Goal: Task Accomplishment & Management: Complete application form

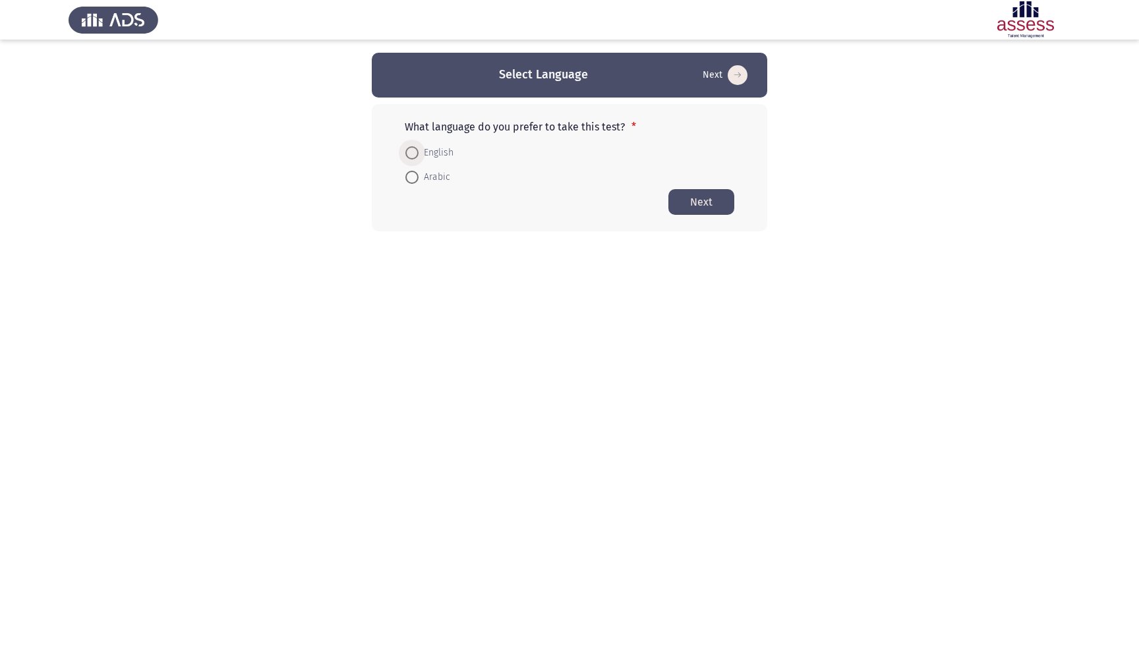
click at [411, 158] on span at bounding box center [411, 152] width 13 height 13
click at [411, 158] on input "English" at bounding box center [411, 152] width 13 height 13
radio input "true"
click at [700, 196] on button "Next" at bounding box center [702, 202] width 66 height 26
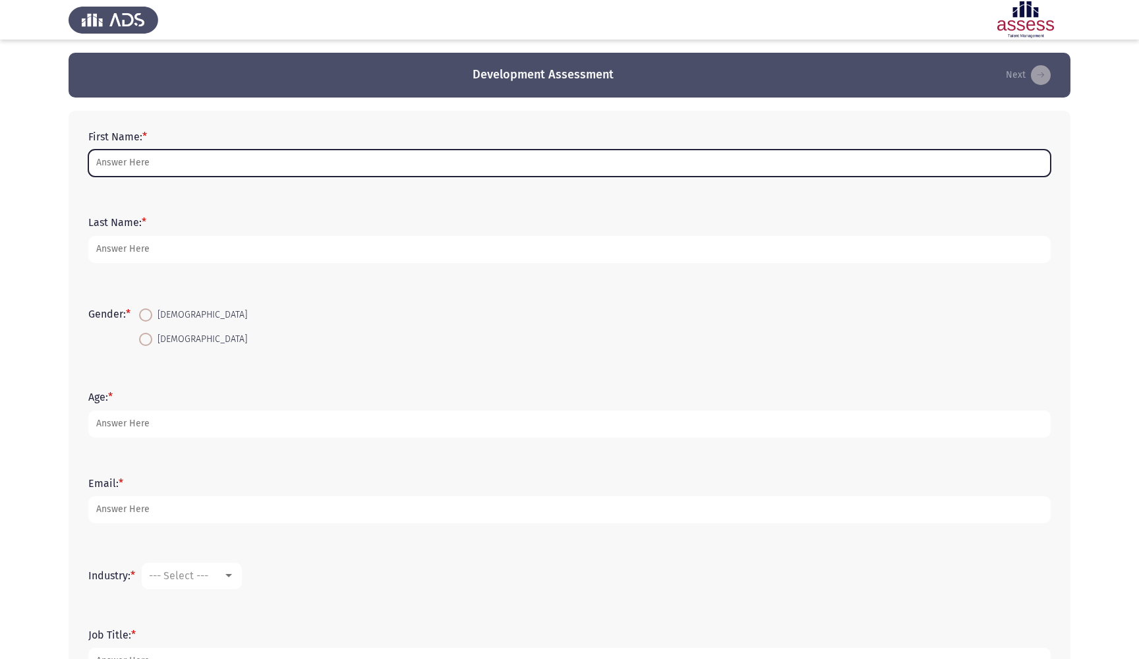
click at [185, 160] on input "First Name: *" at bounding box center [569, 163] width 963 height 27
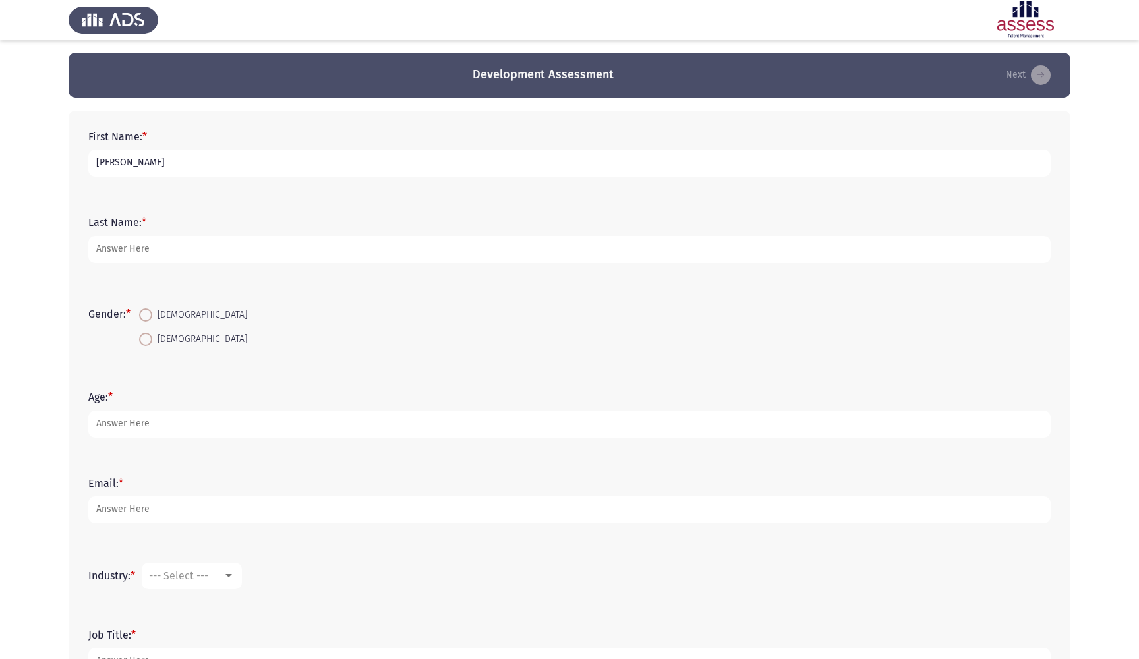
type input "[PERSON_NAME]"
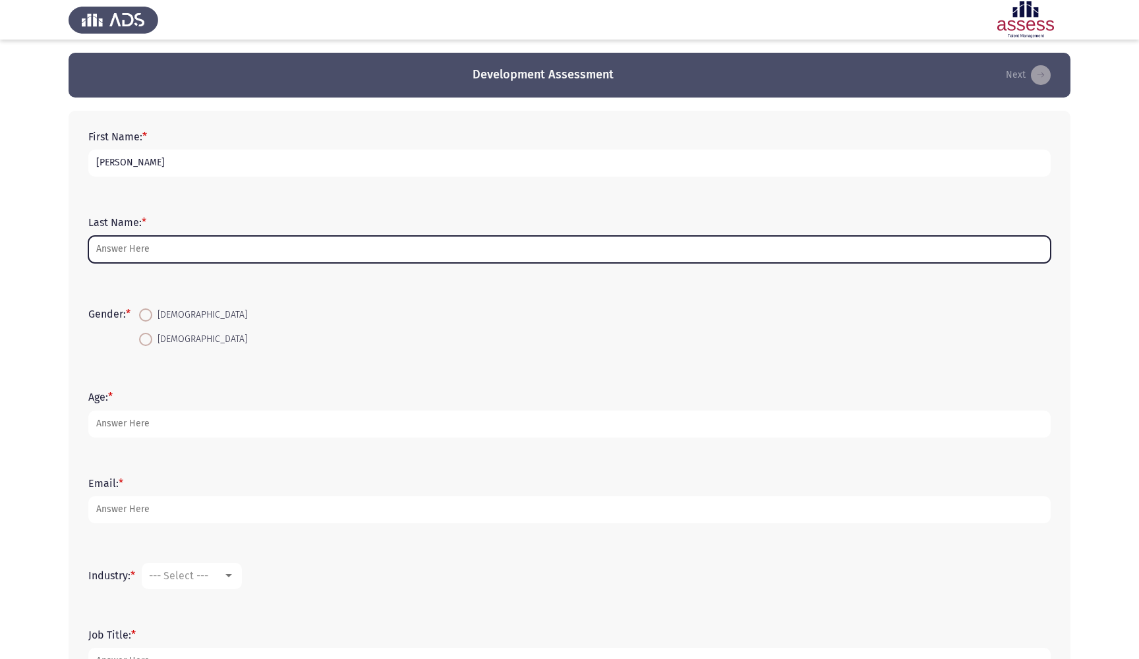
click at [159, 254] on input "Last Name: *" at bounding box center [569, 249] width 963 height 27
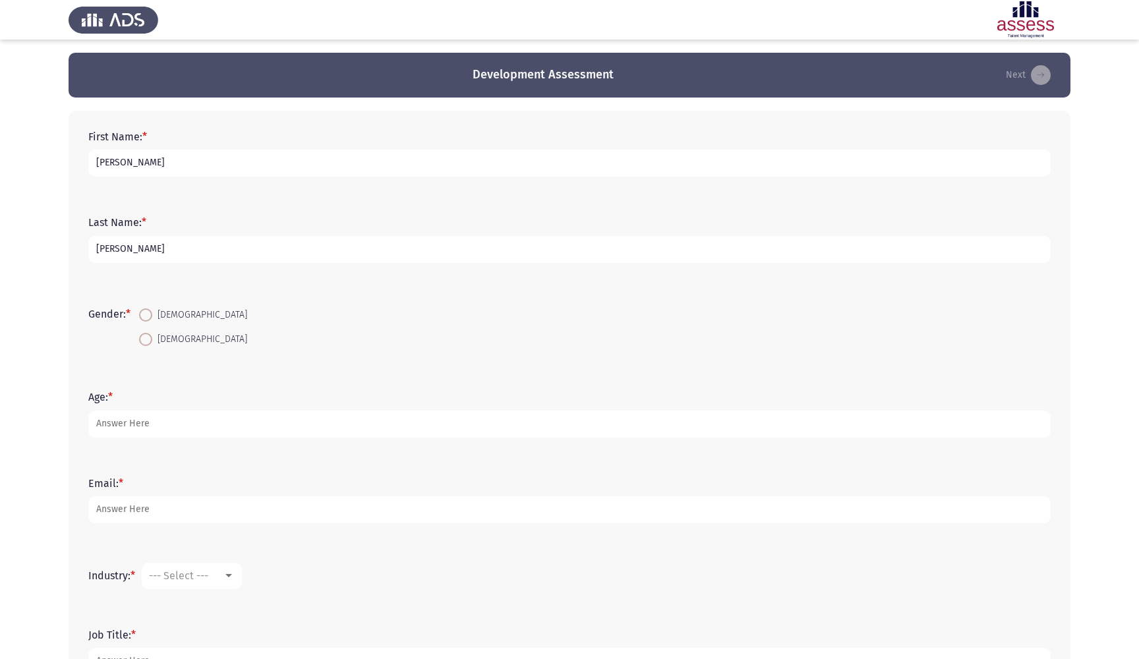
type input "[PERSON_NAME]"
click at [151, 313] on span at bounding box center [145, 315] width 13 height 13
click at [151, 313] on input "[DEMOGRAPHIC_DATA]" at bounding box center [145, 315] width 13 height 13
radio input "true"
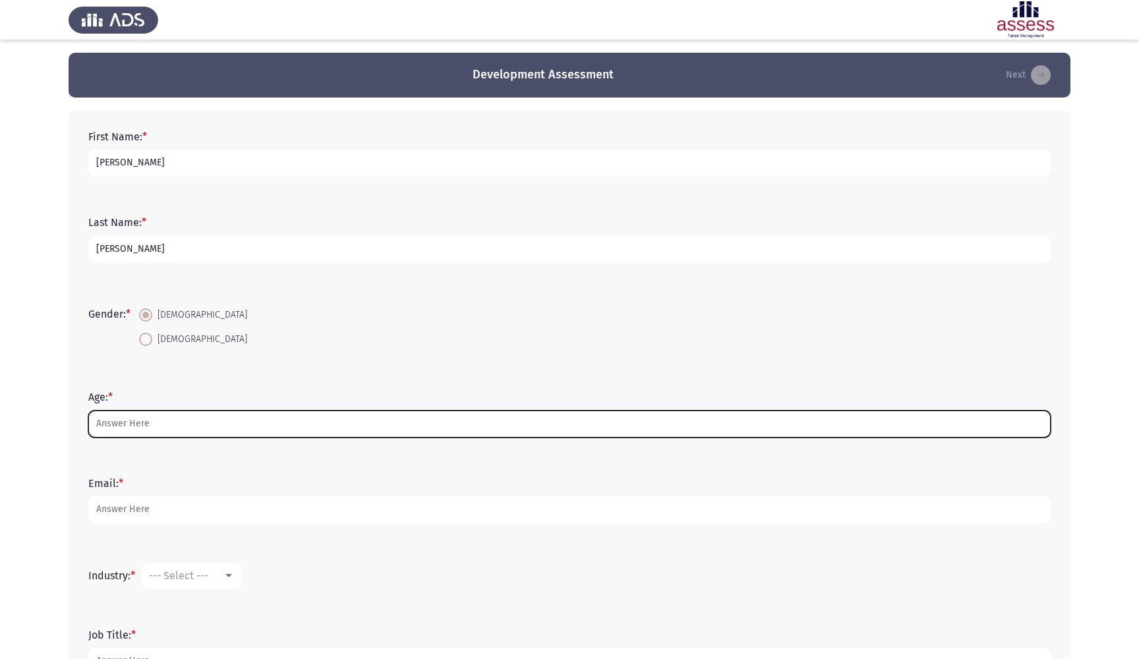
click at [141, 429] on input "Age: *" at bounding box center [569, 424] width 963 height 27
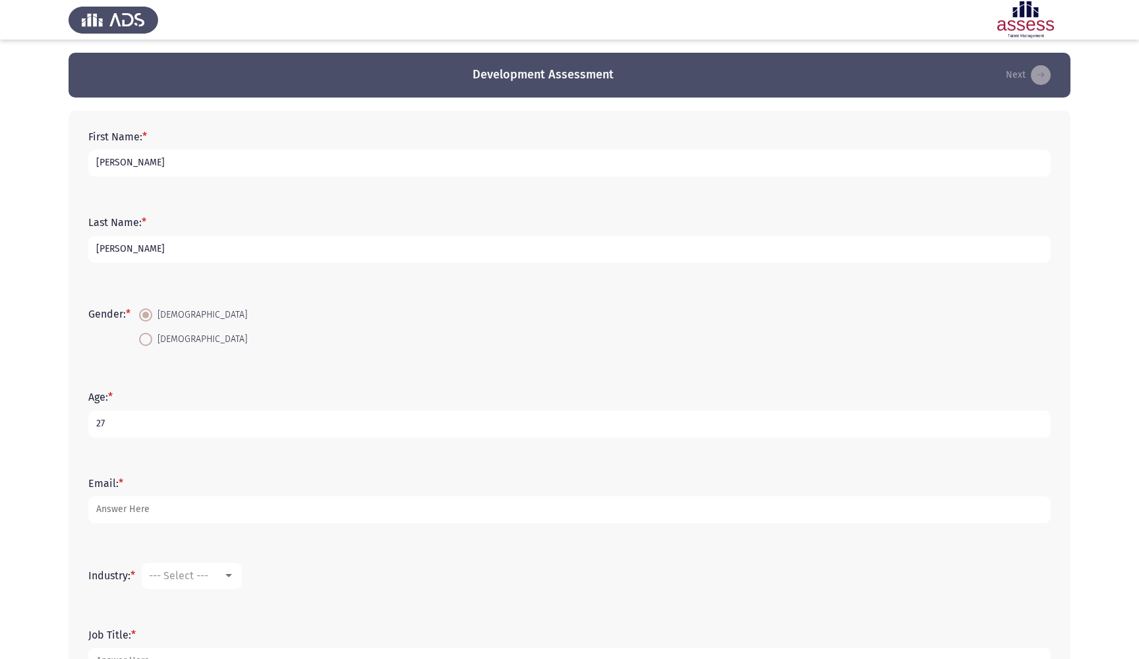
type input "27"
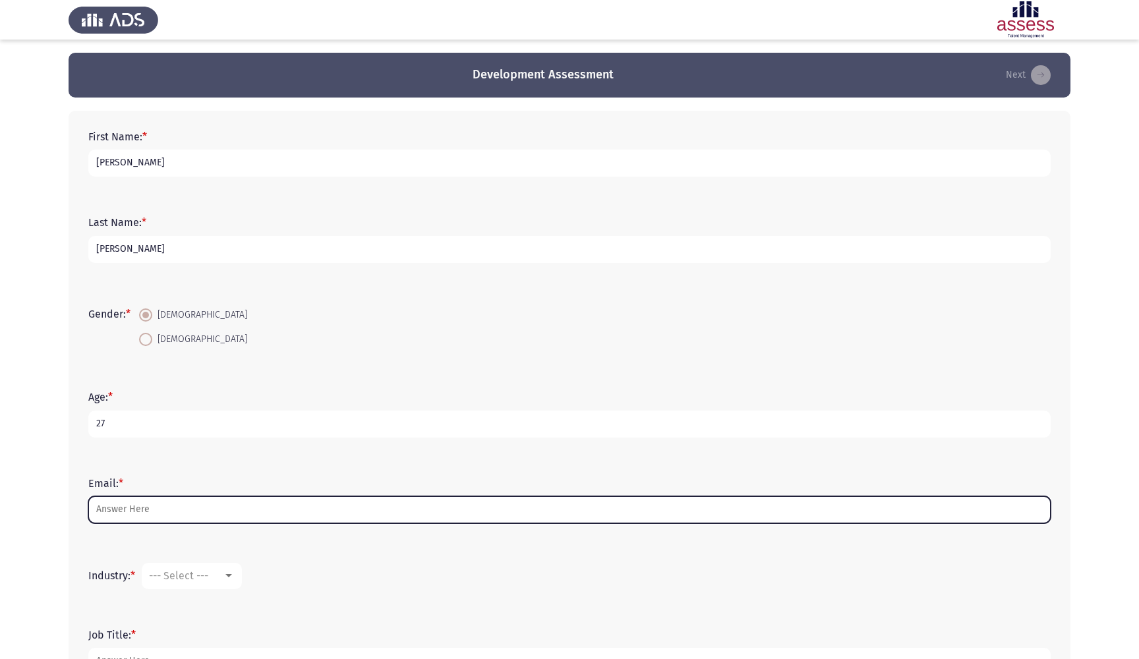
click at [147, 511] on input "Email: *" at bounding box center [569, 509] width 963 height 27
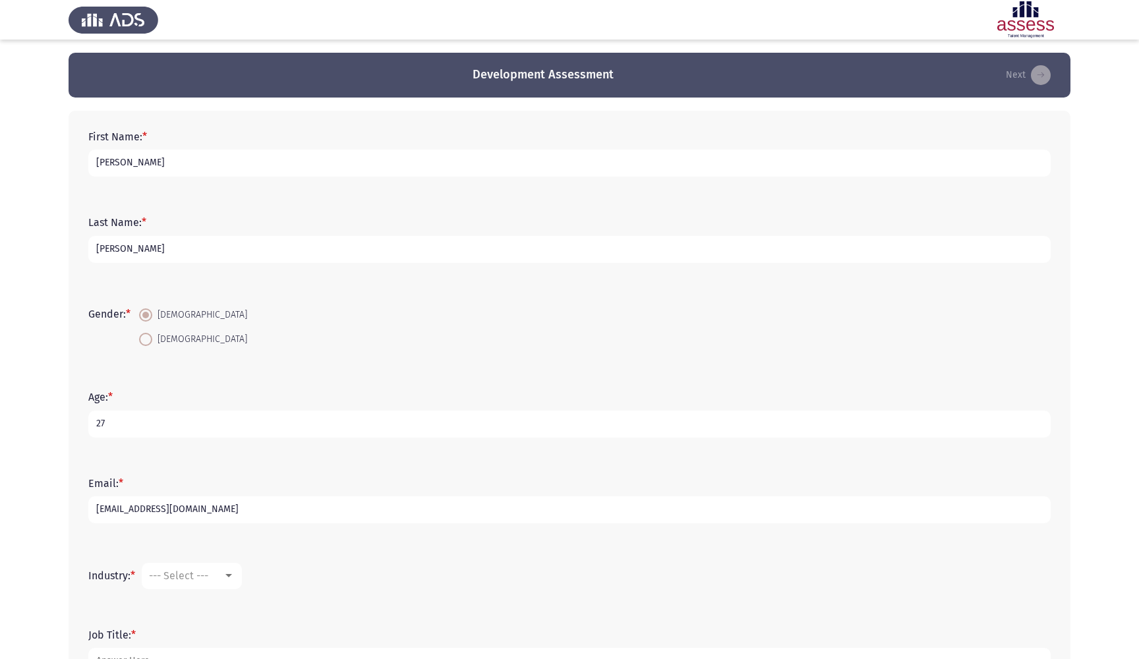
type input "[EMAIL_ADDRESS][DOMAIN_NAME]"
click at [255, 617] on div "Job Title: *" at bounding box center [570, 652] width 976 height 86
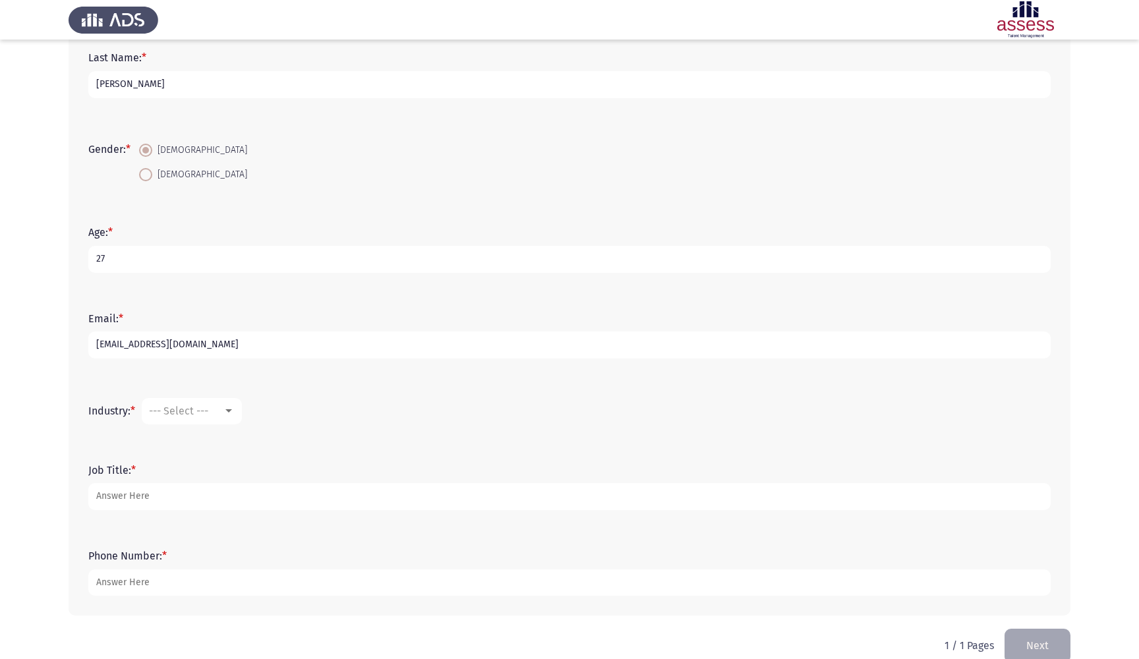
scroll to position [158, 0]
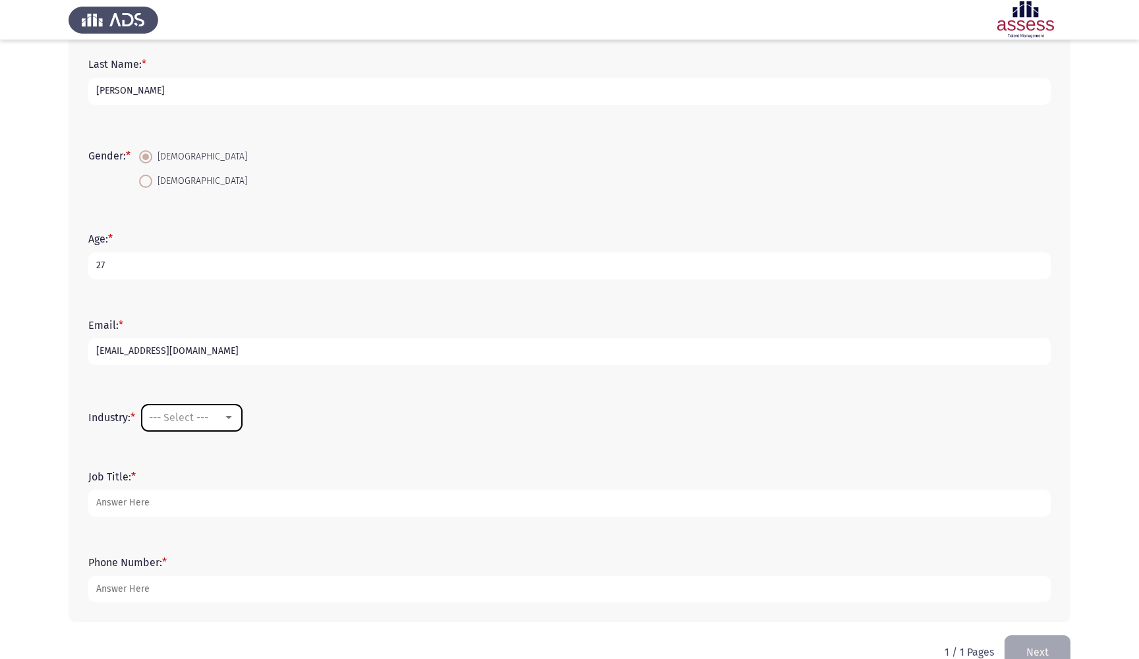
click at [202, 421] on span "--- Select ---" at bounding box center [178, 417] width 59 height 13
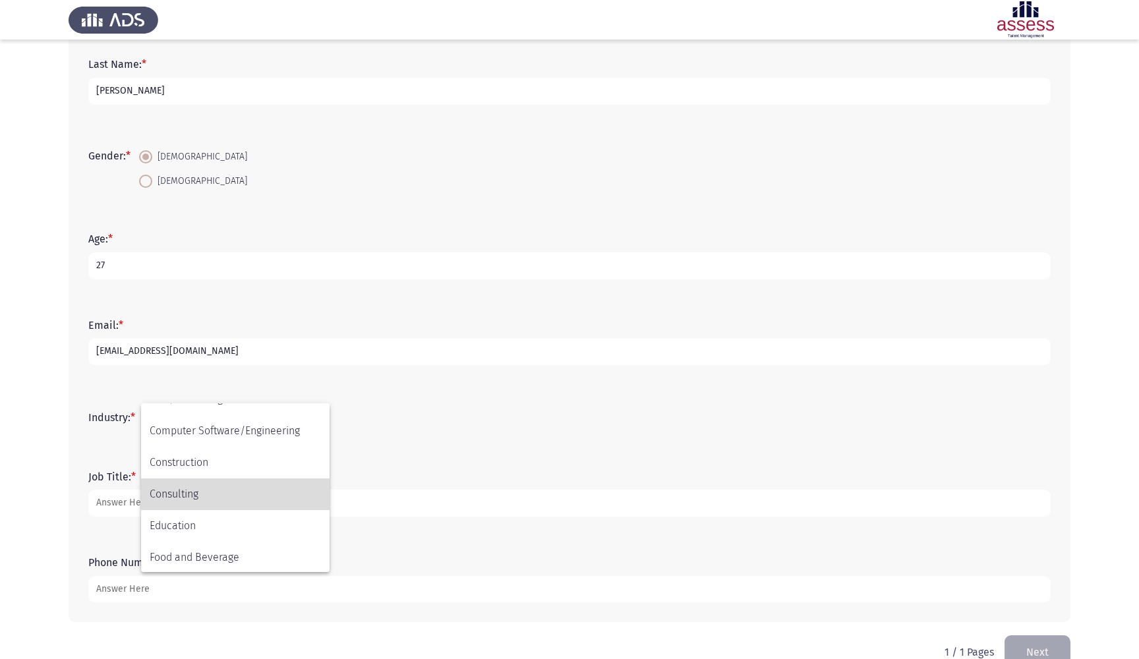
click at [199, 492] on span "Consulting" at bounding box center [235, 495] width 171 height 32
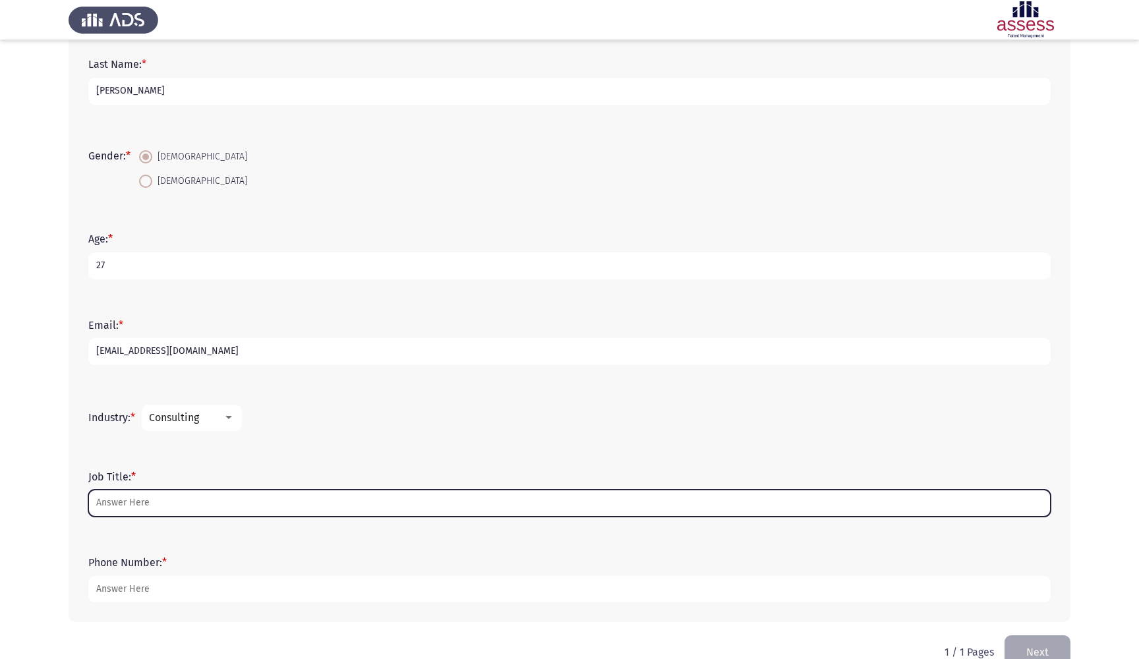
click at [184, 493] on input "Job Title: *" at bounding box center [569, 503] width 963 height 27
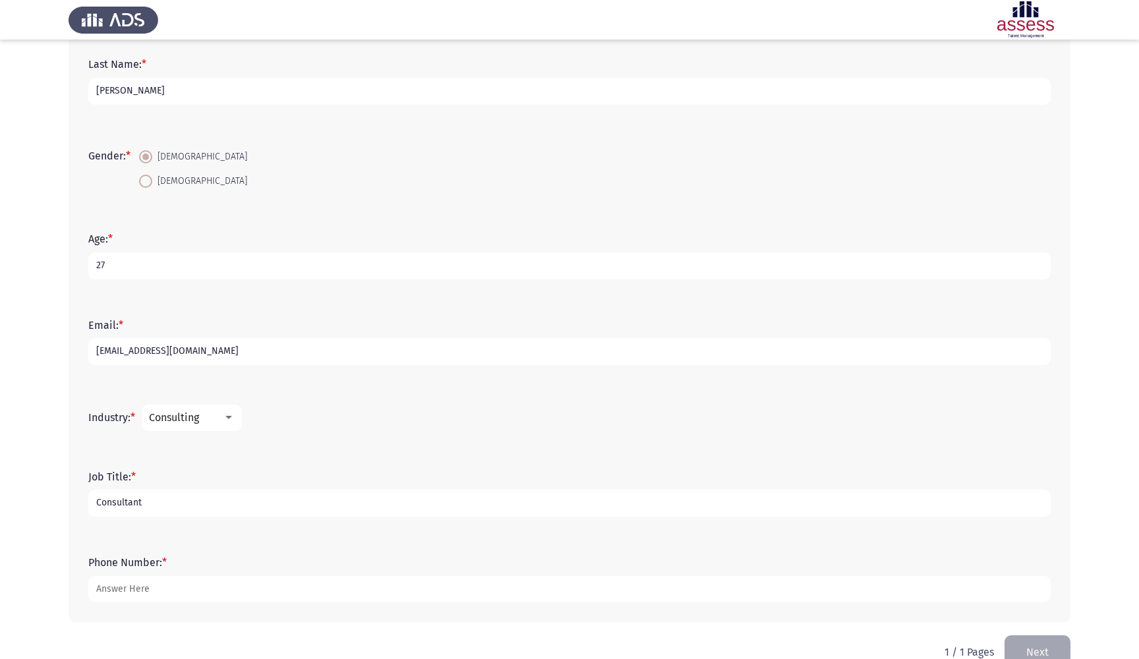
type input "Consultant"
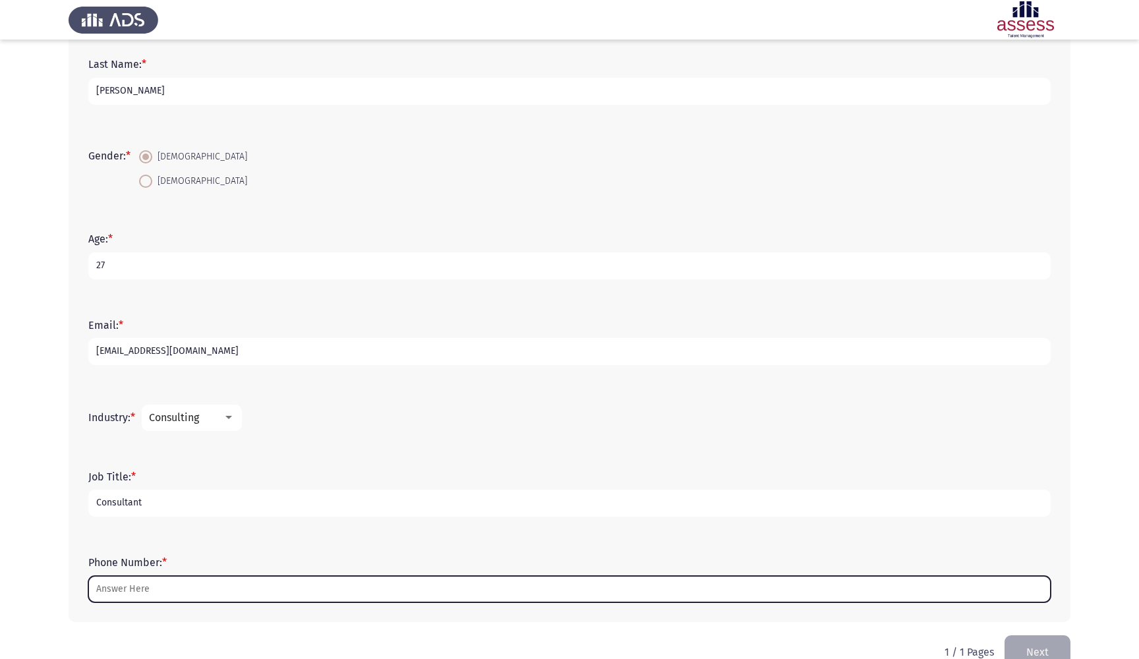
click at [159, 589] on input "Phone Number: *" at bounding box center [569, 589] width 963 height 27
type input "2"
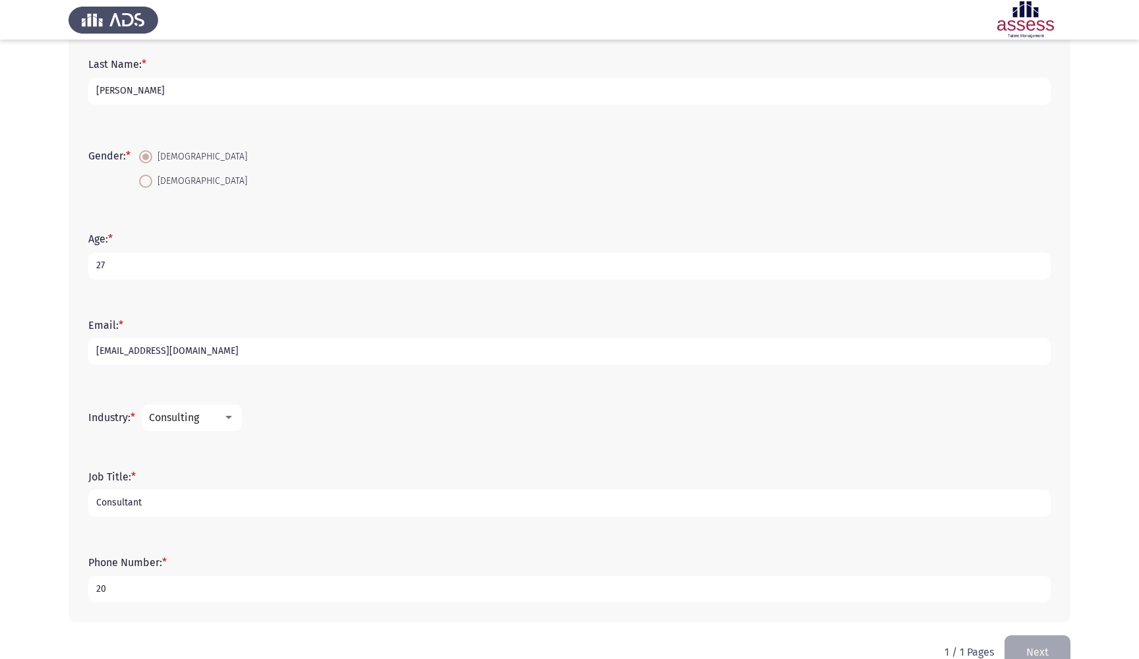
type input "201"
type input "1065816806"
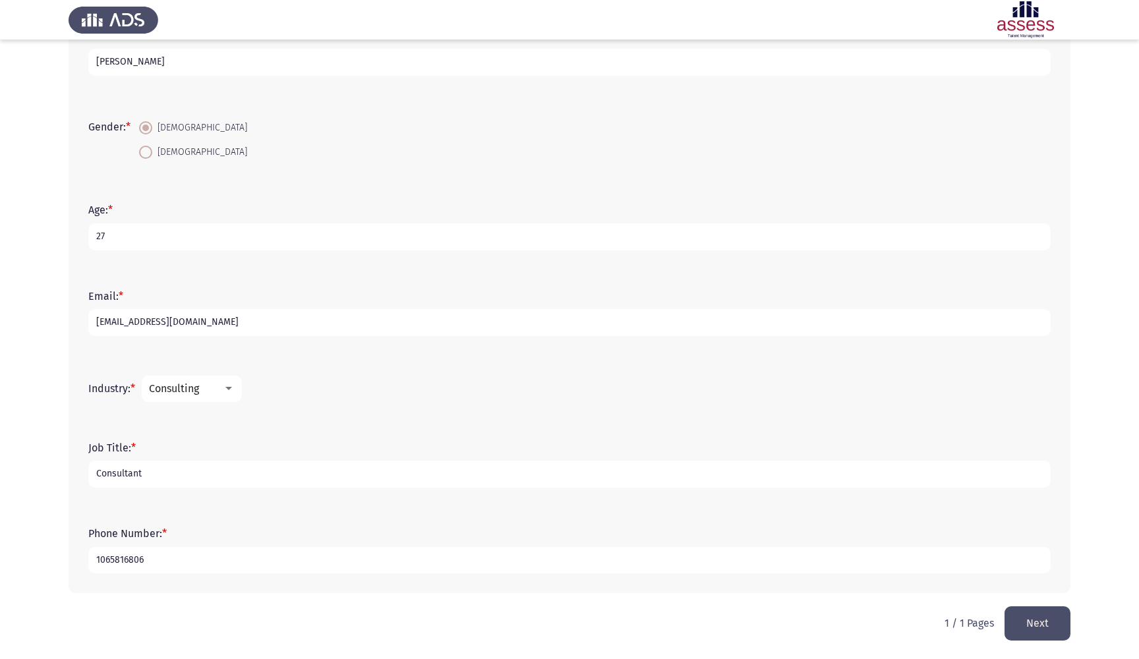
scroll to position [189, 0]
click at [1046, 617] on button "Next" at bounding box center [1038, 624] width 66 height 34
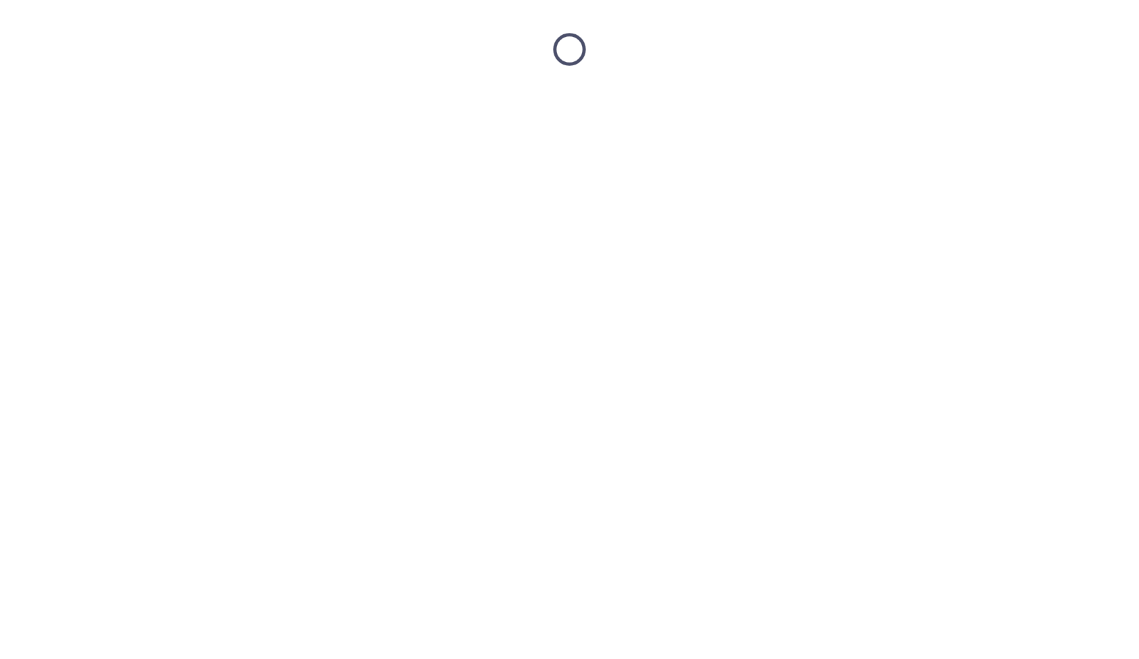
scroll to position [0, 0]
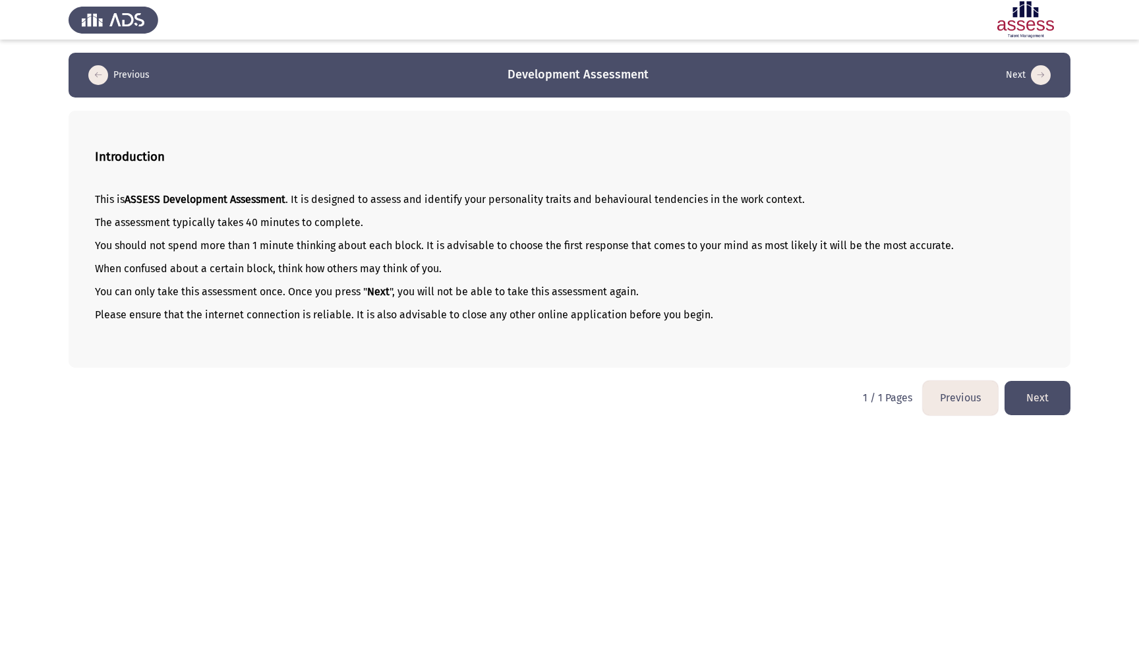
click at [1055, 398] on button "Next" at bounding box center [1038, 398] width 66 height 34
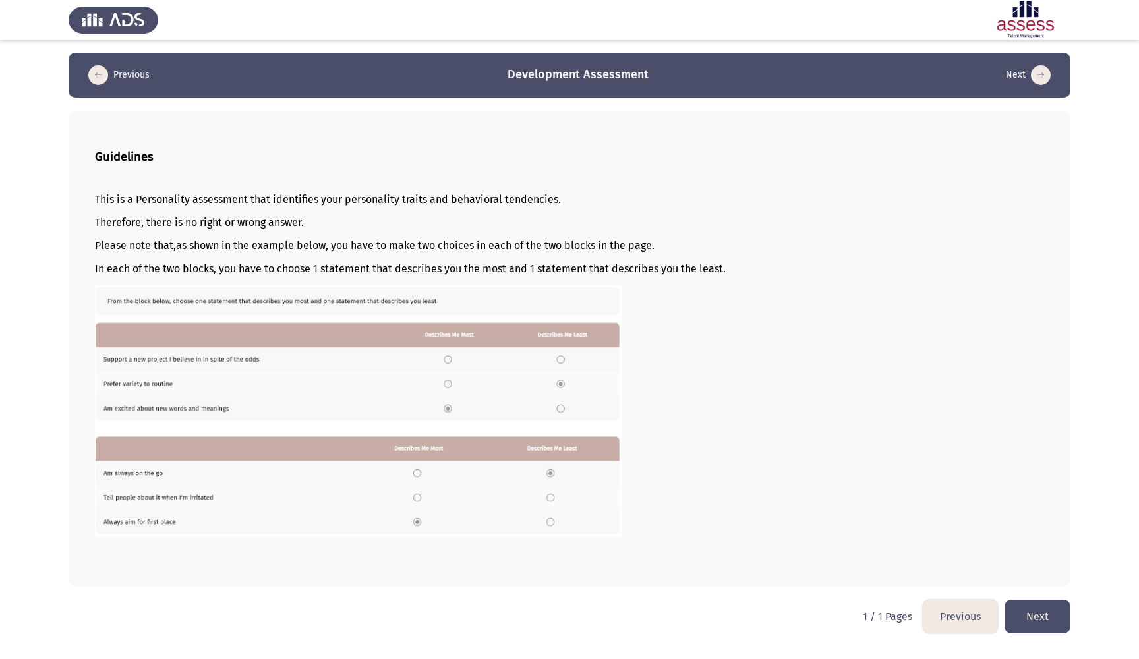
click at [1029, 618] on button "Next" at bounding box center [1038, 617] width 66 height 34
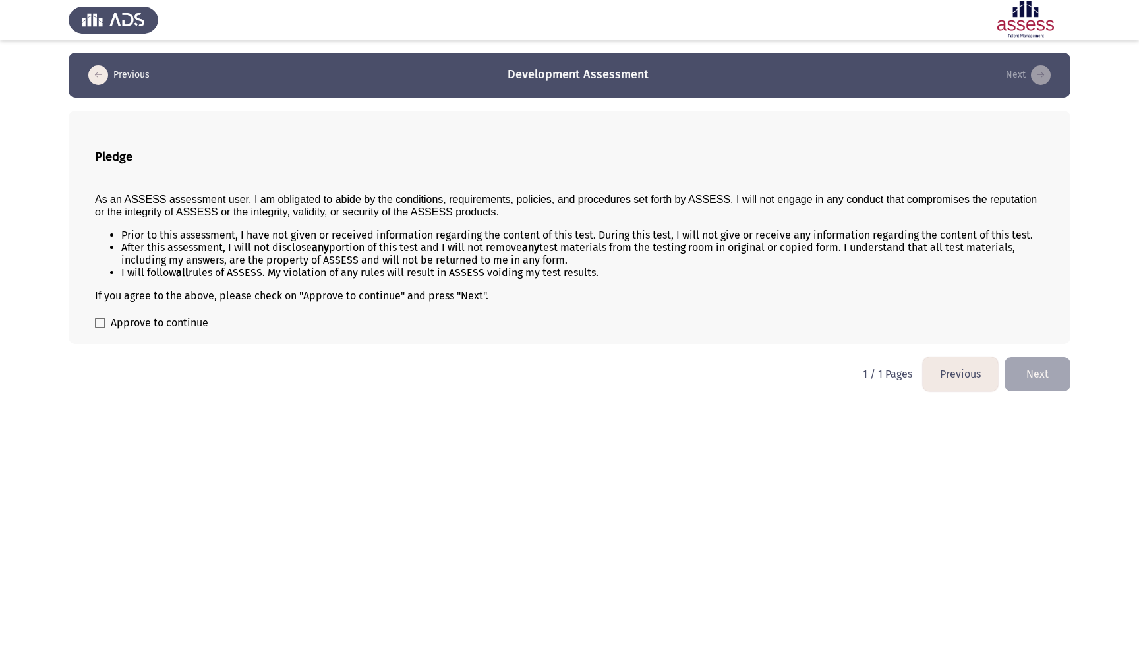
click at [104, 328] on span at bounding box center [100, 323] width 11 height 11
click at [100, 329] on input "Approve to continue" at bounding box center [100, 328] width 1 height 1
checkbox input "true"
click at [1042, 388] on button "Next" at bounding box center [1038, 374] width 66 height 34
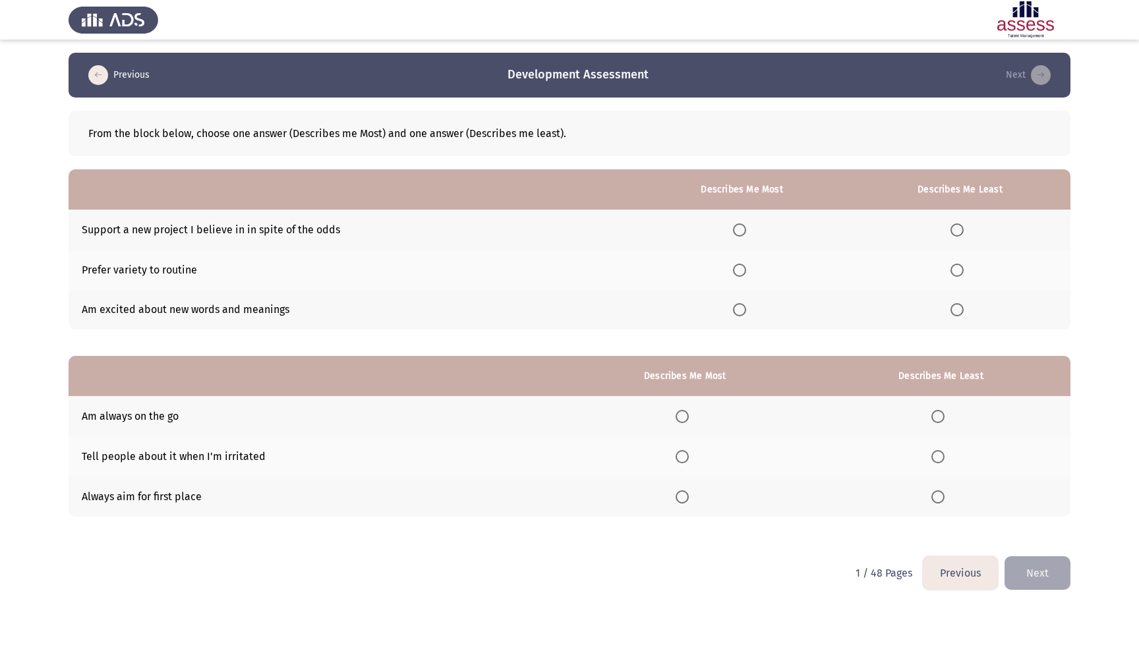
drag, startPoint x: 956, startPoint y: 268, endPoint x: 721, endPoint y: 249, distance: 236.1
click at [721, 248] on tbody "Support a new project I believe in in spite of the odds Prefer variety to routi…" at bounding box center [570, 270] width 1002 height 120
click at [737, 274] on span "Select an option" at bounding box center [739, 270] width 13 height 13
click at [737, 274] on input "Select an option" at bounding box center [739, 270] width 13 height 13
click at [955, 311] on span "Select an option" at bounding box center [957, 309] width 13 height 13
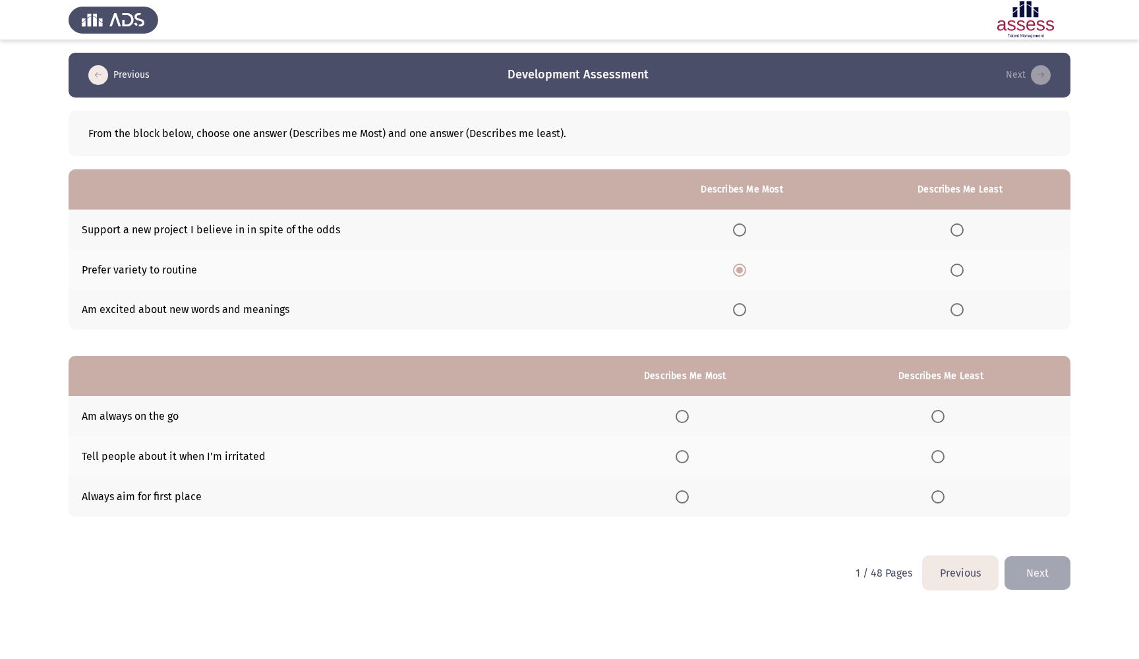
click at [955, 311] on input "Select an option" at bounding box center [957, 309] width 13 height 13
click at [939, 453] on span "Select an option" at bounding box center [938, 456] width 13 height 13
click at [939, 453] on input "Select an option" at bounding box center [938, 456] width 13 height 13
click at [684, 412] on label "Select an option" at bounding box center [685, 416] width 18 height 13
click at [684, 412] on input "Select an option" at bounding box center [682, 416] width 13 height 13
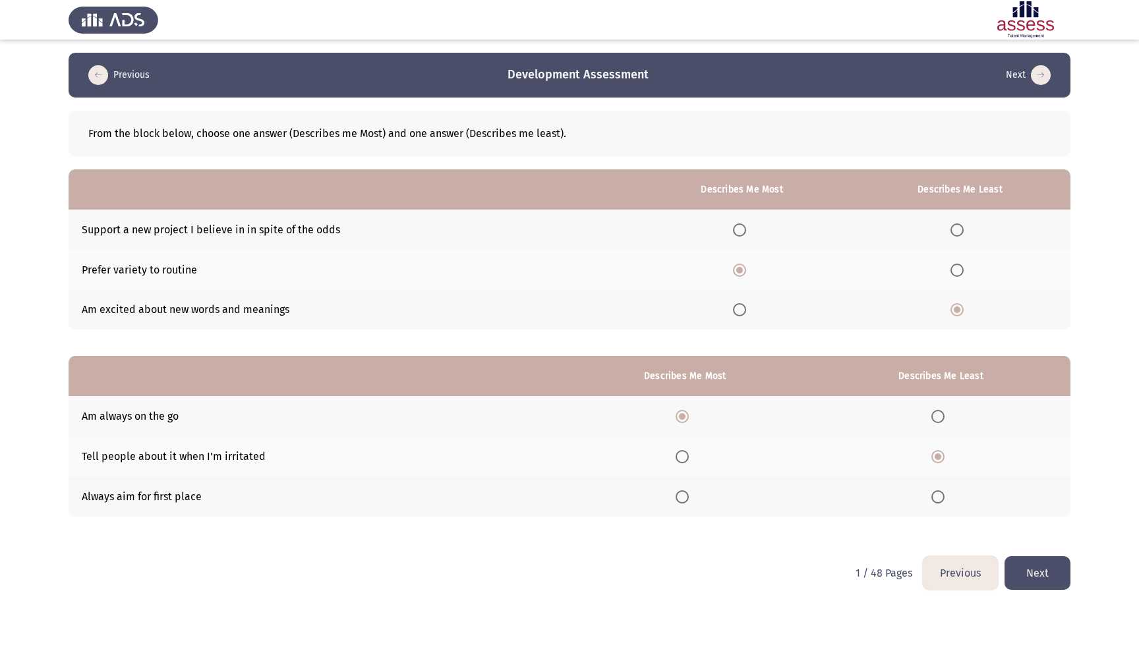
click at [1038, 585] on button "Next" at bounding box center [1038, 573] width 66 height 34
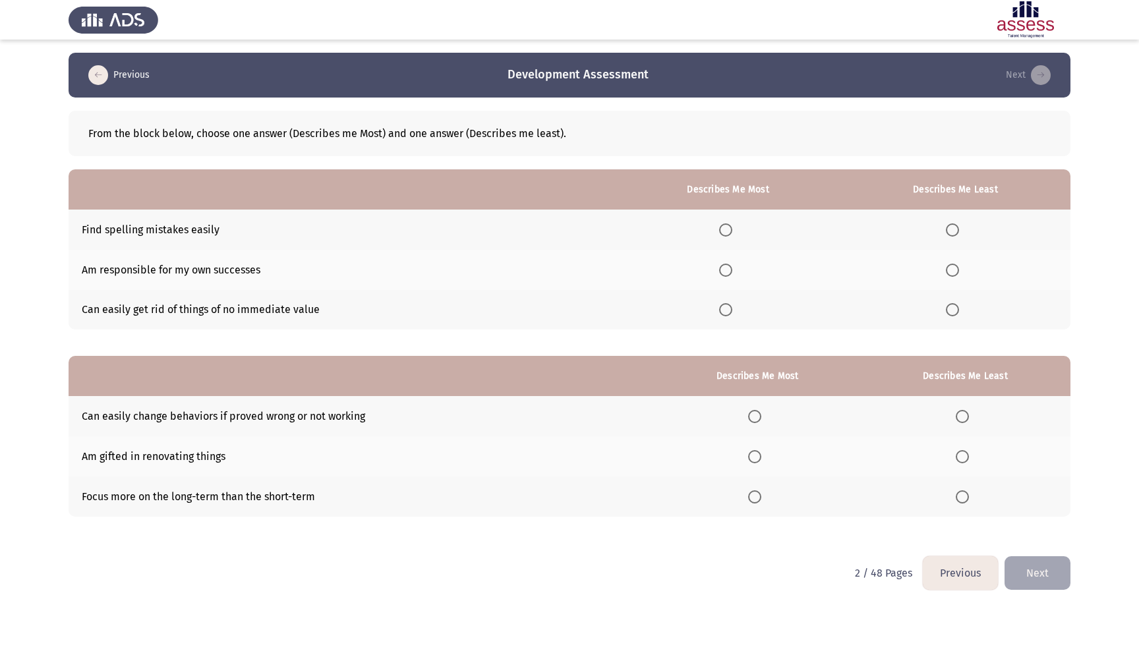
click at [722, 263] on th at bounding box center [728, 270] width 224 height 40
click at [724, 271] on span "Select an option" at bounding box center [725, 270] width 13 height 13
click at [724, 271] on input "Select an option" at bounding box center [725, 270] width 13 height 13
click at [958, 310] on span "Select an option" at bounding box center [952, 309] width 13 height 13
click at [958, 310] on input "Select an option" at bounding box center [952, 309] width 13 height 13
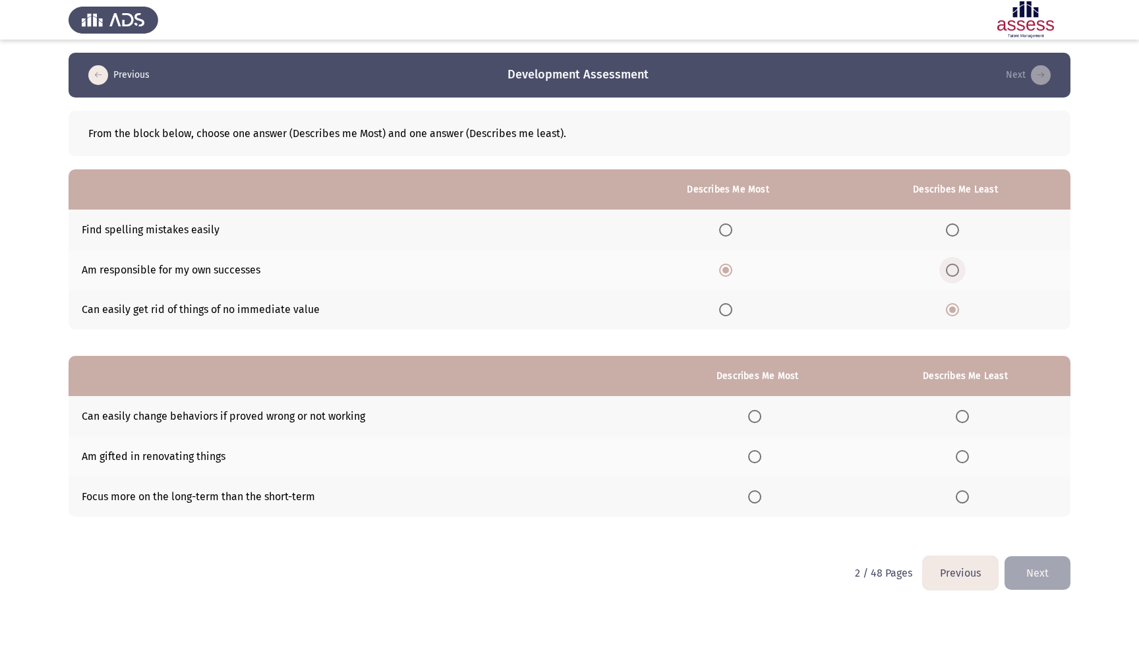
click at [951, 273] on span "Select an option" at bounding box center [952, 270] width 13 height 13
click at [951, 273] on input "Select an option" at bounding box center [952, 270] width 13 height 13
click at [723, 309] on span "Select an option" at bounding box center [725, 309] width 13 height 13
click at [723, 309] on input "Select an option" at bounding box center [725, 309] width 13 height 13
click at [959, 581] on button "Previous" at bounding box center [960, 573] width 75 height 34
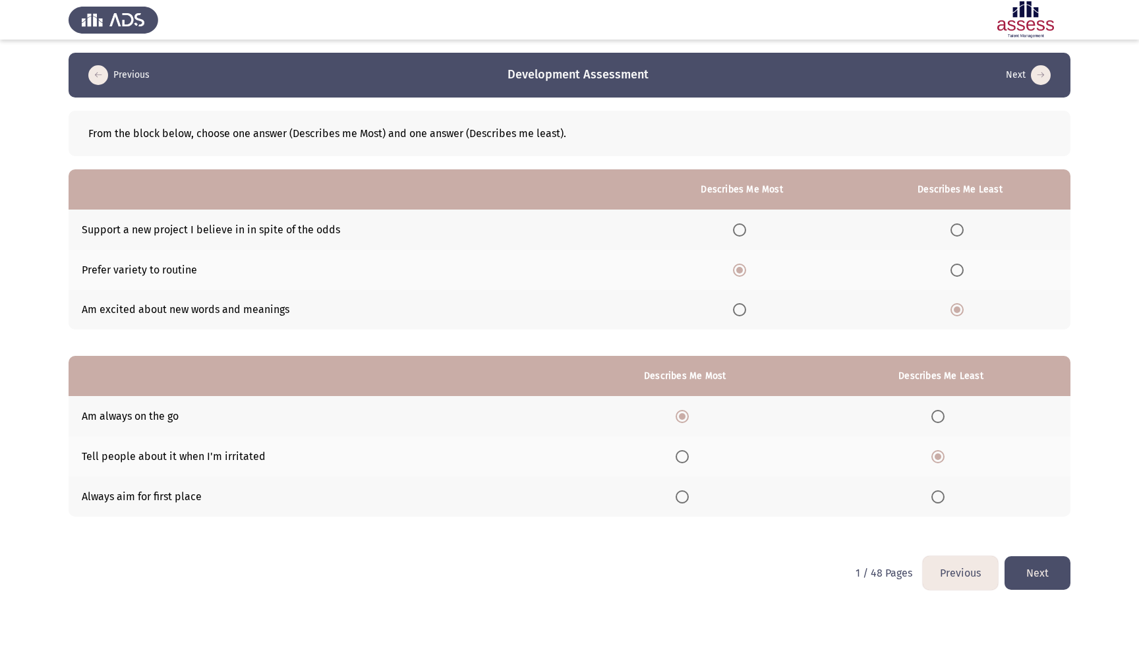
click at [1050, 583] on button "Next" at bounding box center [1038, 573] width 66 height 34
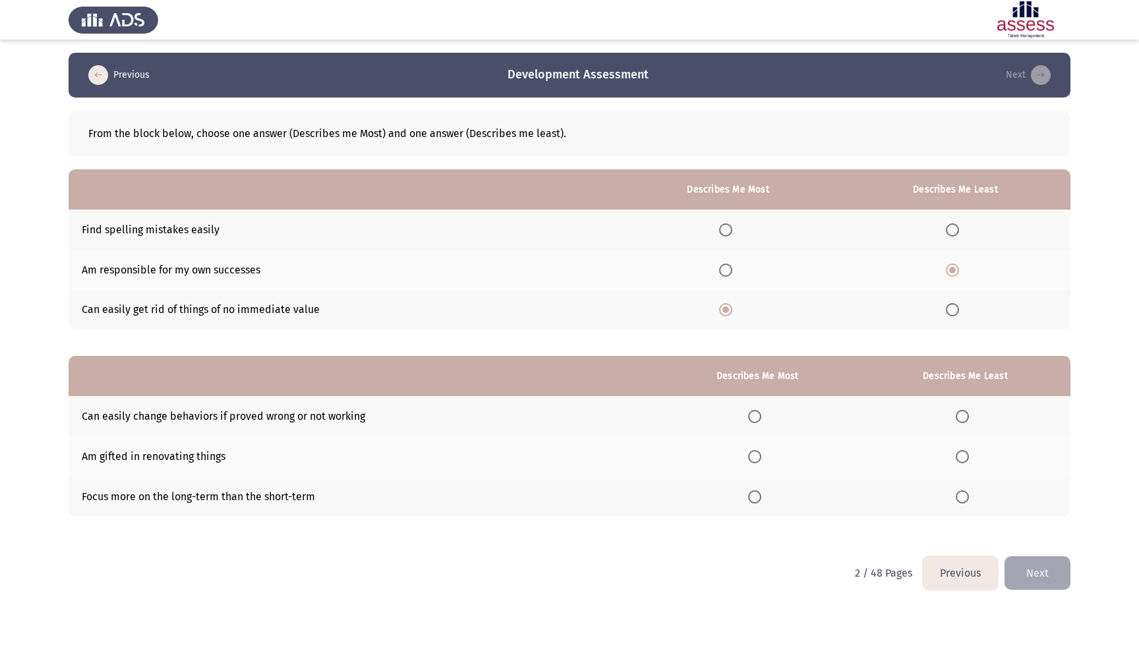
click at [753, 498] on span "Select an option" at bounding box center [754, 497] width 13 height 13
click at [753, 498] on input "Select an option" at bounding box center [754, 497] width 13 height 13
click at [965, 458] on span "Select an option" at bounding box center [962, 456] width 13 height 13
click at [965, 458] on input "Select an option" at bounding box center [962, 456] width 13 height 13
click at [1050, 576] on button "Next" at bounding box center [1038, 573] width 66 height 34
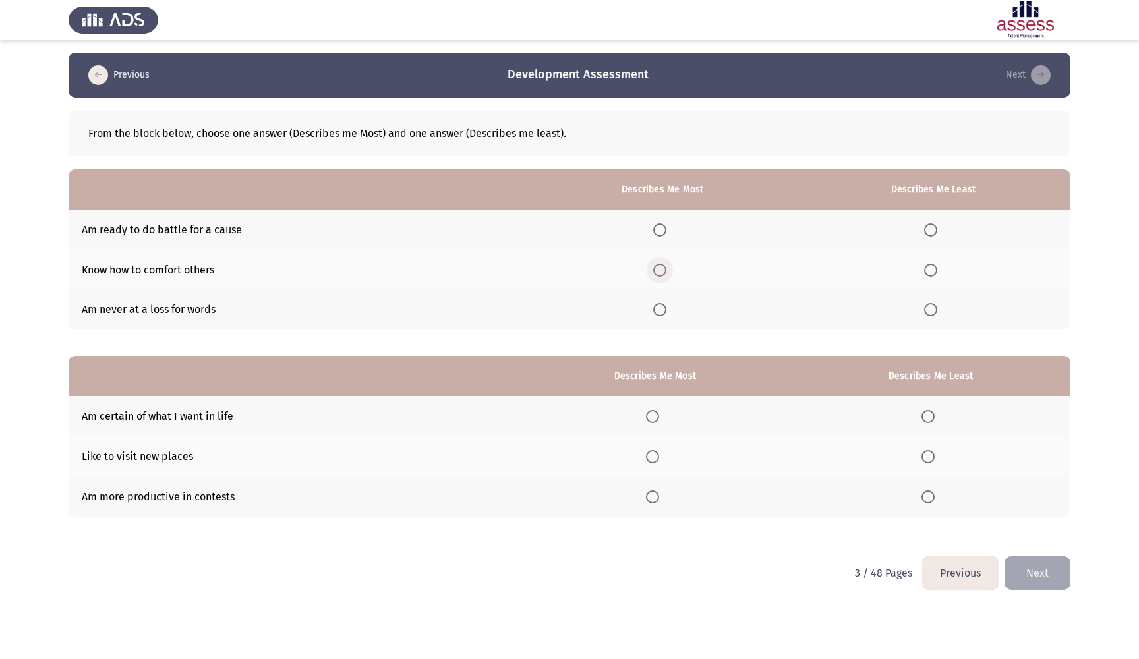
click at [657, 268] on span "Select an option" at bounding box center [659, 270] width 13 height 13
click at [657, 268] on input "Select an option" at bounding box center [659, 270] width 13 height 13
click at [936, 308] on label "Select an option" at bounding box center [933, 309] width 18 height 13
click at [936, 308] on input "Select an option" at bounding box center [930, 309] width 13 height 13
click at [648, 456] on span "Select an option" at bounding box center [652, 456] width 13 height 13
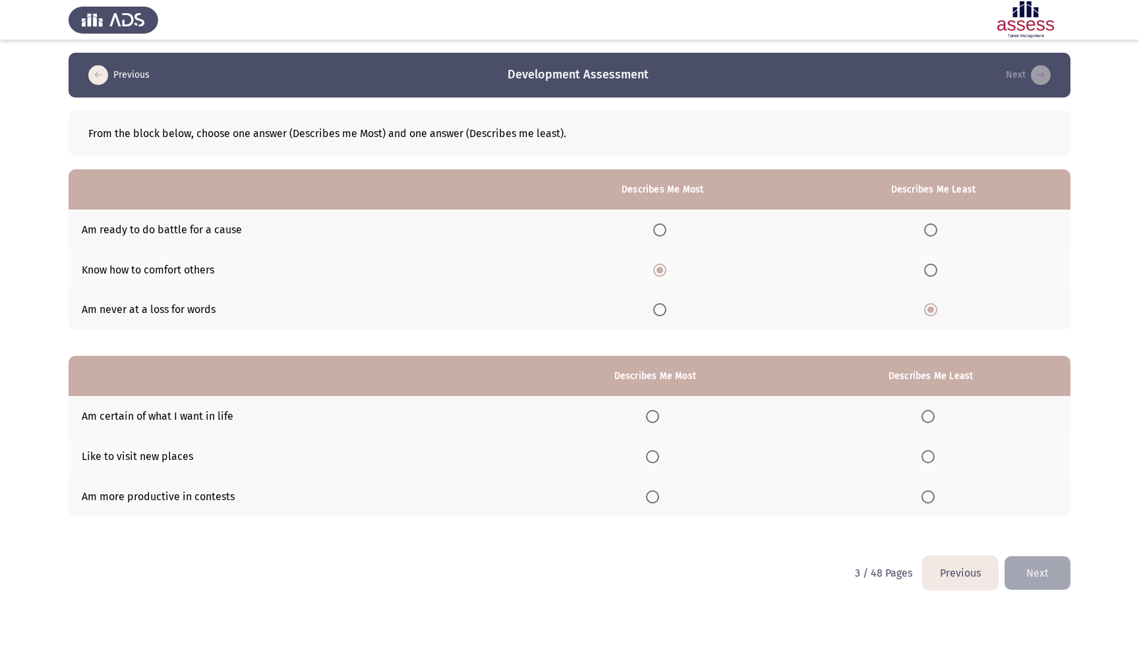
click at [648, 456] on input "Select an option" at bounding box center [652, 456] width 13 height 13
click at [926, 419] on span "Select an option" at bounding box center [928, 416] width 13 height 13
click at [926, 419] on input "Select an option" at bounding box center [928, 416] width 13 height 13
click at [1046, 580] on button "Next" at bounding box center [1038, 573] width 66 height 34
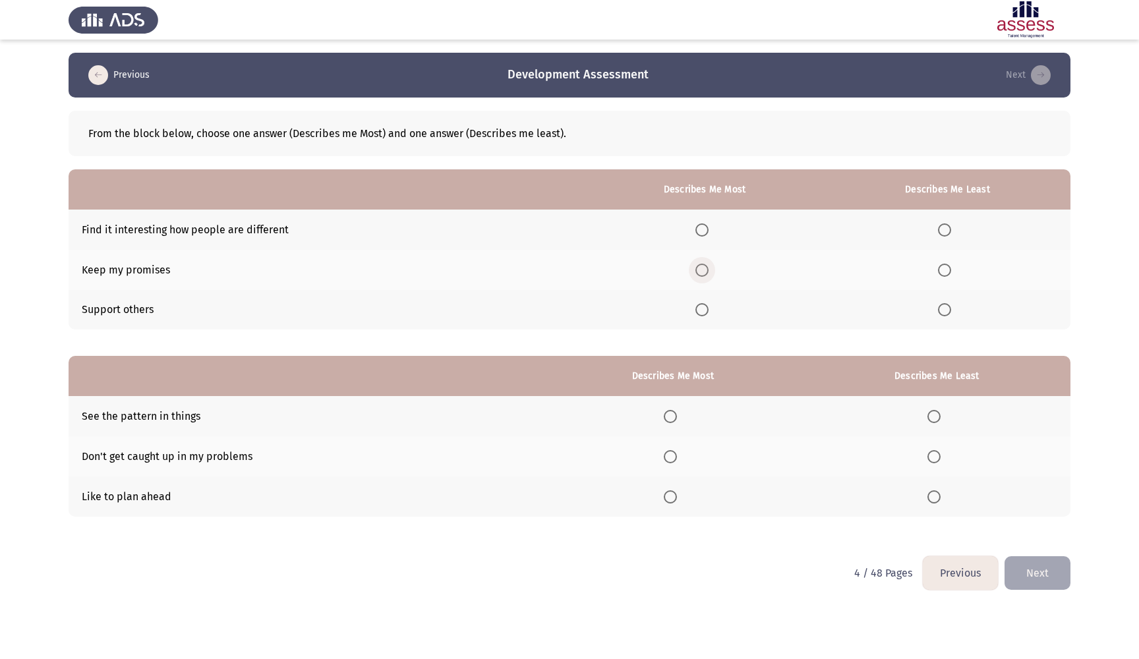
click at [702, 270] on span "Select an option" at bounding box center [702, 270] width 13 height 13
click at [702, 270] on input "Select an option" at bounding box center [702, 270] width 13 height 13
click at [941, 230] on span "Select an option" at bounding box center [944, 229] width 13 height 13
click at [941, 230] on input "Select an option" at bounding box center [944, 229] width 13 height 13
click at [669, 417] on span "Select an option" at bounding box center [670, 416] width 13 height 13
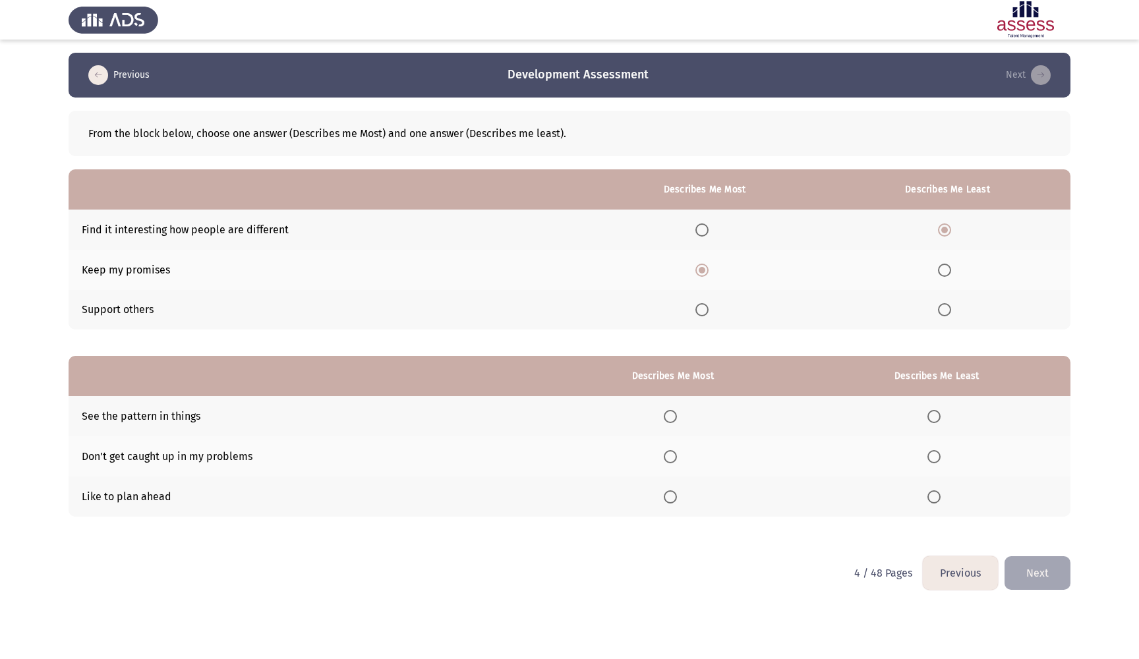
click at [669, 417] on input "Select an option" at bounding box center [670, 416] width 13 height 13
click at [934, 498] on span "Select an option" at bounding box center [934, 497] width 13 height 13
click at [934, 498] on input "Select an option" at bounding box center [934, 497] width 13 height 13
click at [1042, 579] on button "Next" at bounding box center [1038, 573] width 66 height 34
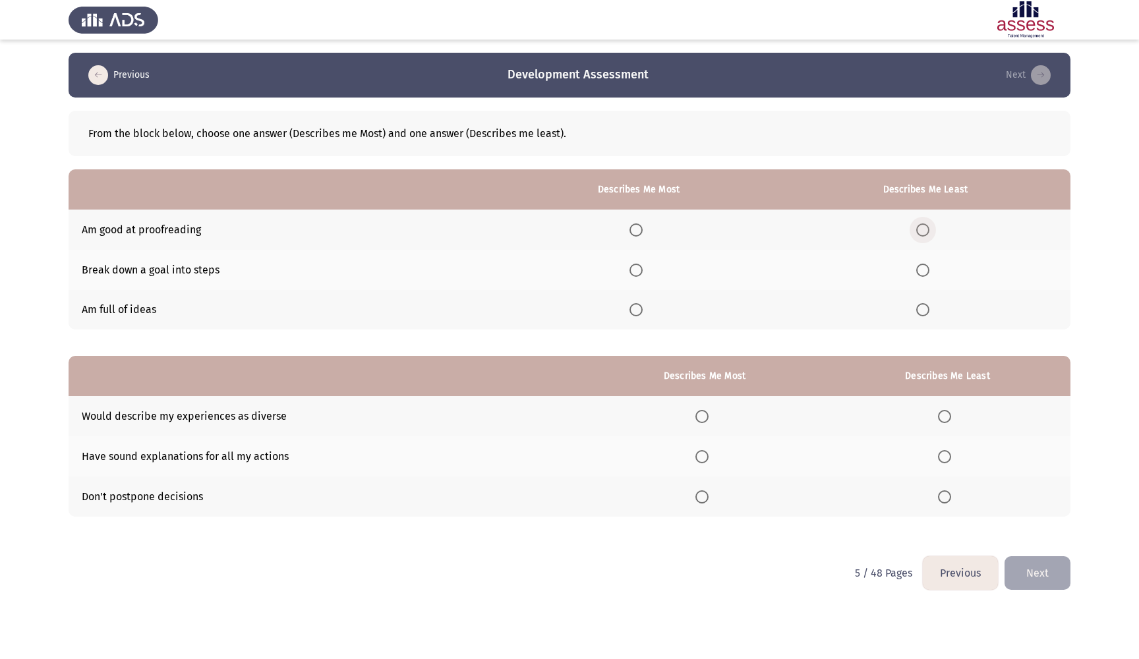
click at [928, 231] on span "Select an option" at bounding box center [922, 229] width 13 height 13
click at [928, 231] on input "Select an option" at bounding box center [922, 229] width 13 height 13
click at [636, 268] on span "Select an option" at bounding box center [636, 270] width 13 height 13
click at [636, 268] on input "Select an option" at bounding box center [636, 270] width 13 height 13
click at [703, 417] on span "Select an option" at bounding box center [702, 416] width 13 height 13
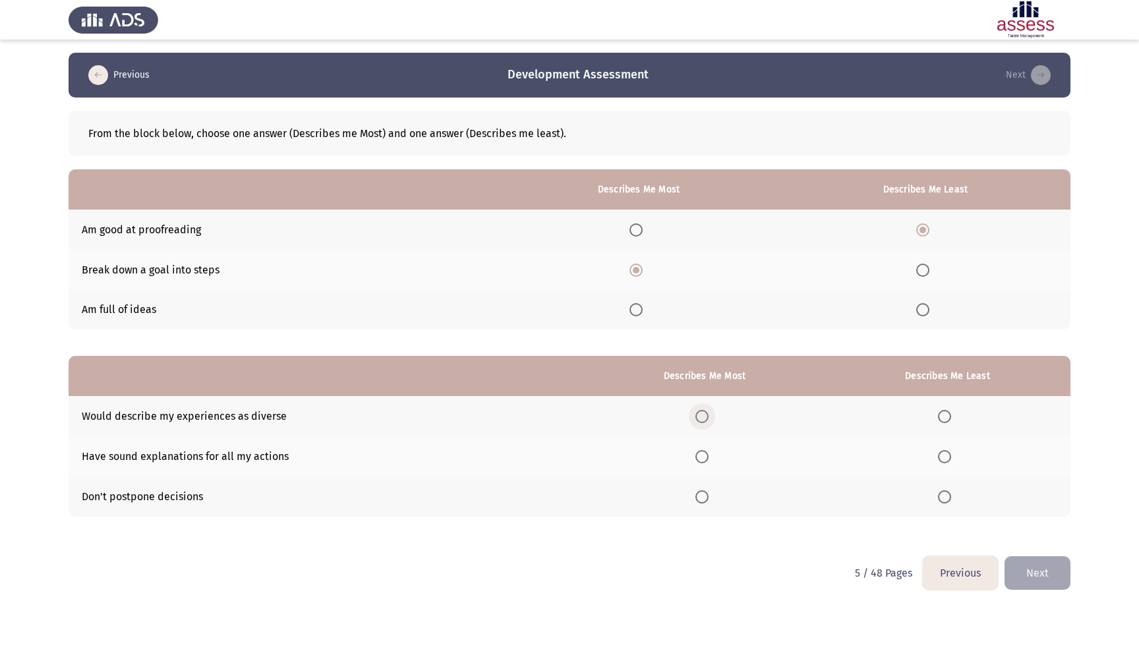
click at [703, 417] on input "Select an option" at bounding box center [702, 416] width 13 height 13
click at [947, 461] on span "Select an option" at bounding box center [944, 456] width 13 height 13
click at [947, 461] on input "Select an option" at bounding box center [944, 456] width 13 height 13
click at [1049, 579] on button "Next" at bounding box center [1038, 573] width 66 height 34
click at [922, 268] on span "Select an option" at bounding box center [926, 270] width 13 height 13
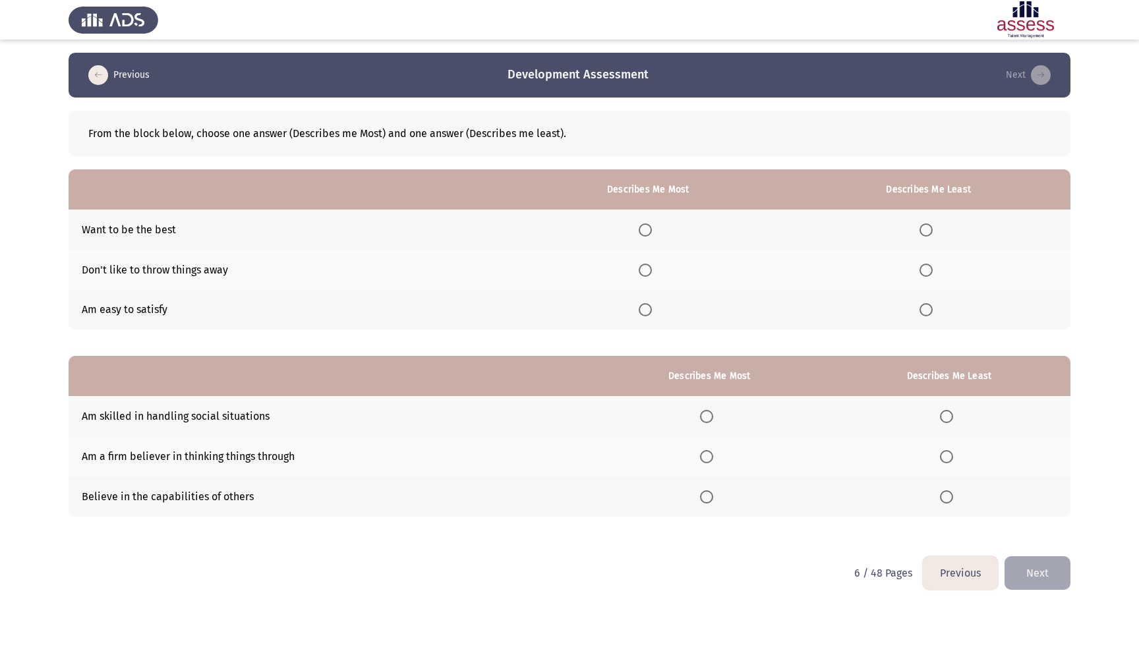
click at [922, 268] on input "Select an option" at bounding box center [926, 270] width 13 height 13
click at [640, 224] on th at bounding box center [648, 230] width 277 height 40
click at [647, 237] on span "Select an option" at bounding box center [645, 229] width 13 height 13
click at [647, 237] on input "Select an option" at bounding box center [645, 229] width 13 height 13
click at [707, 417] on span "Select an option" at bounding box center [706, 416] width 13 height 13
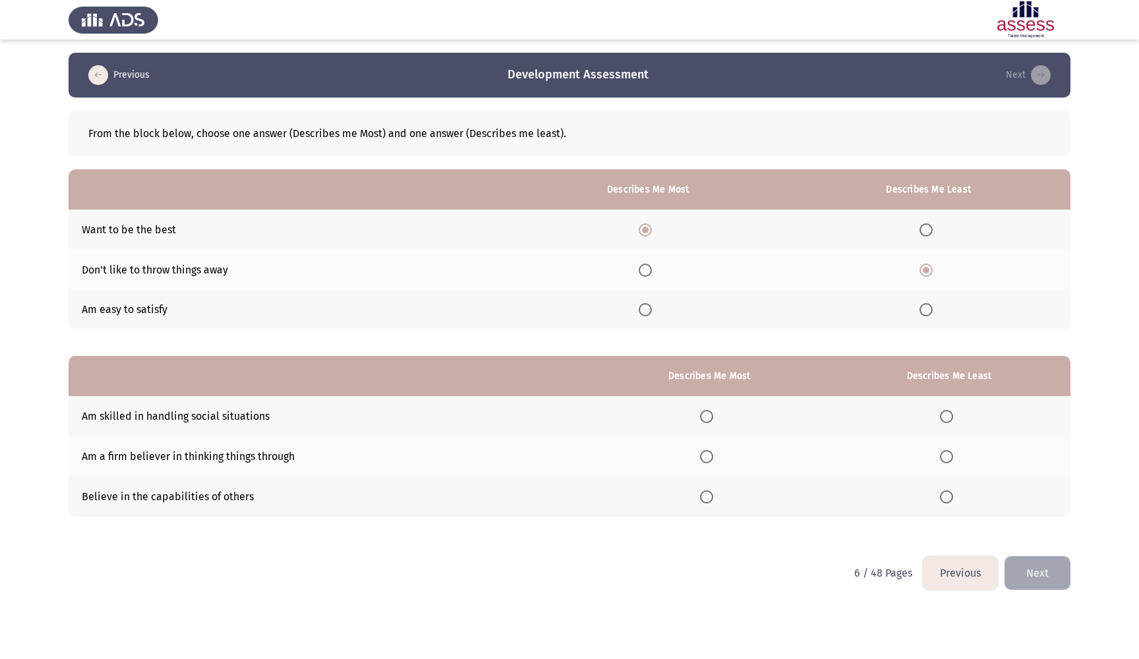
click at [707, 417] on input "Select an option" at bounding box center [706, 416] width 13 height 13
click at [949, 502] on span "Select an option" at bounding box center [946, 497] width 13 height 13
click at [949, 502] on input "Select an option" at bounding box center [946, 497] width 13 height 13
click at [1043, 583] on button "Next" at bounding box center [1038, 573] width 66 height 34
click at [657, 227] on span "Select an option" at bounding box center [659, 229] width 13 height 13
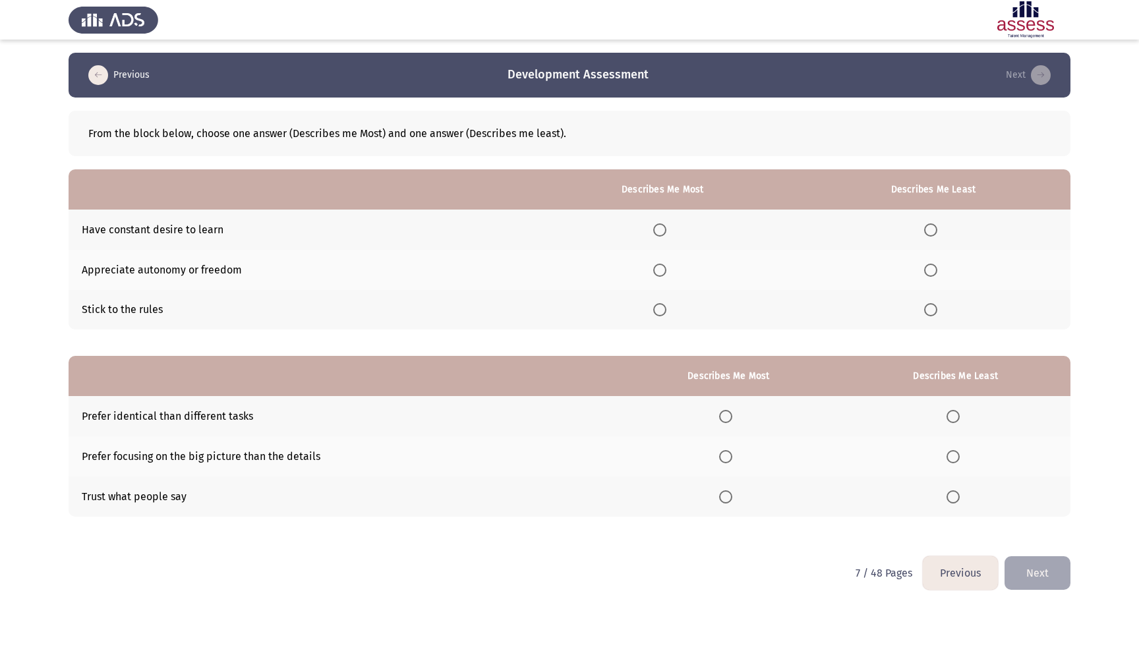
click at [657, 227] on input "Select an option" at bounding box center [659, 229] width 13 height 13
click at [928, 312] on span "Select an option" at bounding box center [930, 309] width 13 height 13
click at [928, 312] on input "Select an option" at bounding box center [930, 309] width 13 height 13
click at [722, 461] on span "Select an option" at bounding box center [725, 456] width 13 height 13
click at [722, 461] on input "Select an option" at bounding box center [725, 456] width 13 height 13
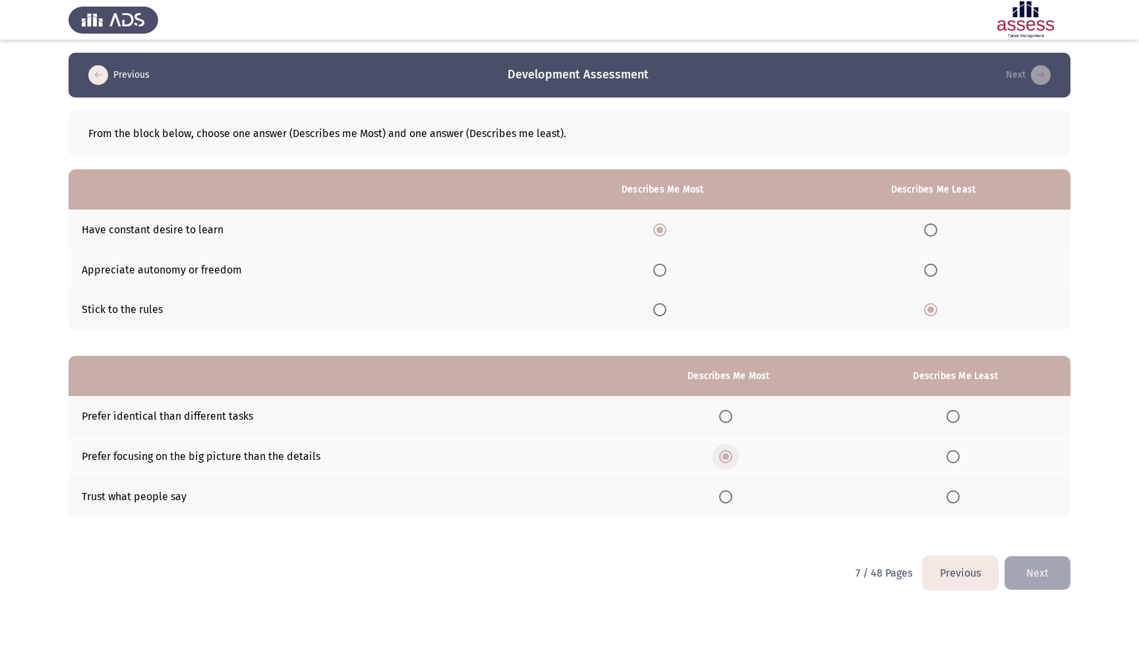
click at [723, 460] on span "Select an option" at bounding box center [726, 457] width 7 height 7
click at [722, 461] on input "Select an option" at bounding box center [725, 456] width 13 height 13
click at [723, 423] on span "Select an option" at bounding box center [725, 416] width 13 height 13
click at [723, 423] on input "Select an option" at bounding box center [725, 416] width 13 height 13
click at [725, 456] on span "Select an option" at bounding box center [725, 456] width 13 height 13
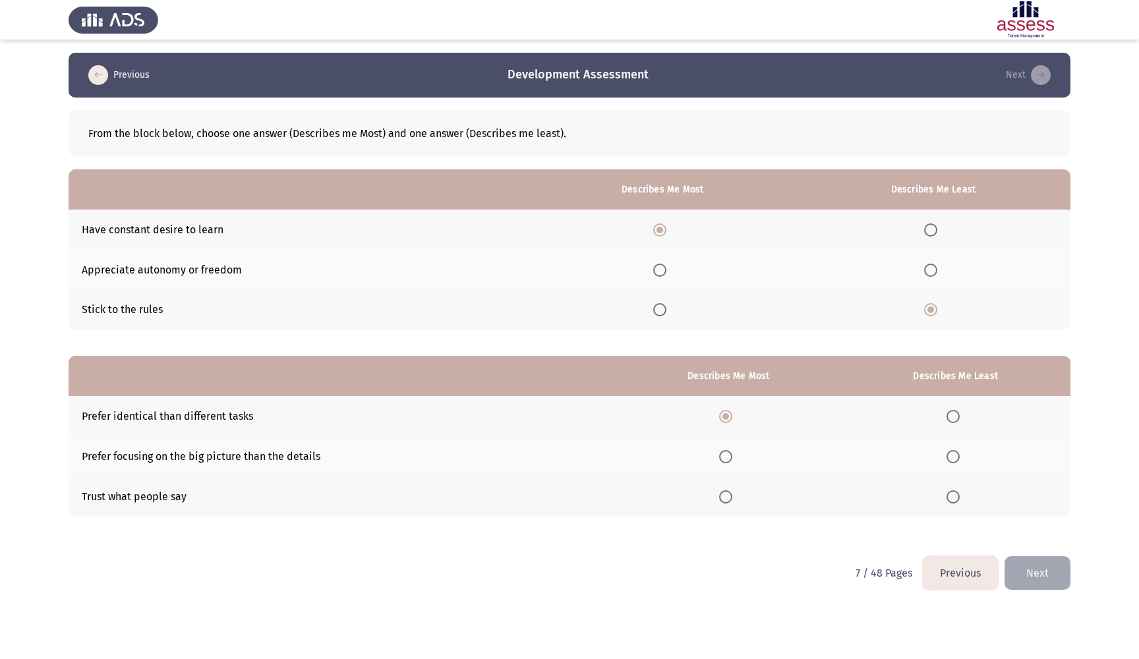
click at [725, 456] on input "Select an option" at bounding box center [725, 456] width 13 height 13
click at [953, 412] on span "Select an option" at bounding box center [953, 416] width 13 height 13
click at [953, 412] on input "Select an option" at bounding box center [953, 416] width 13 height 13
click at [1042, 578] on button "Next" at bounding box center [1038, 573] width 66 height 34
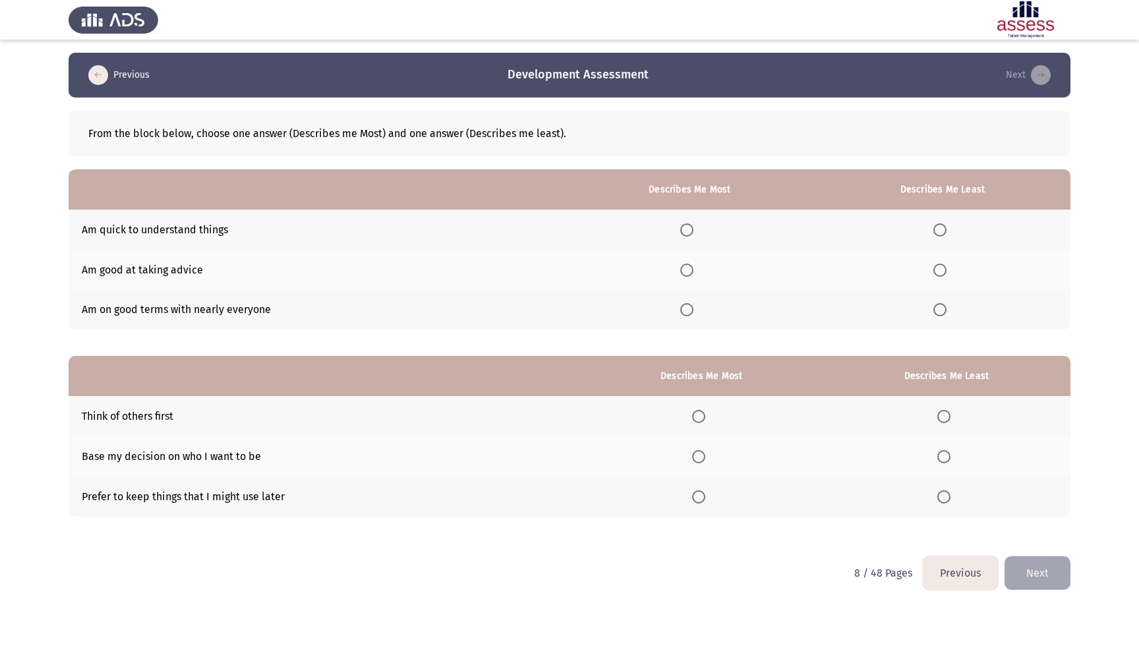
click at [686, 231] on span "Select an option" at bounding box center [686, 229] width 13 height 13
click at [686, 231] on input "Select an option" at bounding box center [686, 229] width 13 height 13
click at [943, 311] on span "Select an option" at bounding box center [940, 309] width 13 height 13
click at [943, 311] on input "Select an option" at bounding box center [940, 309] width 13 height 13
click at [693, 450] on th at bounding box center [702, 456] width 242 height 40
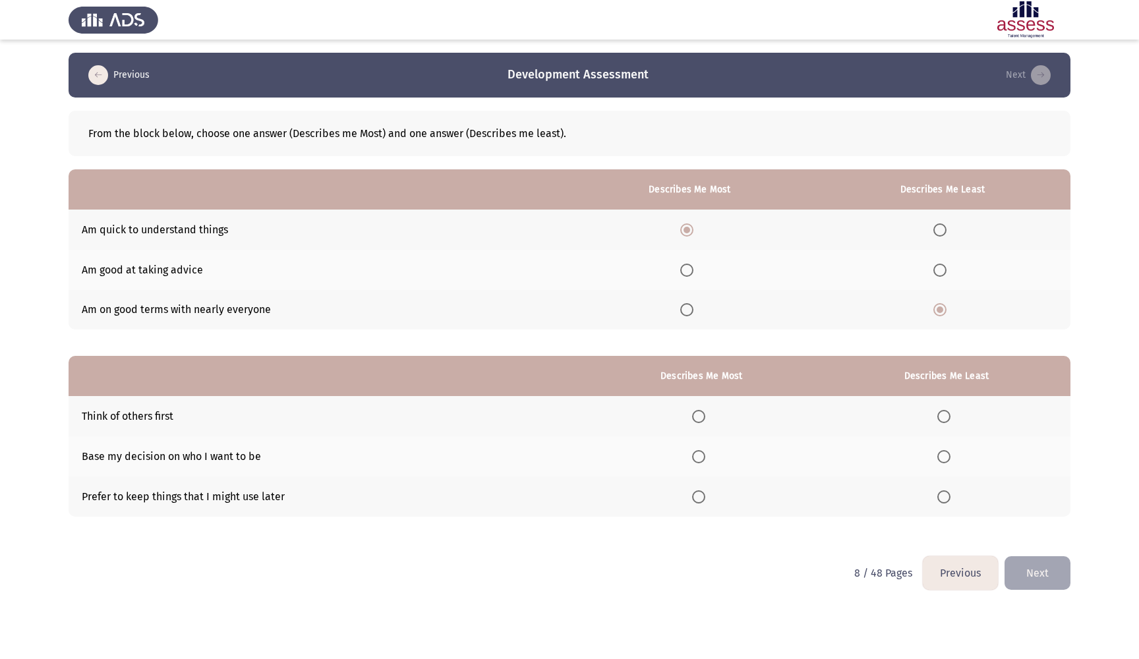
click at [704, 466] on th at bounding box center [702, 456] width 242 height 40
click at [699, 463] on span "Select an option" at bounding box center [698, 456] width 13 height 13
click at [699, 463] on input "Select an option" at bounding box center [698, 456] width 13 height 13
drag, startPoint x: 949, startPoint y: 499, endPoint x: 922, endPoint y: 402, distance: 100.6
click at [923, 403] on tbody "Think of others first Base my decision on who I want to be Prefer to keep thing…" at bounding box center [570, 456] width 1002 height 120
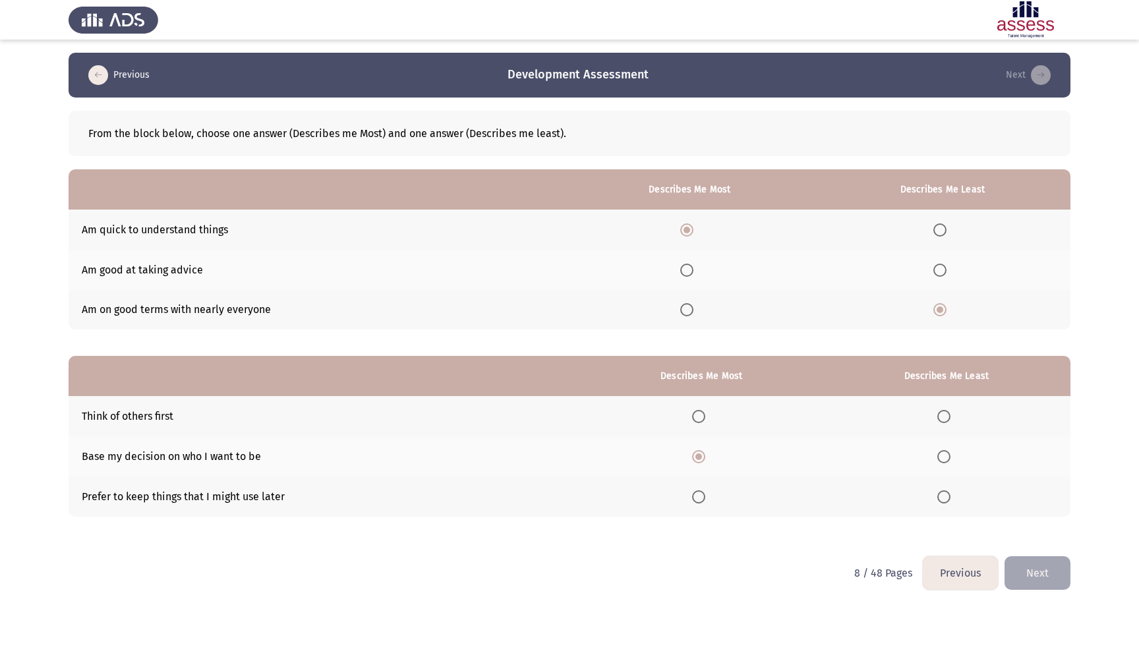
click at [948, 502] on span "Select an option" at bounding box center [943, 497] width 13 height 13
click at [948, 502] on input "Select an option" at bounding box center [943, 497] width 13 height 13
click at [1033, 573] on button "Next" at bounding box center [1038, 573] width 66 height 34
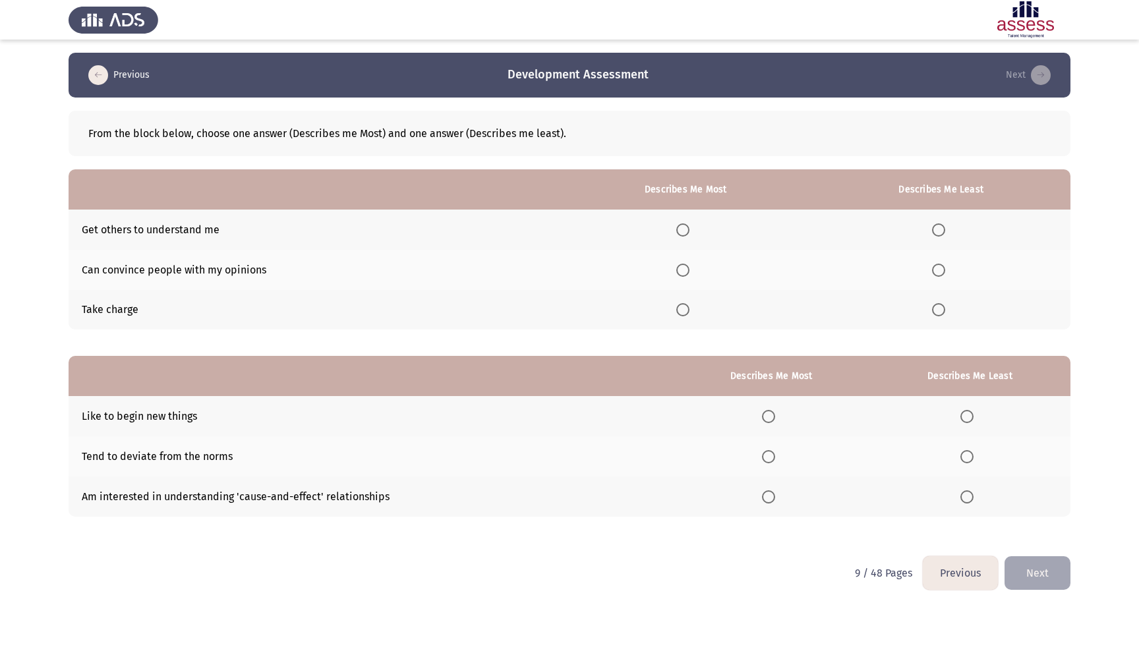
click at [678, 270] on span "Select an option" at bounding box center [682, 270] width 13 height 13
click at [678, 270] on input "Select an option" at bounding box center [682, 270] width 13 height 13
click at [935, 225] on span "Select an option" at bounding box center [938, 229] width 13 height 13
click at [935, 225] on input "Select an option" at bounding box center [938, 229] width 13 height 13
click at [767, 500] on span "Select an option" at bounding box center [768, 497] width 13 height 13
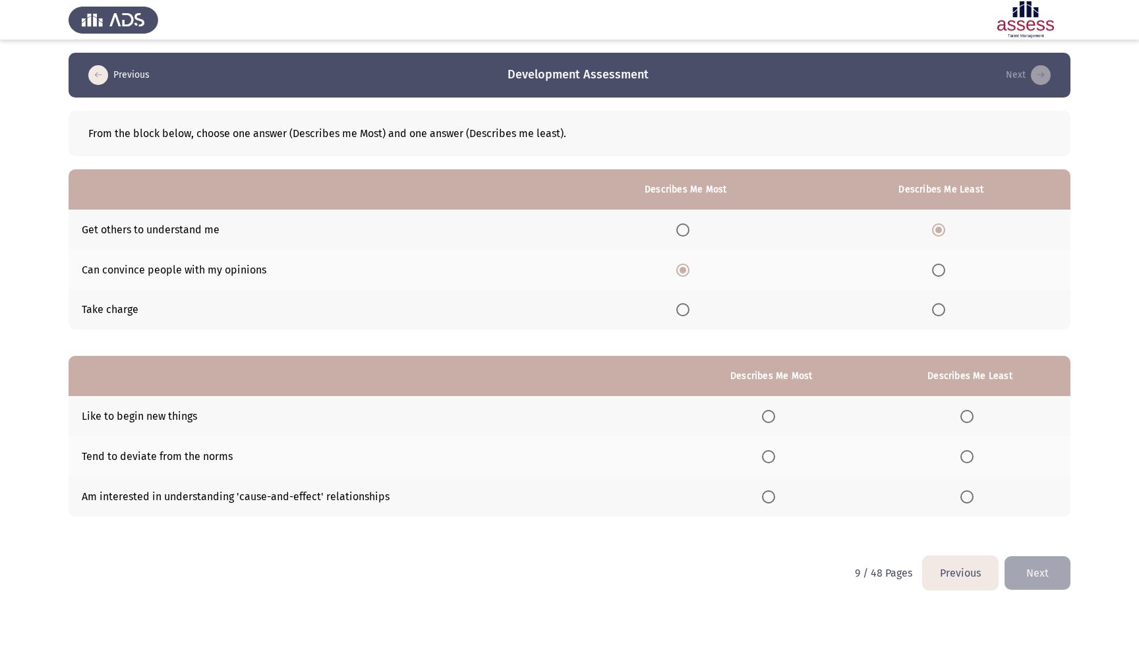
click at [767, 500] on input "Select an option" at bounding box center [768, 497] width 13 height 13
click at [964, 462] on span "Select an option" at bounding box center [967, 456] width 13 height 13
click at [964, 462] on input "Select an option" at bounding box center [967, 456] width 13 height 13
click at [1034, 582] on button "Next" at bounding box center [1038, 573] width 66 height 34
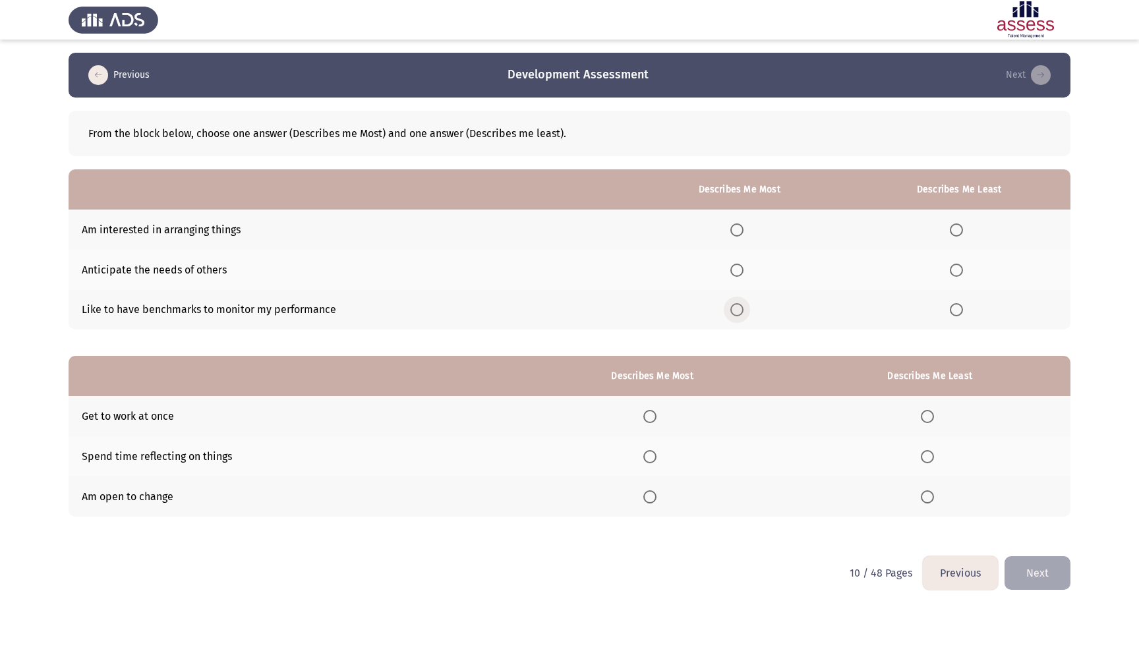
click at [730, 309] on span "Select an option" at bounding box center [736, 309] width 13 height 13
click at [730, 309] on input "Select an option" at bounding box center [736, 309] width 13 height 13
click at [955, 233] on span "Select an option" at bounding box center [956, 229] width 13 height 13
click at [955, 233] on input "Select an option" at bounding box center [956, 229] width 13 height 13
click at [625, 490] on th at bounding box center [653, 497] width 274 height 40
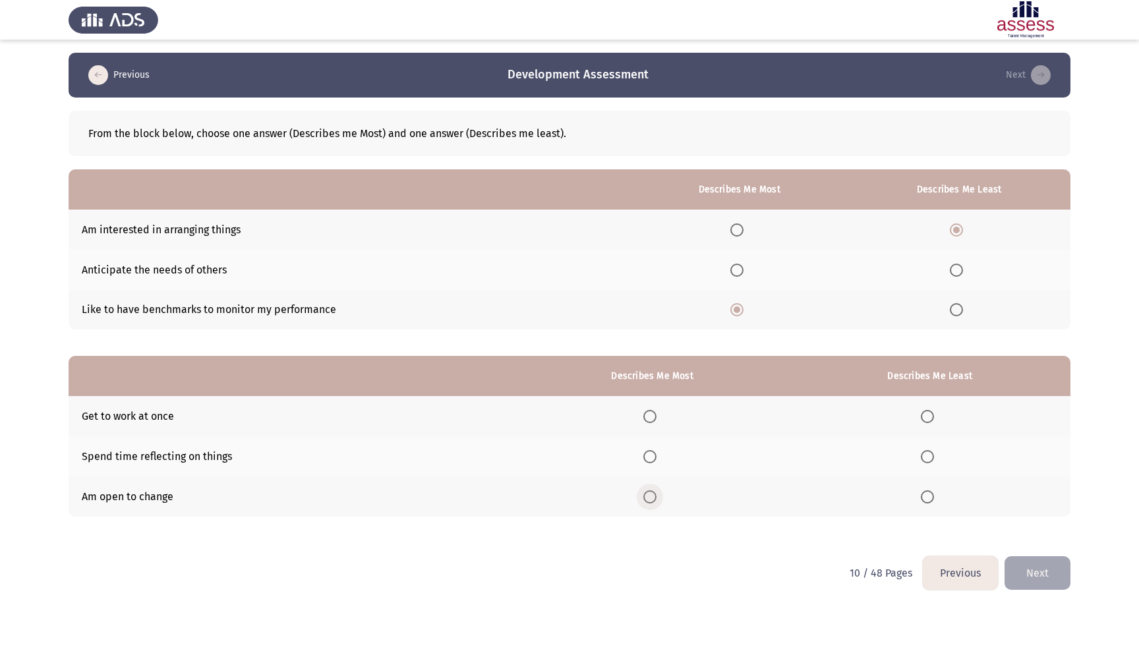
click at [643, 493] on span "Select an option" at bounding box center [649, 497] width 13 height 13
click at [643, 493] on input "Select an option" at bounding box center [649, 497] width 13 height 13
click at [930, 421] on span "Select an option" at bounding box center [927, 416] width 13 height 13
click at [930, 421] on input "Select an option" at bounding box center [927, 416] width 13 height 13
click at [1032, 574] on button "Next" at bounding box center [1038, 573] width 66 height 34
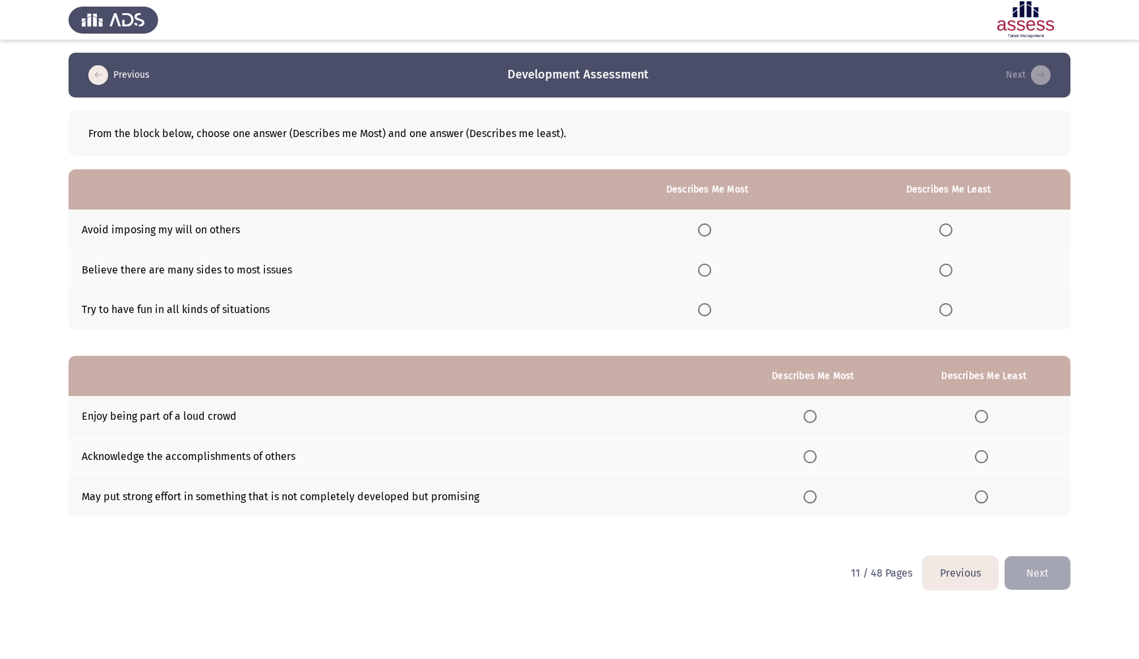
click at [703, 276] on span "Select an option" at bounding box center [704, 270] width 13 height 13
click at [703, 276] on input "Select an option" at bounding box center [704, 270] width 13 height 13
click at [945, 316] on span "Select an option" at bounding box center [945, 309] width 13 height 13
click at [945, 316] on input "Select an option" at bounding box center [945, 309] width 13 height 13
click at [814, 496] on label "Select an option" at bounding box center [813, 497] width 18 height 13
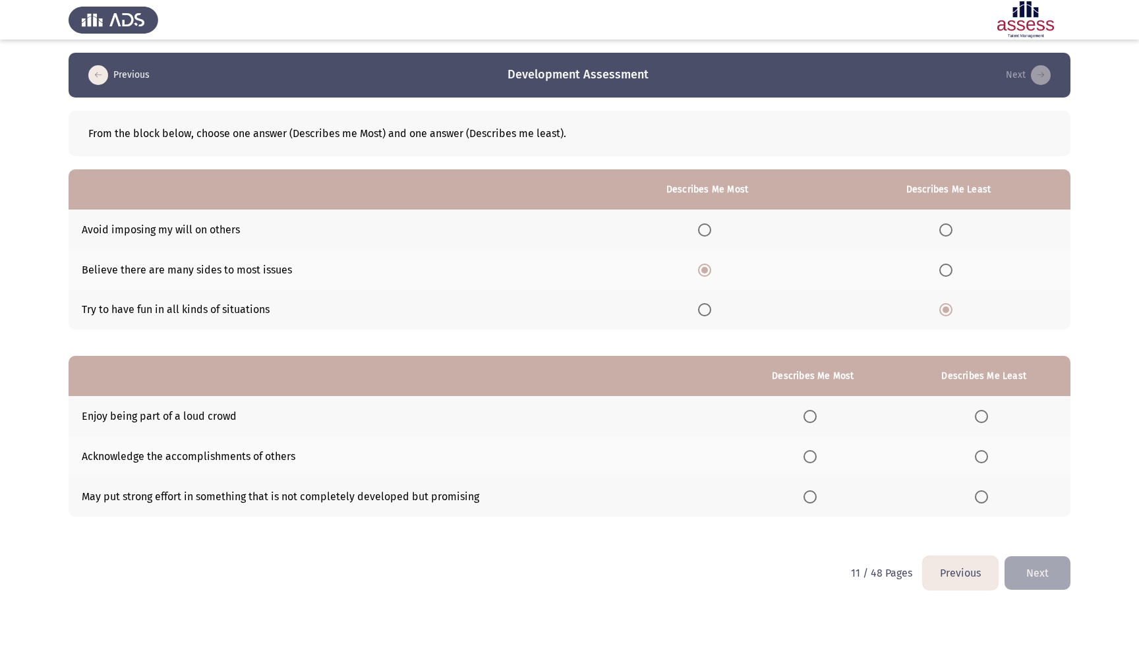
click at [814, 496] on input "Select an option" at bounding box center [810, 497] width 13 height 13
click at [980, 410] on th at bounding box center [983, 416] width 173 height 40
click at [980, 413] on span "Select an option" at bounding box center [981, 416] width 13 height 13
click at [980, 413] on input "Select an option" at bounding box center [981, 416] width 13 height 13
click at [1040, 569] on button "Next" at bounding box center [1038, 573] width 66 height 34
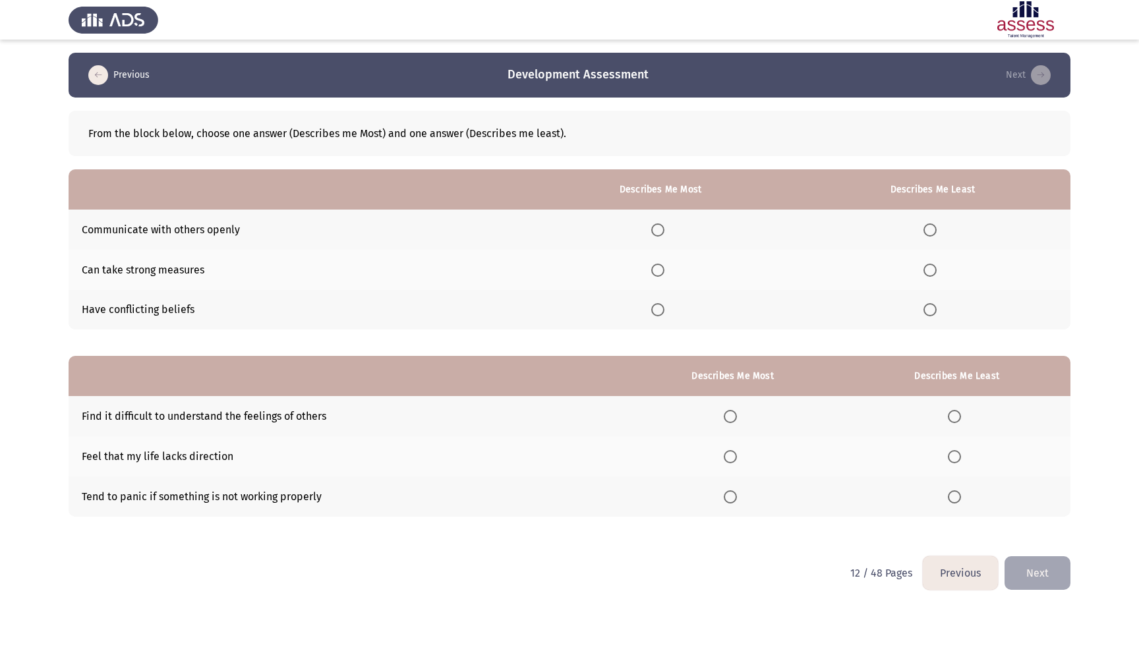
click at [651, 229] on span "Select an option" at bounding box center [657, 229] width 13 height 13
click at [651, 229] on input "Select an option" at bounding box center [657, 229] width 13 height 13
click at [924, 310] on span "Select an option" at bounding box center [930, 309] width 13 height 13
click at [924, 310] on input "Select an option" at bounding box center [930, 309] width 13 height 13
click at [961, 416] on label "Select an option" at bounding box center [957, 416] width 18 height 13
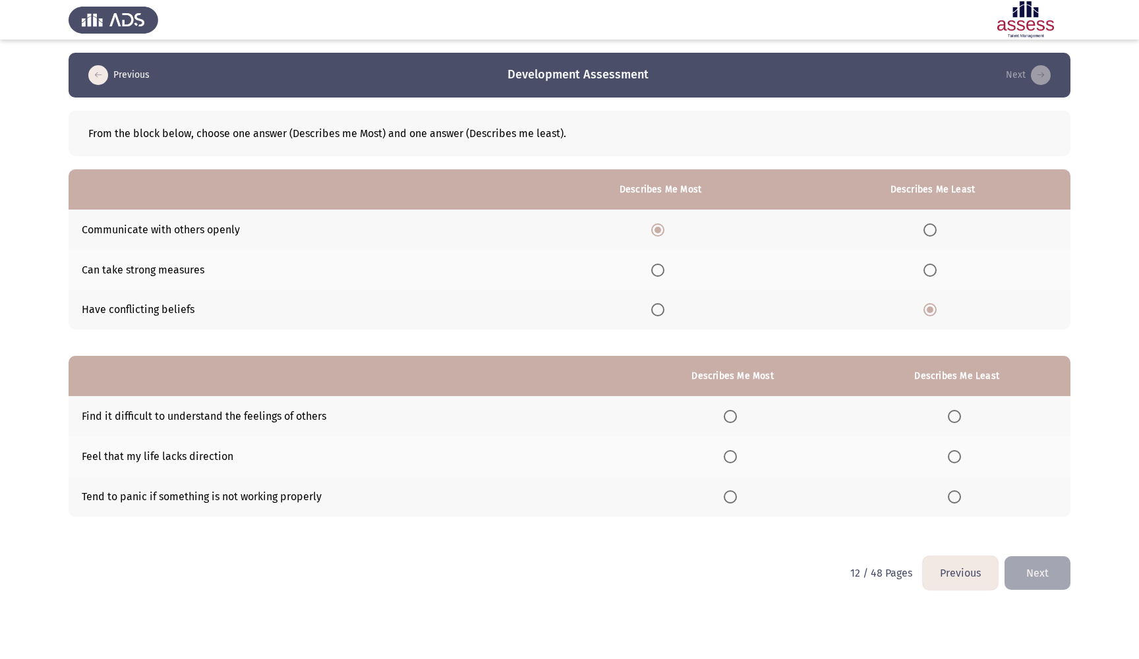
click at [961, 416] on input "Select an option" at bounding box center [954, 416] width 13 height 13
click at [727, 460] on span "Select an option" at bounding box center [730, 456] width 13 height 13
click at [727, 460] on input "Select an option" at bounding box center [730, 456] width 13 height 13
click at [1046, 588] on button "Next" at bounding box center [1038, 573] width 66 height 34
click at [658, 271] on span "Select an option" at bounding box center [660, 270] width 13 height 13
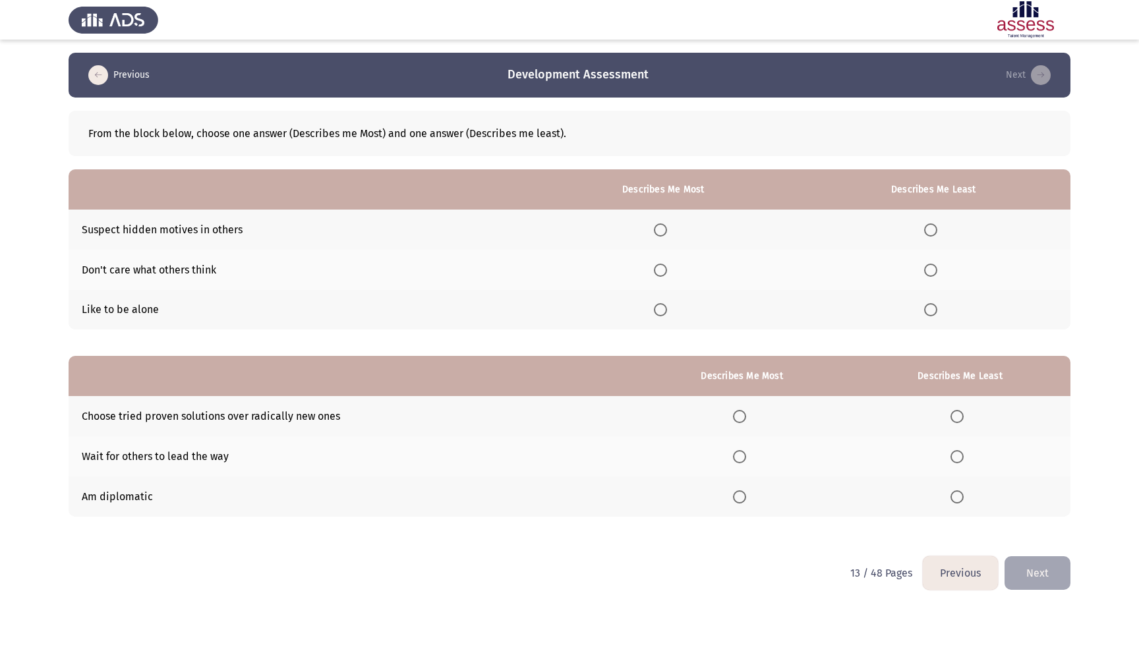
click at [658, 271] on input "Select an option" at bounding box center [660, 270] width 13 height 13
click at [930, 229] on span "Select an option" at bounding box center [930, 229] width 13 height 13
click at [930, 229] on input "Select an option" at bounding box center [930, 229] width 13 height 13
click at [657, 270] on span "Select an option" at bounding box center [660, 270] width 7 height 7
click at [655, 270] on input "Select an option" at bounding box center [660, 270] width 13 height 13
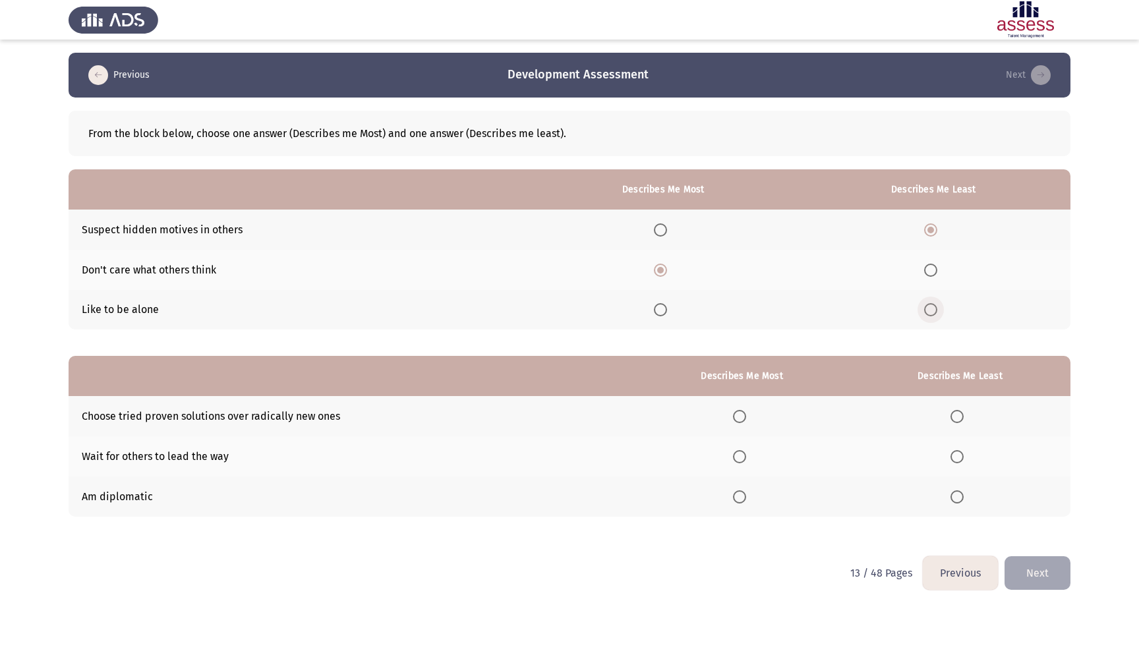
click at [934, 311] on span "Select an option" at bounding box center [930, 309] width 13 height 13
click at [934, 311] on input "Select an option" at bounding box center [930, 309] width 13 height 13
click at [745, 496] on label "Select an option" at bounding box center [742, 497] width 18 height 13
click at [745, 496] on input "Select an option" at bounding box center [739, 497] width 13 height 13
click at [976, 455] on th at bounding box center [960, 456] width 221 height 40
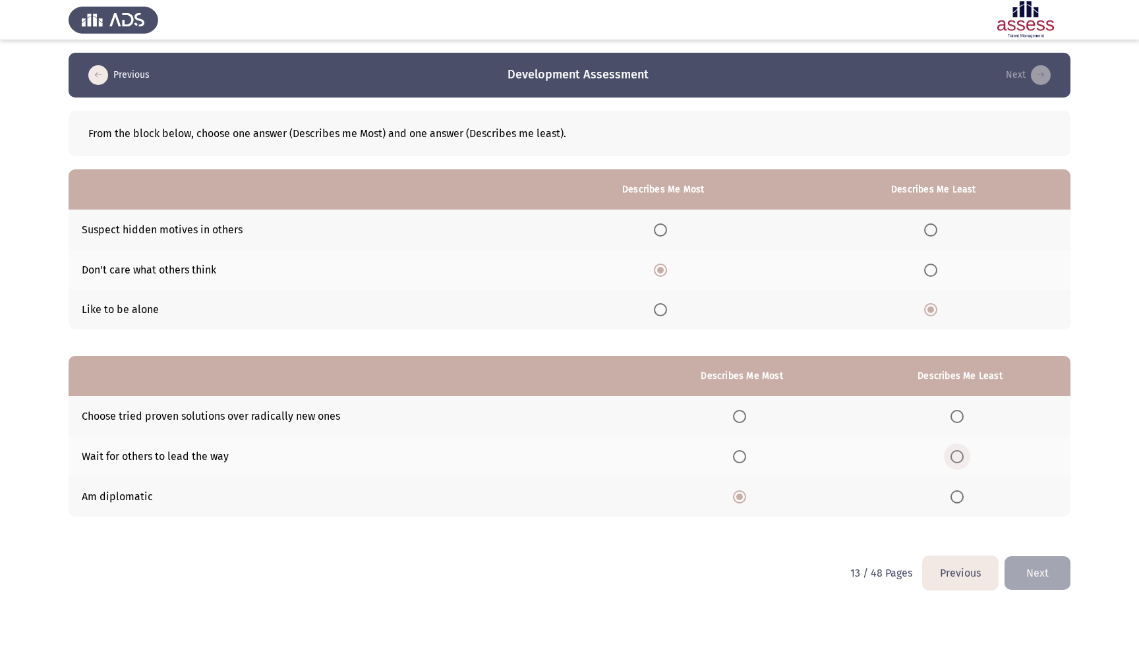
click at [967, 455] on label "Select an option" at bounding box center [960, 456] width 18 height 13
click at [964, 455] on input "Select an option" at bounding box center [957, 456] width 13 height 13
click at [1038, 570] on button "Next" at bounding box center [1038, 573] width 66 height 34
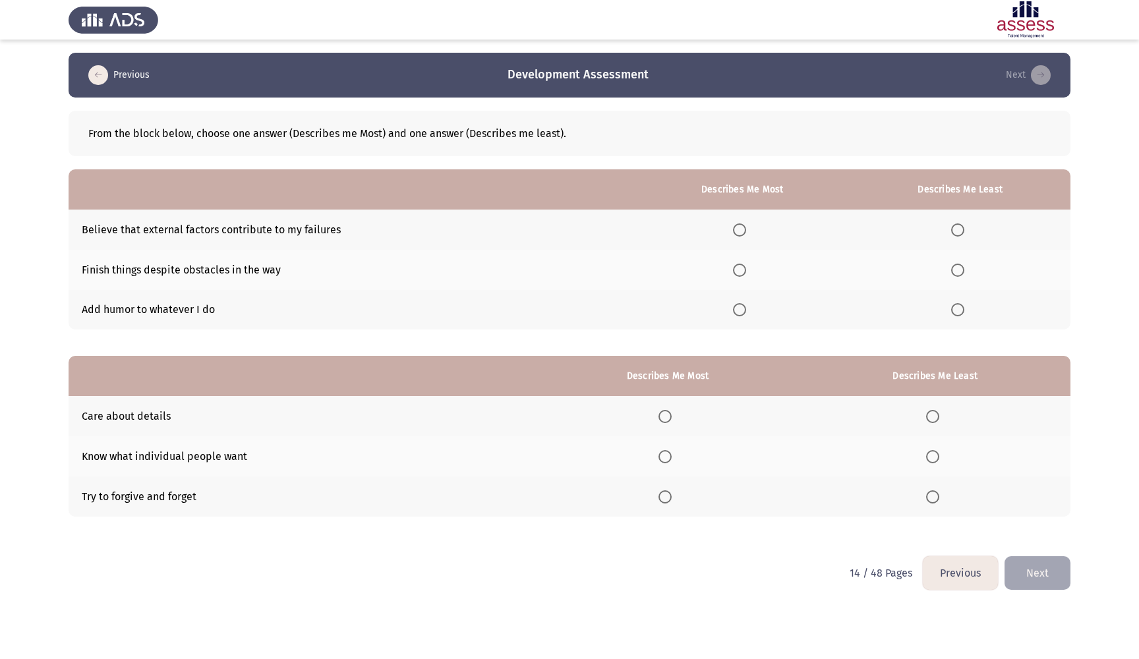
click at [738, 273] on span "Select an option" at bounding box center [739, 270] width 13 height 13
click at [738, 273] on input "Select an option" at bounding box center [739, 270] width 13 height 13
click at [959, 231] on span "Select an option" at bounding box center [957, 229] width 13 height 13
click at [959, 231] on input "Select an option" at bounding box center [957, 229] width 13 height 13
click at [662, 428] on th at bounding box center [668, 416] width 264 height 40
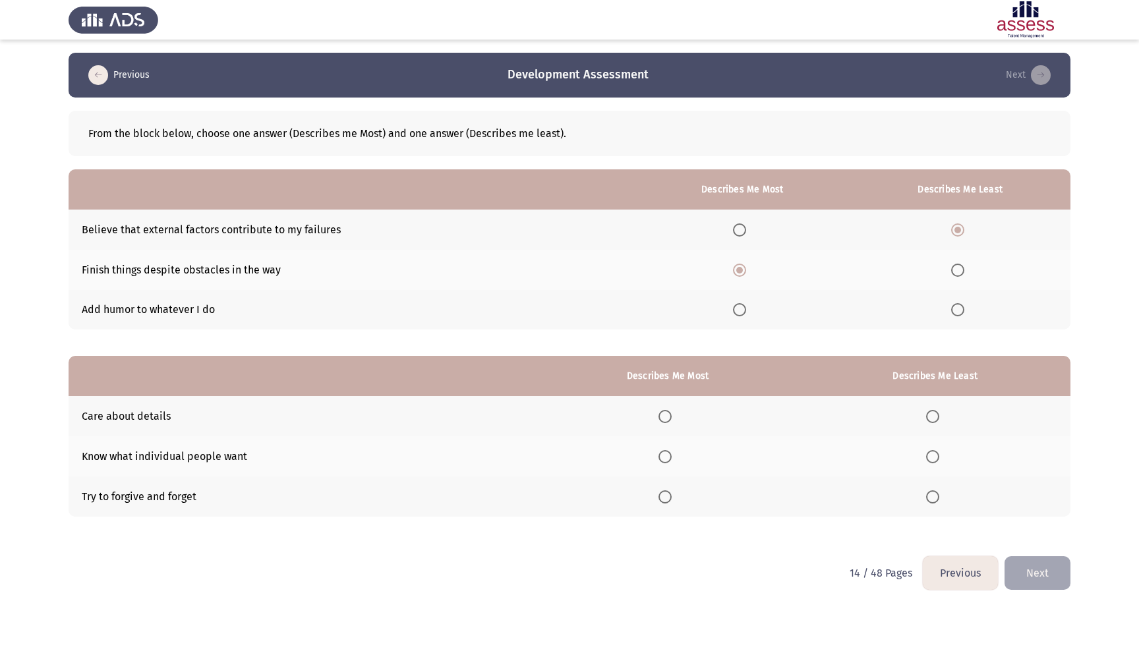
click at [662, 415] on span "Select an option" at bounding box center [665, 416] width 13 height 13
click at [662, 415] on input "Select an option" at bounding box center [665, 416] width 13 height 13
click at [932, 457] on span "Select an option" at bounding box center [932, 456] width 13 height 13
click at [932, 457] on input "Select an option" at bounding box center [932, 456] width 13 height 13
click at [1042, 584] on button "Next" at bounding box center [1038, 573] width 66 height 34
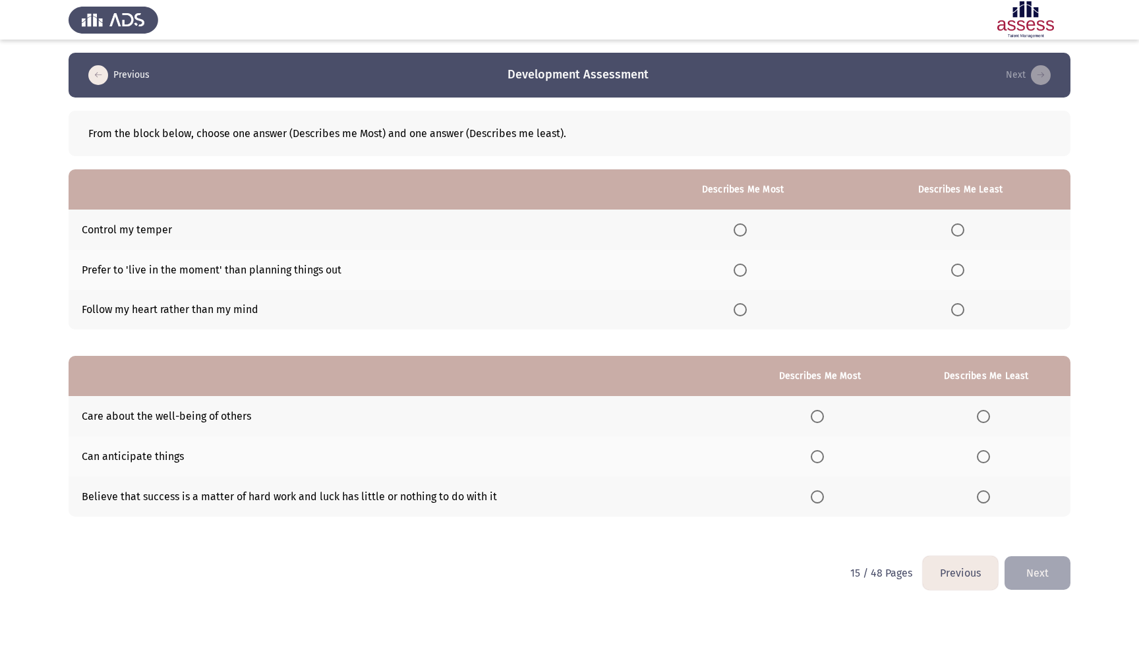
click at [746, 229] on label "Select an option" at bounding box center [743, 229] width 18 height 13
click at [746, 229] on input "Select an option" at bounding box center [740, 229] width 13 height 13
click at [963, 274] on span "Select an option" at bounding box center [957, 270] width 13 height 13
click at [963, 274] on input "Select an option" at bounding box center [957, 270] width 13 height 13
click at [952, 309] on span "Select an option" at bounding box center [957, 309] width 13 height 13
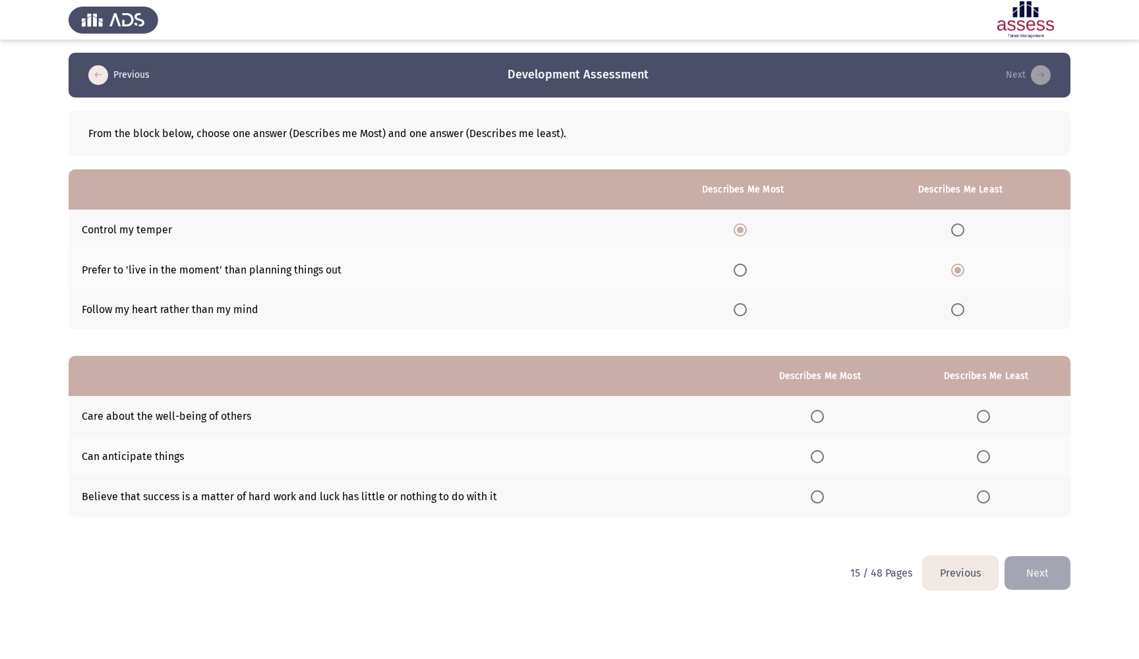
click at [952, 309] on input "Select an option" at bounding box center [957, 309] width 13 height 13
click at [811, 459] on span "Select an option" at bounding box center [817, 456] width 13 height 13
click at [811, 459] on input "Select an option" at bounding box center [817, 456] width 13 height 13
click at [978, 506] on th at bounding box center [986, 497] width 169 height 40
click at [979, 500] on span "Select an option" at bounding box center [983, 497] width 13 height 13
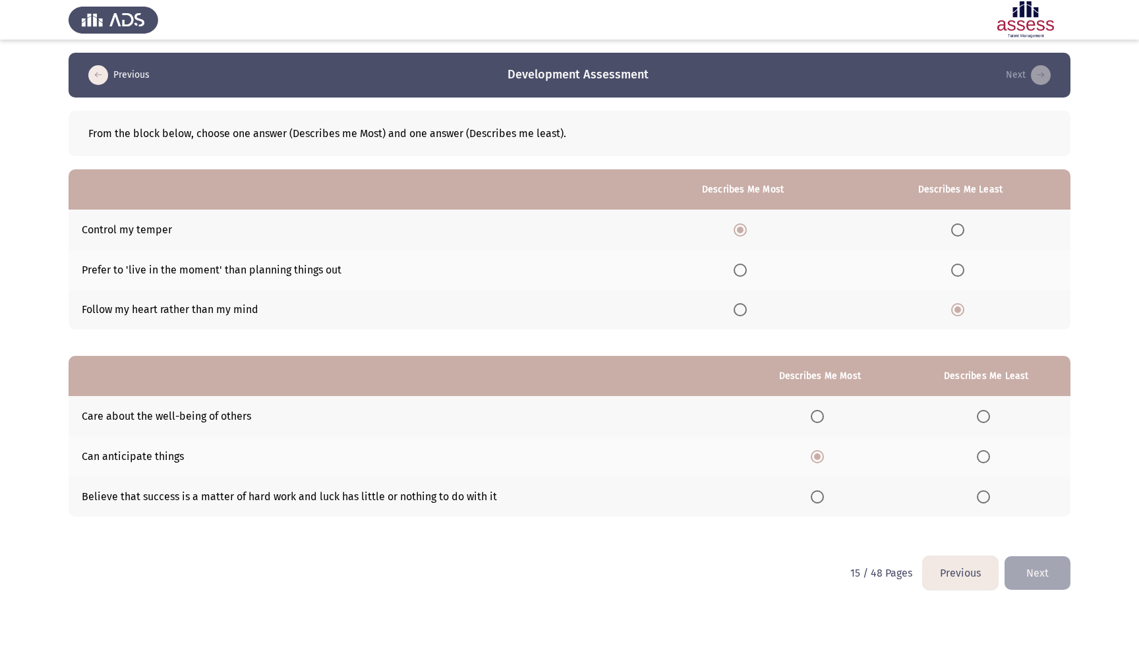
click at [979, 500] on input "Select an option" at bounding box center [983, 497] width 13 height 13
click at [1043, 573] on button "Next" at bounding box center [1038, 573] width 66 height 34
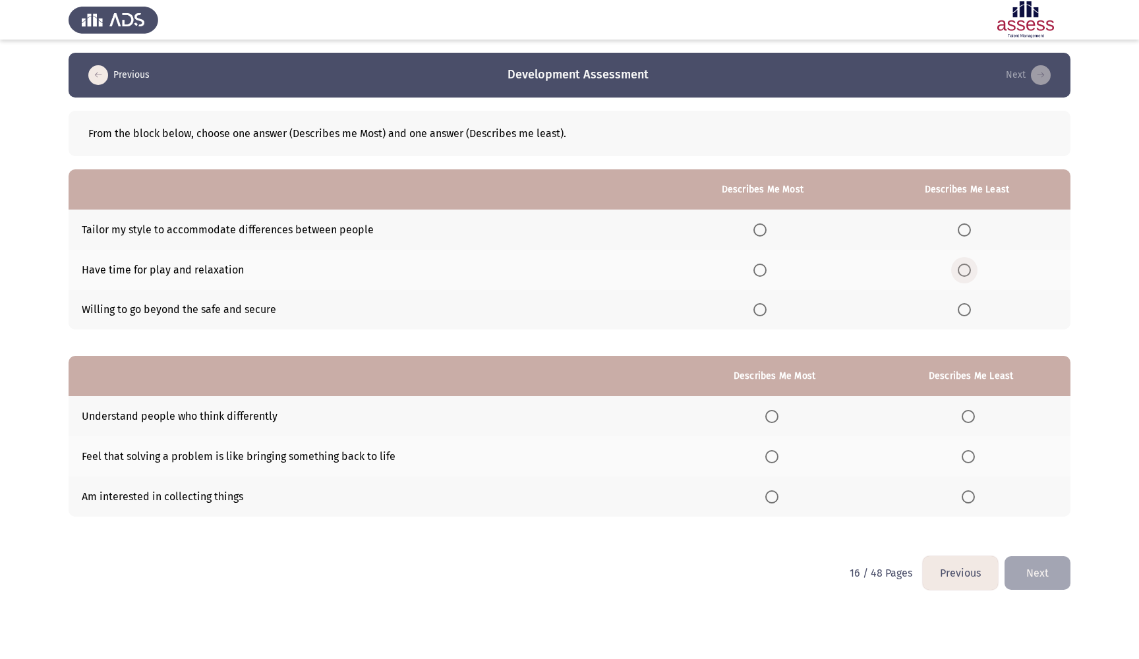
click at [967, 274] on span "Select an option" at bounding box center [964, 270] width 13 height 13
click at [967, 274] on input "Select an option" at bounding box center [964, 270] width 13 height 13
click at [754, 230] on span "Select an option" at bounding box center [760, 229] width 13 height 13
click at [754, 230] on input "Select an option" at bounding box center [760, 229] width 13 height 13
click at [977, 495] on label "Select an option" at bounding box center [971, 497] width 18 height 13
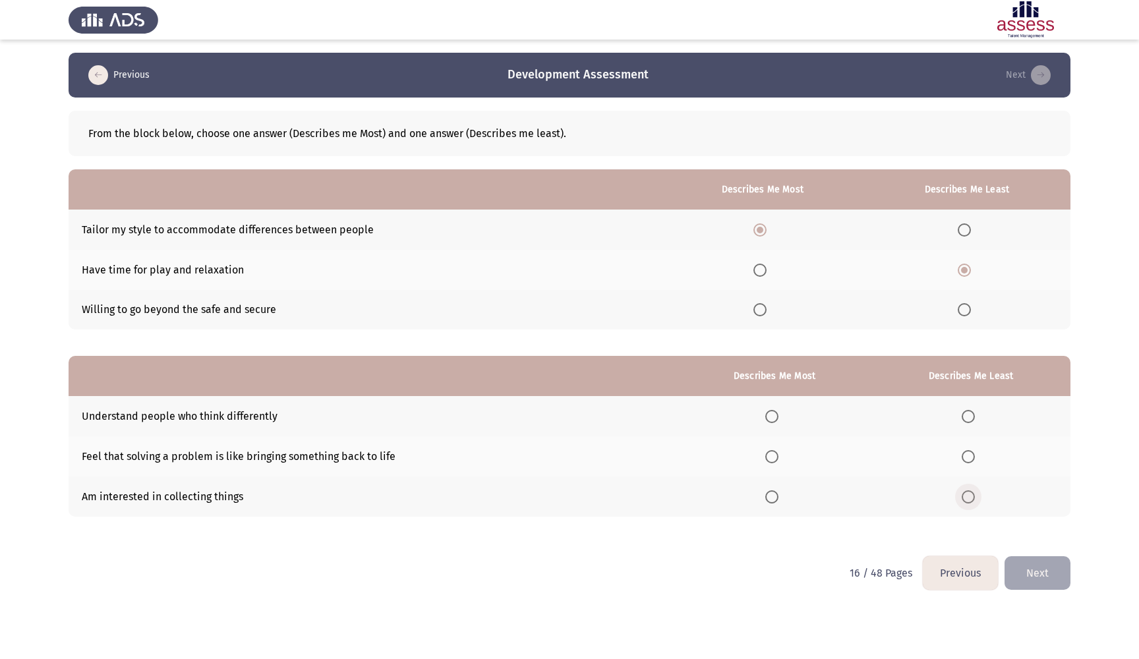
click at [975, 495] on input "Select an option" at bounding box center [968, 497] width 13 height 13
click at [773, 419] on span "Select an option" at bounding box center [771, 416] width 13 height 13
click at [773, 419] on input "Select an option" at bounding box center [771, 416] width 13 height 13
click at [1049, 578] on button "Next" at bounding box center [1038, 573] width 66 height 34
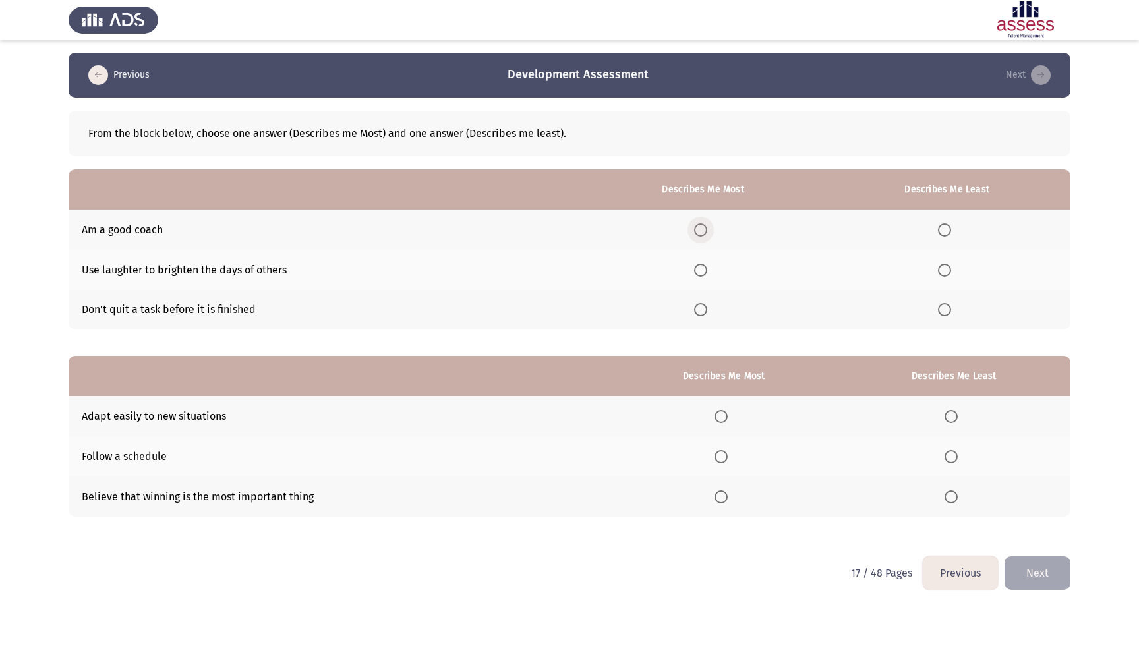
click at [694, 229] on span "Select an option" at bounding box center [700, 229] width 13 height 13
click at [694, 229] on input "Select an option" at bounding box center [700, 229] width 13 height 13
click at [947, 273] on span "Select an option" at bounding box center [944, 270] width 13 height 13
click at [947, 273] on input "Select an option" at bounding box center [944, 270] width 13 height 13
click at [725, 419] on label "Select an option" at bounding box center [724, 416] width 18 height 13
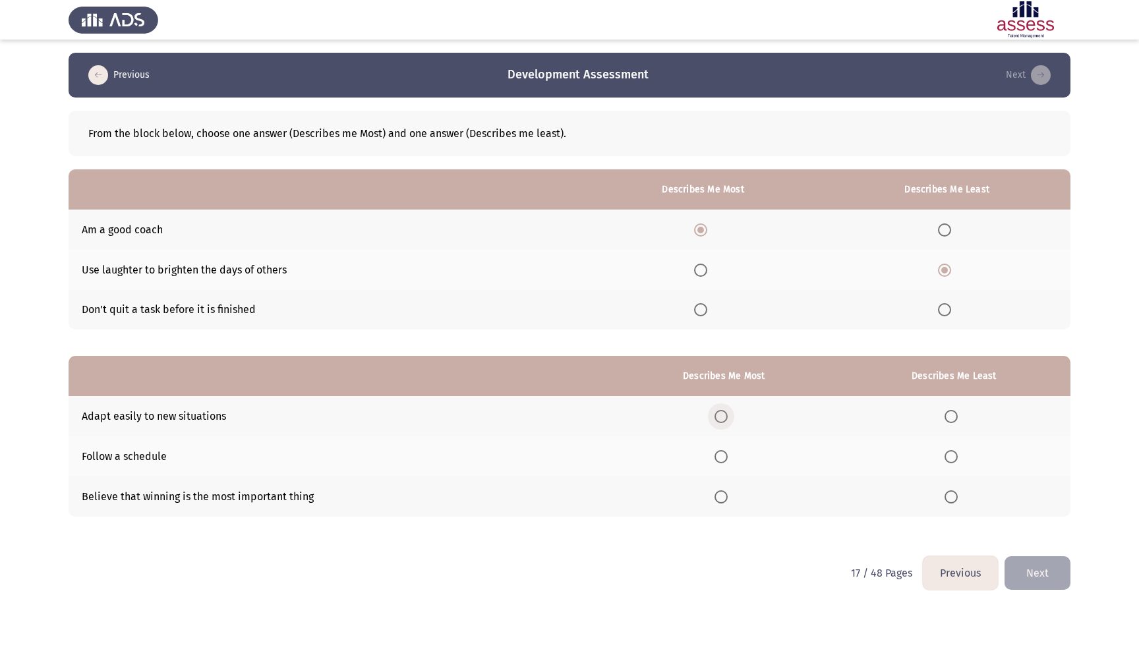
click at [725, 419] on input "Select an option" at bounding box center [721, 416] width 13 height 13
click at [951, 498] on span "Select an option" at bounding box center [951, 497] width 13 height 13
click at [951, 498] on input "Select an option" at bounding box center [951, 497] width 13 height 13
click at [1034, 571] on button "Next" at bounding box center [1038, 573] width 66 height 34
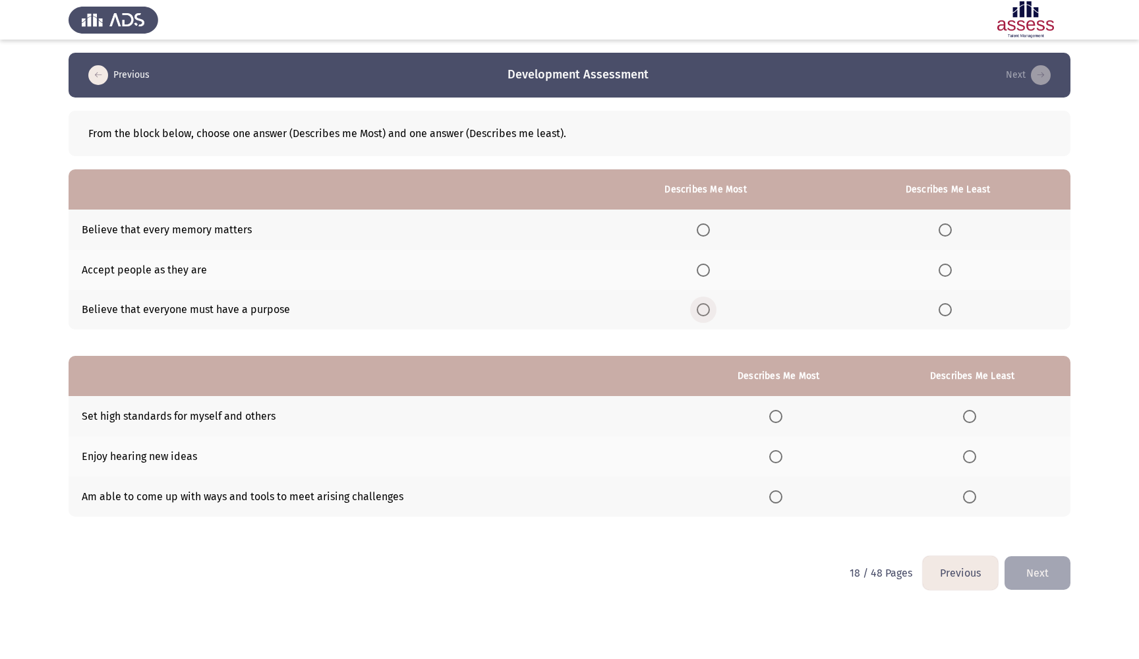
click at [699, 313] on span "Select an option" at bounding box center [703, 309] width 13 height 13
click at [699, 313] on input "Select an option" at bounding box center [703, 309] width 13 height 13
click at [945, 230] on span "Select an option" at bounding box center [945, 229] width 13 height 13
click at [945, 230] on input "Select an option" at bounding box center [945, 229] width 13 height 13
click at [774, 417] on span "Select an option" at bounding box center [775, 416] width 13 height 13
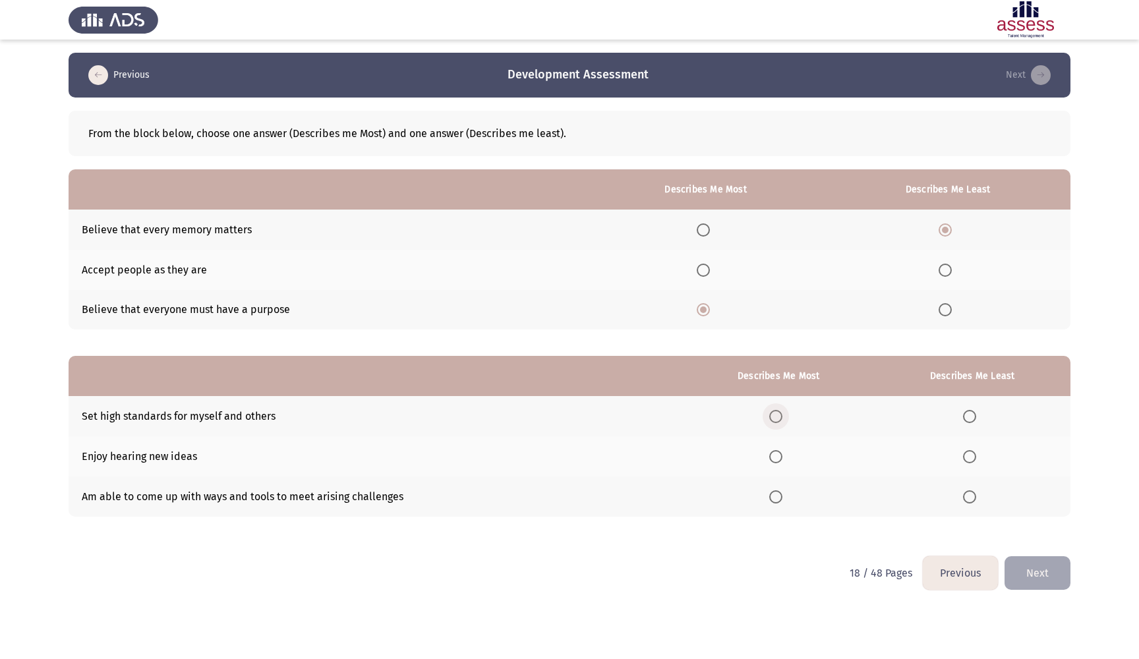
click at [774, 417] on input "Select an option" at bounding box center [775, 416] width 13 height 13
click at [968, 454] on span "Select an option" at bounding box center [969, 456] width 13 height 13
click at [968, 454] on input "Select an option" at bounding box center [969, 456] width 13 height 13
click at [1028, 576] on button "Next" at bounding box center [1038, 573] width 66 height 34
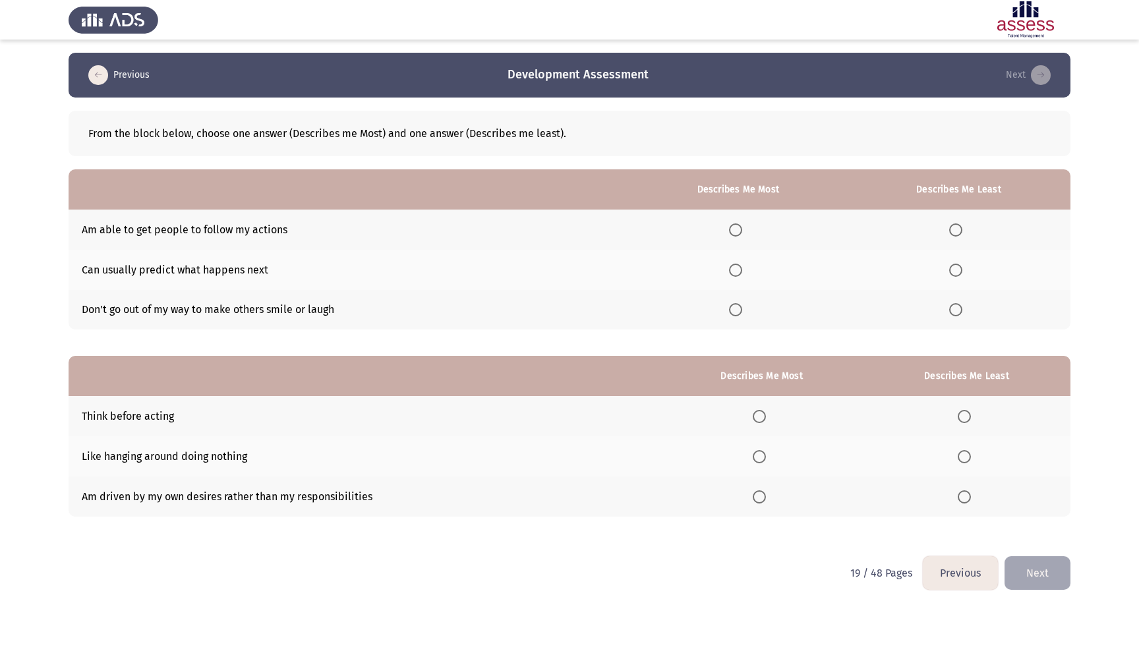
click at [954, 315] on span "Select an option" at bounding box center [955, 309] width 13 height 13
click at [954, 315] on input "Select an option" at bounding box center [955, 309] width 13 height 13
click at [734, 231] on span "Select an option" at bounding box center [735, 229] width 13 height 13
click at [734, 231] on input "Select an option" at bounding box center [735, 229] width 13 height 13
click at [761, 415] on span "Select an option" at bounding box center [759, 416] width 13 height 13
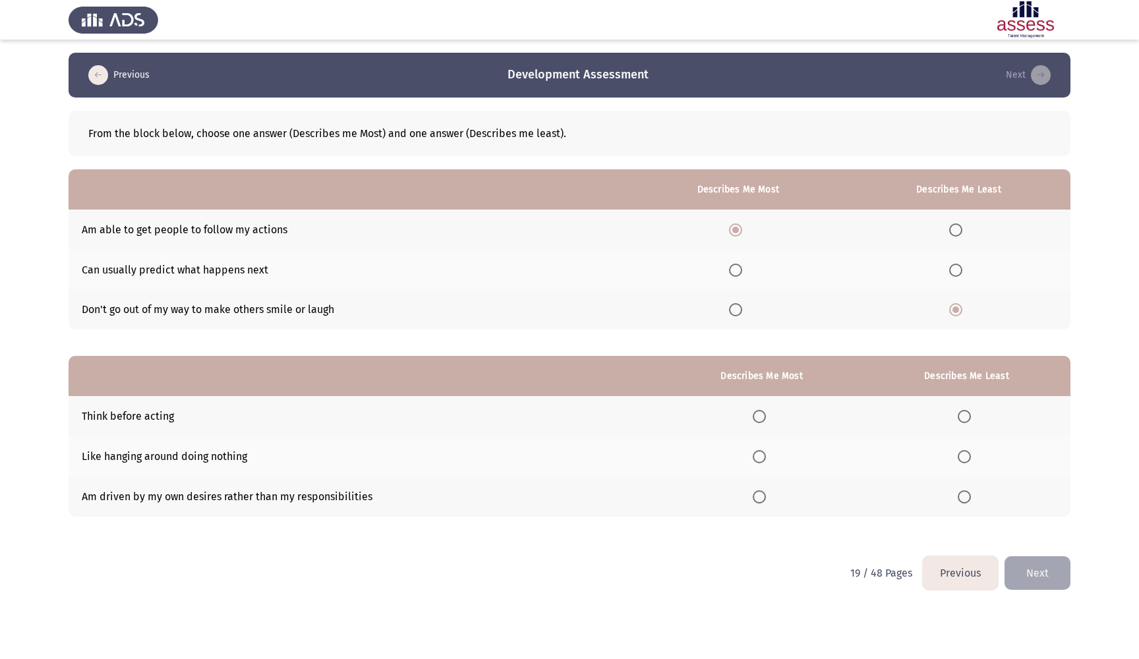
click at [761, 415] on input "Select an option" at bounding box center [759, 416] width 13 height 13
click at [968, 467] on th at bounding box center [967, 456] width 208 height 40
click at [968, 461] on span "Select an option" at bounding box center [964, 456] width 13 height 13
click at [968, 461] on input "Select an option" at bounding box center [964, 456] width 13 height 13
click at [1044, 576] on button "Next" at bounding box center [1038, 573] width 66 height 34
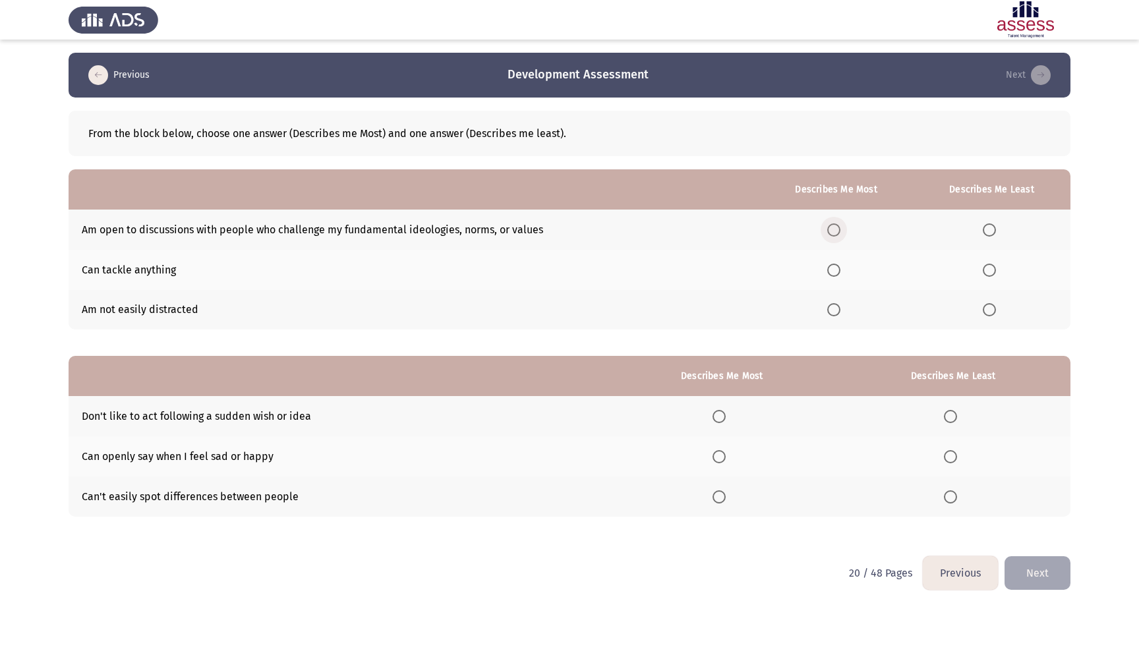
click at [833, 227] on span "Select an option" at bounding box center [833, 229] width 13 height 13
click at [833, 227] on input "Select an option" at bounding box center [833, 229] width 13 height 13
click at [988, 272] on span "Select an option" at bounding box center [989, 270] width 13 height 13
click at [988, 272] on input "Select an option" at bounding box center [989, 270] width 13 height 13
click at [951, 496] on span "Select an option" at bounding box center [950, 497] width 13 height 13
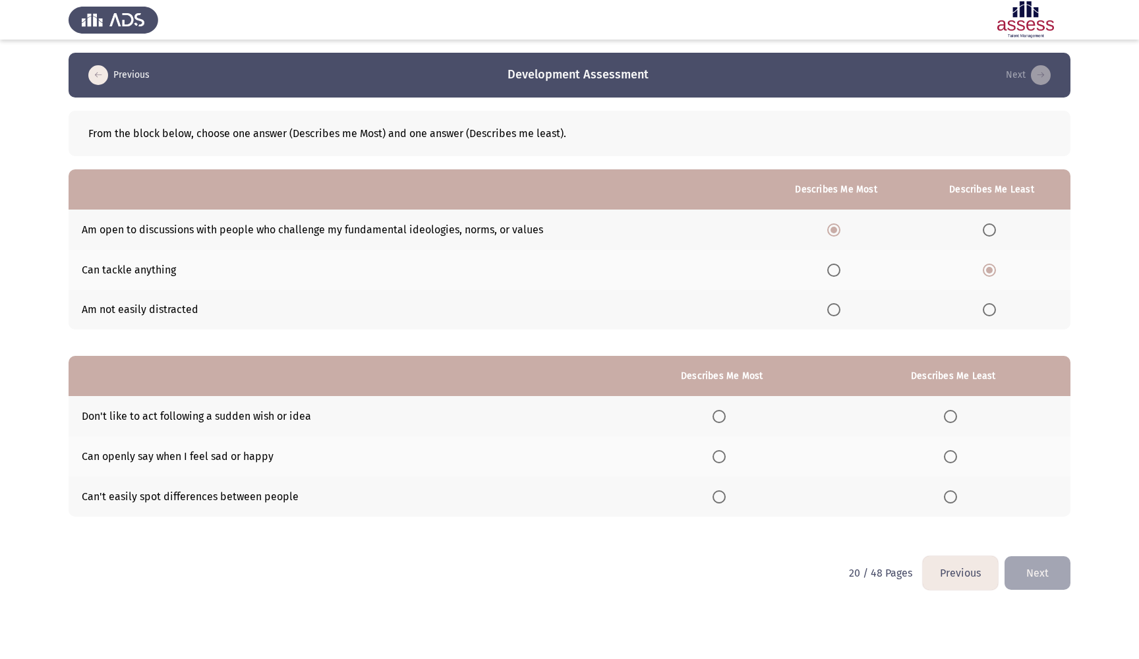
click at [951, 496] on input "Select an option" at bounding box center [950, 497] width 13 height 13
click at [719, 457] on span "Select an option" at bounding box center [719, 456] width 13 height 13
click at [719, 457] on input "Select an option" at bounding box center [719, 456] width 13 height 13
click at [1026, 573] on button "Next" at bounding box center [1038, 573] width 66 height 34
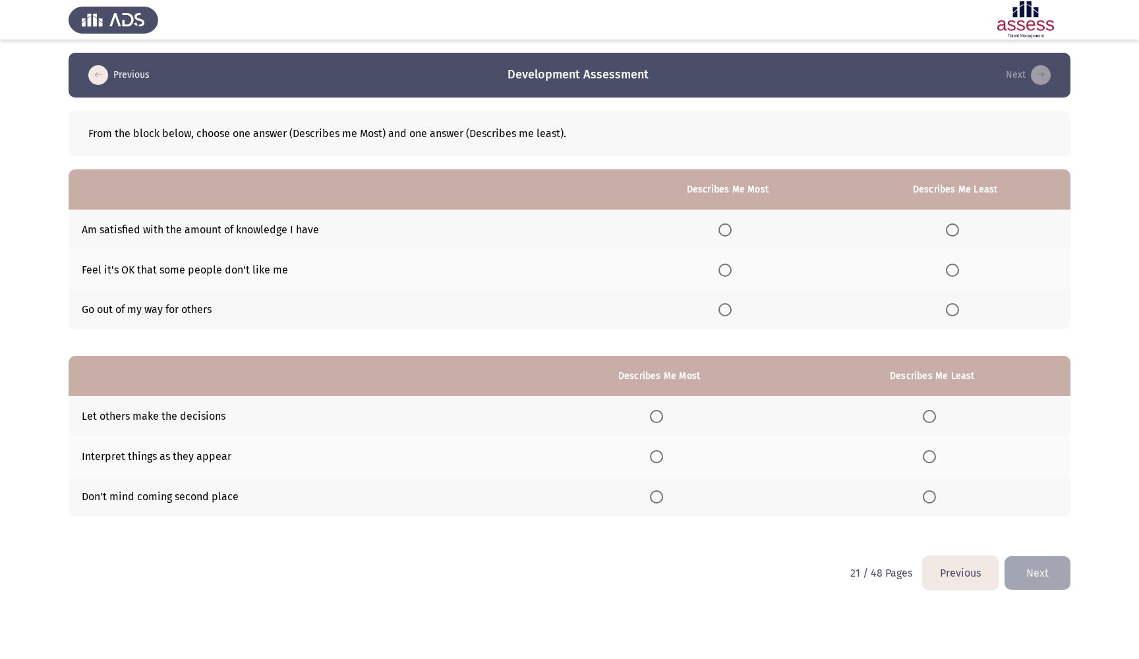
click at [955, 227] on span "Select an option" at bounding box center [952, 229] width 13 height 13
click at [955, 227] on input "Select an option" at bounding box center [952, 229] width 13 height 13
click at [736, 271] on th at bounding box center [727, 270] width 225 height 40
click at [727, 271] on span "Select an option" at bounding box center [725, 270] width 13 height 13
click at [727, 271] on input "Select an option" at bounding box center [725, 270] width 13 height 13
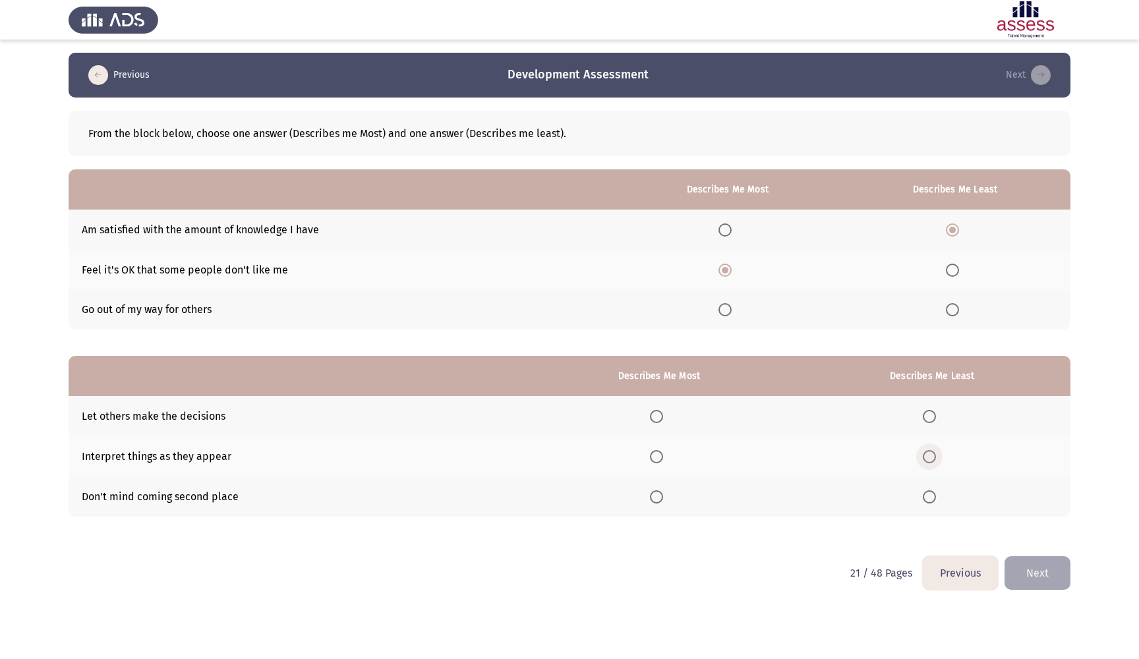
click at [925, 456] on span "Select an option" at bounding box center [929, 456] width 13 height 13
click at [925, 456] on input "Select an option" at bounding box center [929, 456] width 13 height 13
click at [650, 422] on span "Select an option" at bounding box center [656, 416] width 13 height 13
click at [650, 422] on input "Select an option" at bounding box center [656, 416] width 13 height 13
click at [1038, 567] on button "Next" at bounding box center [1038, 573] width 66 height 34
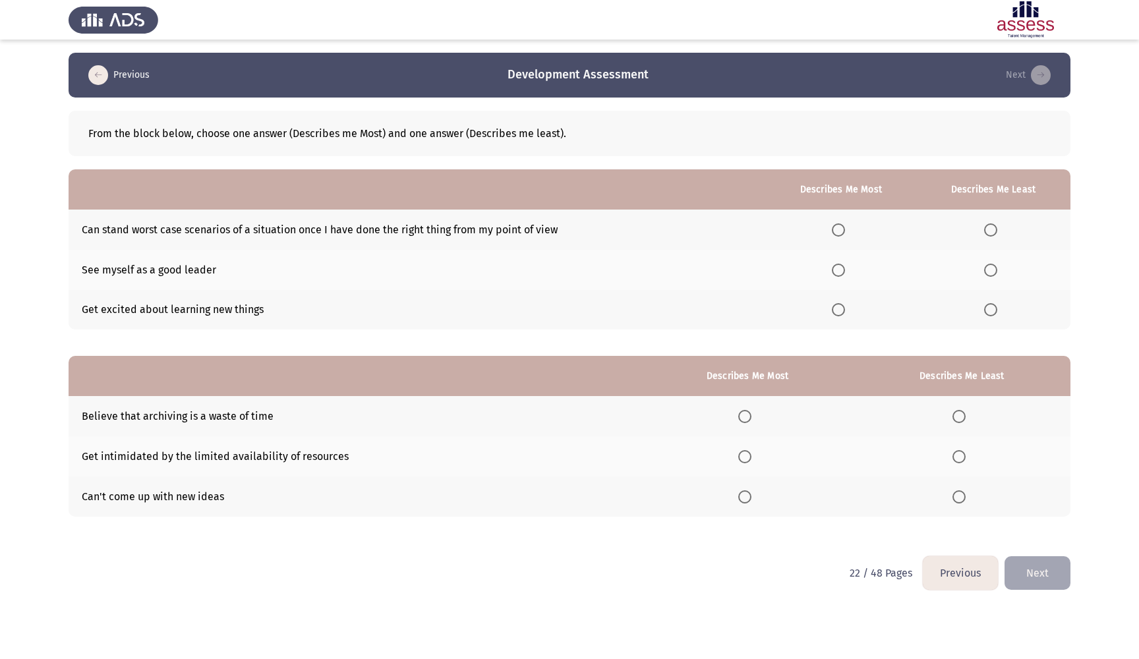
click at [843, 312] on span "Select an option" at bounding box center [838, 309] width 13 height 13
click at [843, 312] on input "Select an option" at bounding box center [838, 309] width 13 height 13
click at [988, 229] on span "Select an option" at bounding box center [990, 229] width 13 height 13
click at [988, 229] on input "Select an option" at bounding box center [990, 229] width 13 height 13
click at [738, 456] on span "Select an option" at bounding box center [744, 456] width 13 height 13
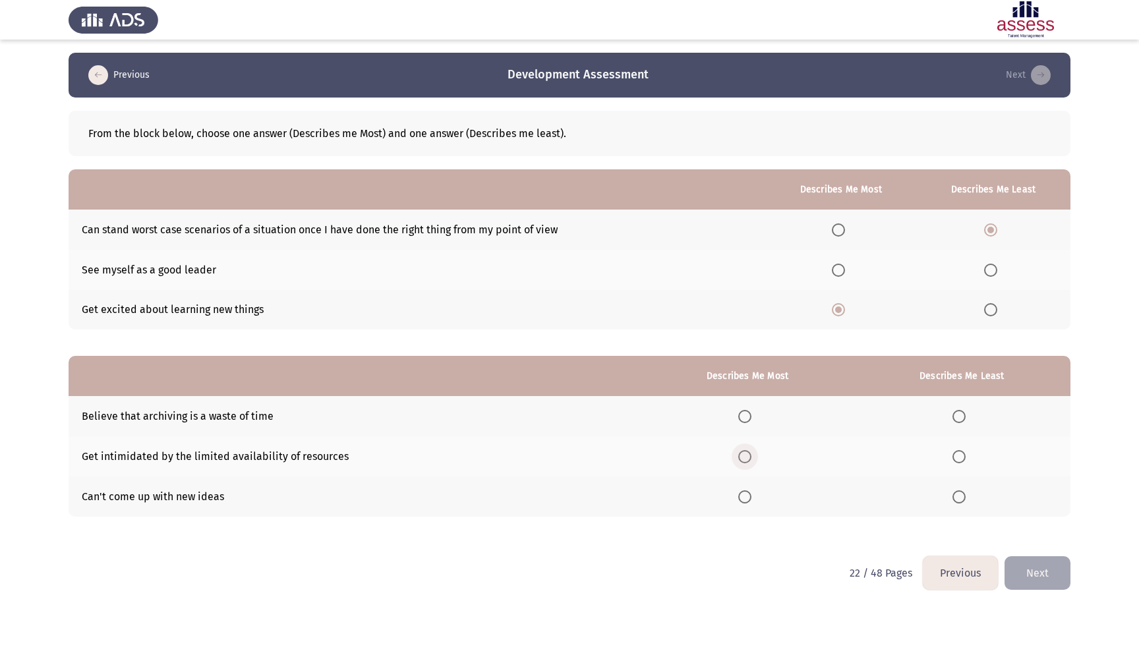
click at [738, 456] on input "Select an option" at bounding box center [744, 456] width 13 height 13
click at [959, 415] on span "Select an option" at bounding box center [959, 416] width 13 height 13
click at [959, 415] on input "Select an option" at bounding box center [959, 416] width 13 height 13
click at [1055, 581] on button "Next" at bounding box center [1038, 573] width 66 height 34
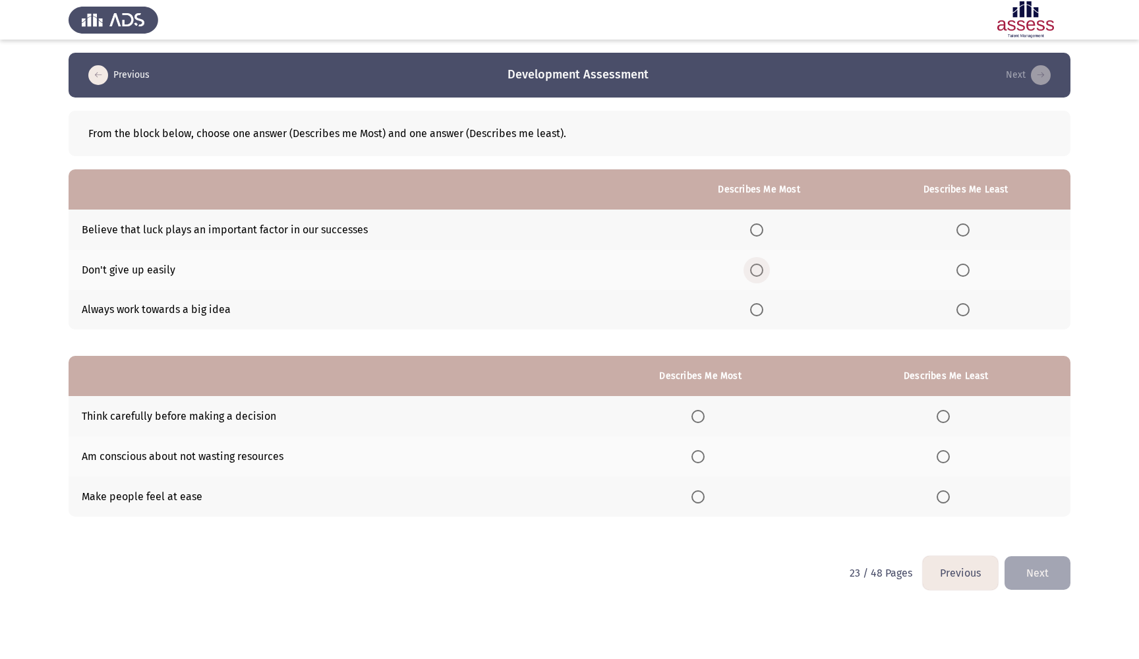
click at [755, 269] on span "Select an option" at bounding box center [756, 270] width 13 height 13
click at [755, 269] on input "Select an option" at bounding box center [756, 270] width 13 height 13
click at [965, 229] on span "Select an option" at bounding box center [963, 229] width 13 height 13
click at [965, 229] on input "Select an option" at bounding box center [963, 229] width 13 height 13
click at [696, 457] on span "Select an option" at bounding box center [698, 456] width 13 height 13
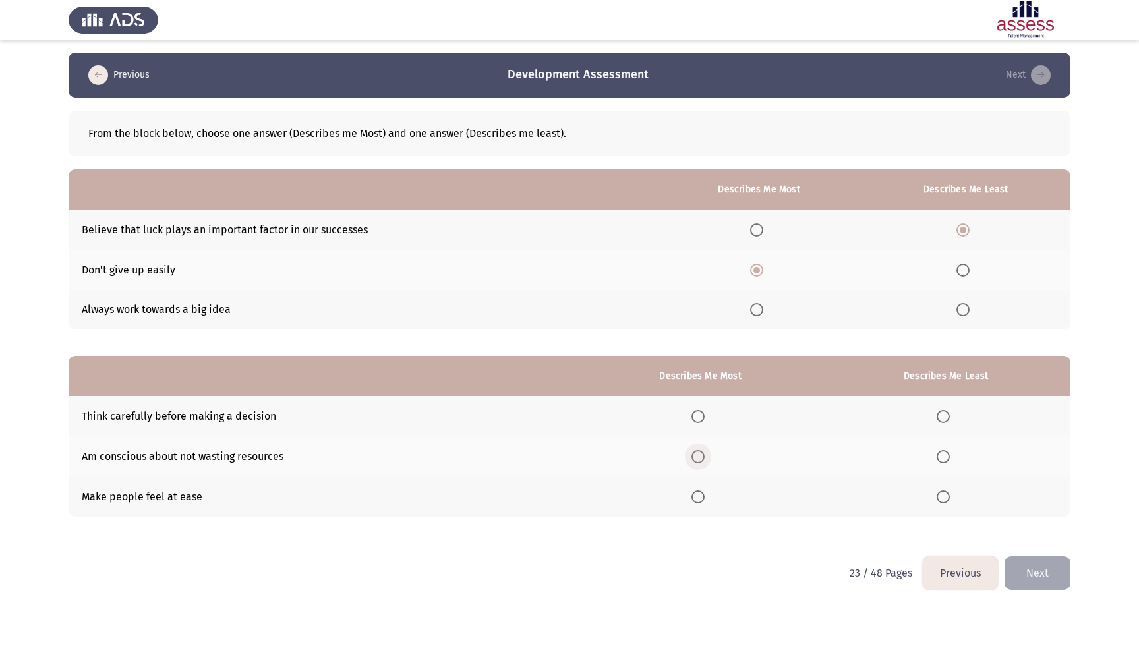
click at [696, 457] on input "Select an option" at bounding box center [698, 456] width 13 height 13
click at [942, 499] on span "Select an option" at bounding box center [943, 497] width 13 height 13
click at [942, 499] on input "Select an option" at bounding box center [943, 497] width 13 height 13
click at [1043, 570] on button "Next" at bounding box center [1038, 573] width 66 height 34
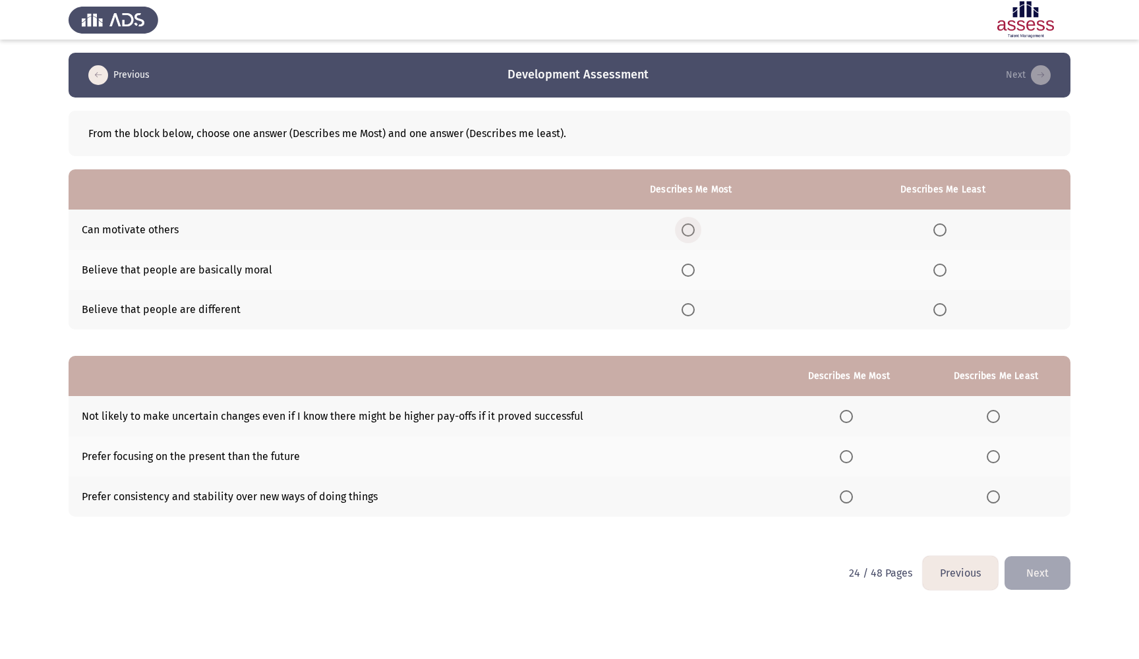
click at [684, 228] on span "Select an option" at bounding box center [688, 229] width 13 height 13
click at [684, 228] on input "Select an option" at bounding box center [688, 229] width 13 height 13
click at [941, 310] on span "Select an option" at bounding box center [940, 309] width 13 height 13
click at [941, 310] on input "Select an option" at bounding box center [940, 309] width 13 height 13
click at [845, 455] on span "Select an option" at bounding box center [846, 456] width 13 height 13
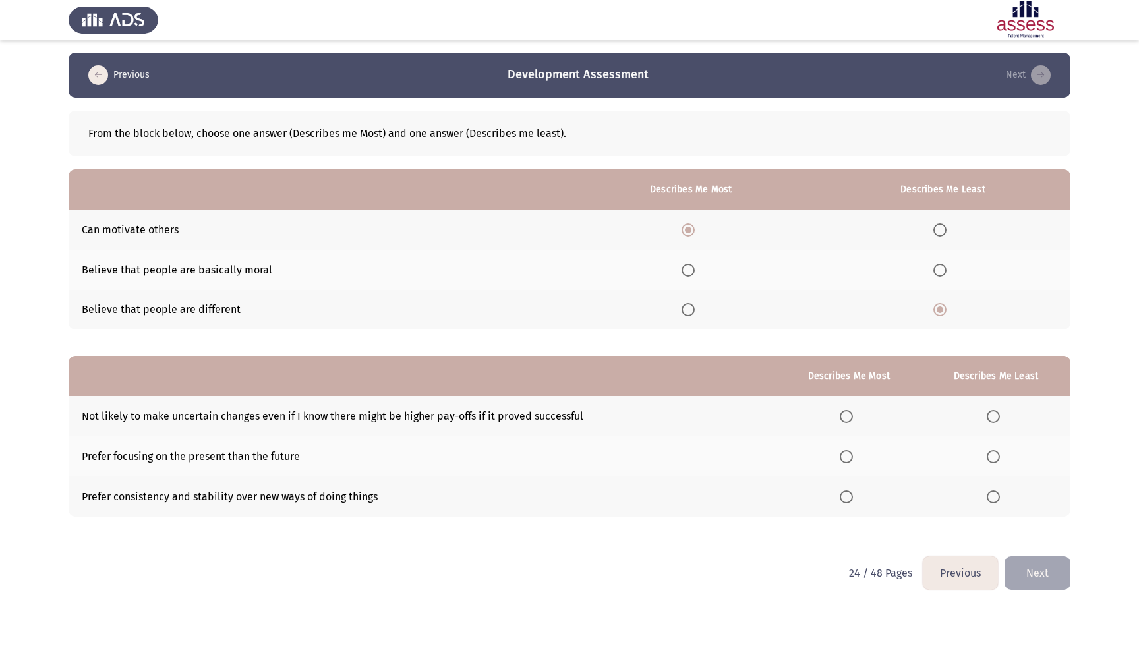
click at [845, 455] on input "Select an option" at bounding box center [846, 456] width 13 height 13
click at [997, 411] on mat-radio-button "Select an option" at bounding box center [996, 416] width 18 height 14
click at [994, 418] on span "Select an option" at bounding box center [993, 416] width 13 height 13
click at [994, 418] on input "Select an option" at bounding box center [993, 416] width 13 height 13
click at [1044, 587] on button "Next" at bounding box center [1038, 573] width 66 height 34
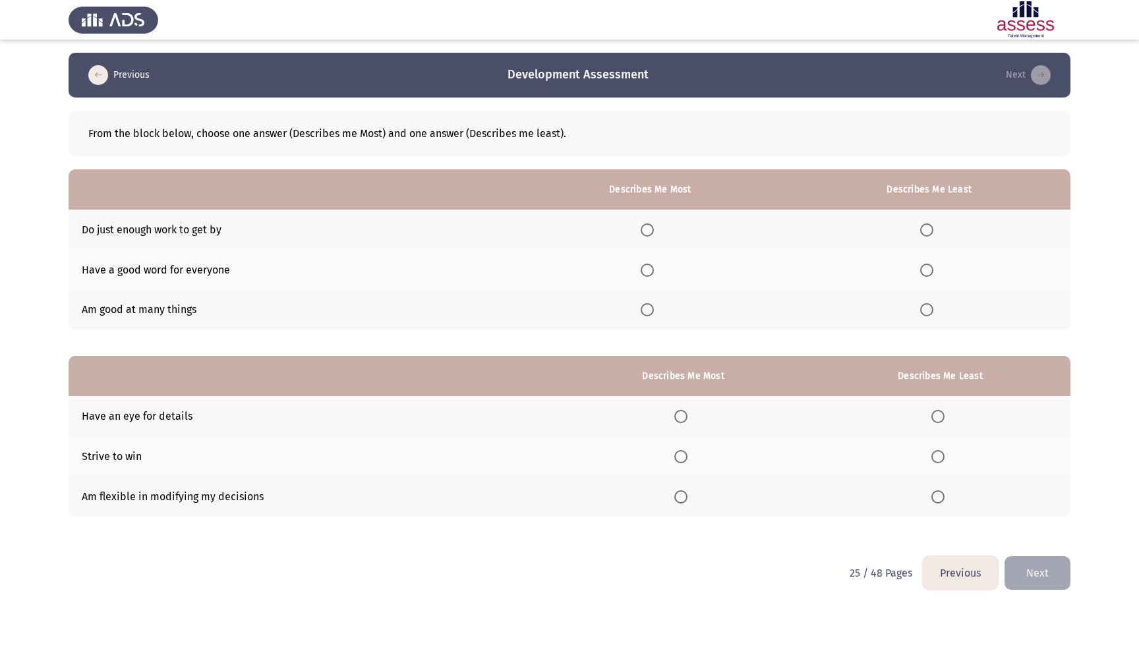
click at [927, 232] on span "Select an option" at bounding box center [926, 229] width 13 height 13
click at [927, 232] on input "Select an option" at bounding box center [926, 229] width 13 height 13
click at [647, 303] on th at bounding box center [651, 310] width 276 height 40
click at [647, 305] on mat-radio-button "Select an option" at bounding box center [650, 310] width 18 height 14
click at [645, 314] on span "Select an option" at bounding box center [647, 309] width 13 height 13
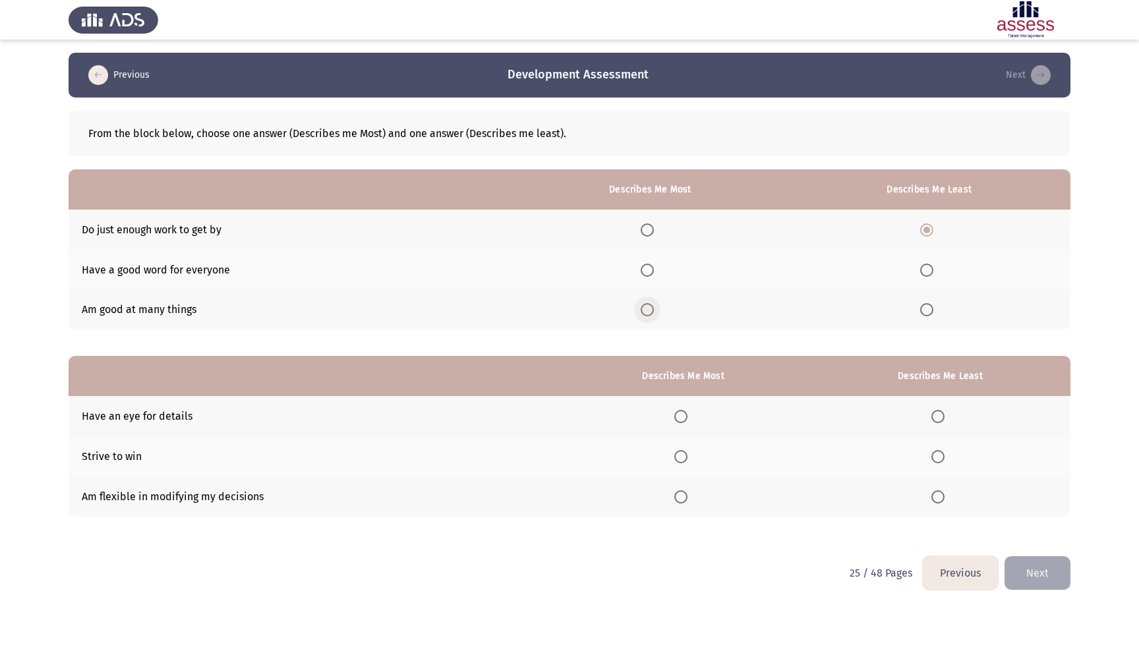
click at [645, 314] on input "Select an option" at bounding box center [647, 309] width 13 height 13
click at [682, 508] on th at bounding box center [683, 497] width 254 height 40
click at [681, 498] on span "Select an option" at bounding box center [680, 497] width 13 height 13
click at [681, 498] on input "Select an option" at bounding box center [680, 497] width 13 height 13
click at [676, 418] on span "Select an option" at bounding box center [680, 416] width 13 height 13
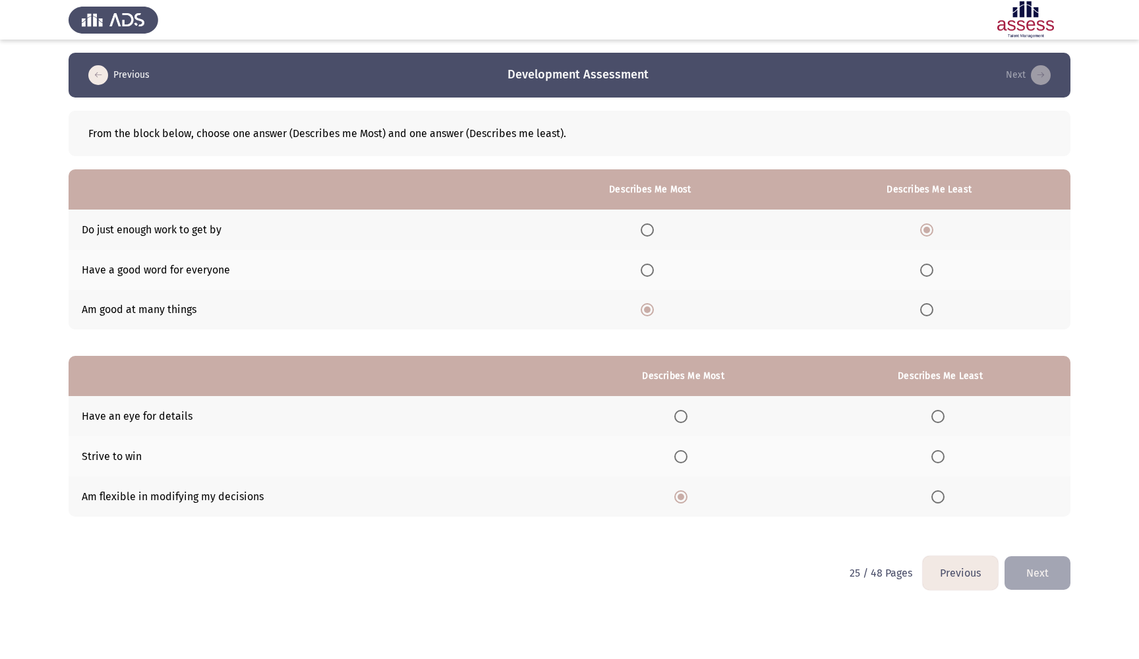
click at [676, 418] on input "Select an option" at bounding box center [680, 416] width 13 height 13
click at [934, 504] on span "Select an option" at bounding box center [938, 497] width 13 height 13
click at [934, 504] on input "Select an option" at bounding box center [938, 497] width 13 height 13
click at [1061, 579] on button "Next" at bounding box center [1038, 573] width 66 height 34
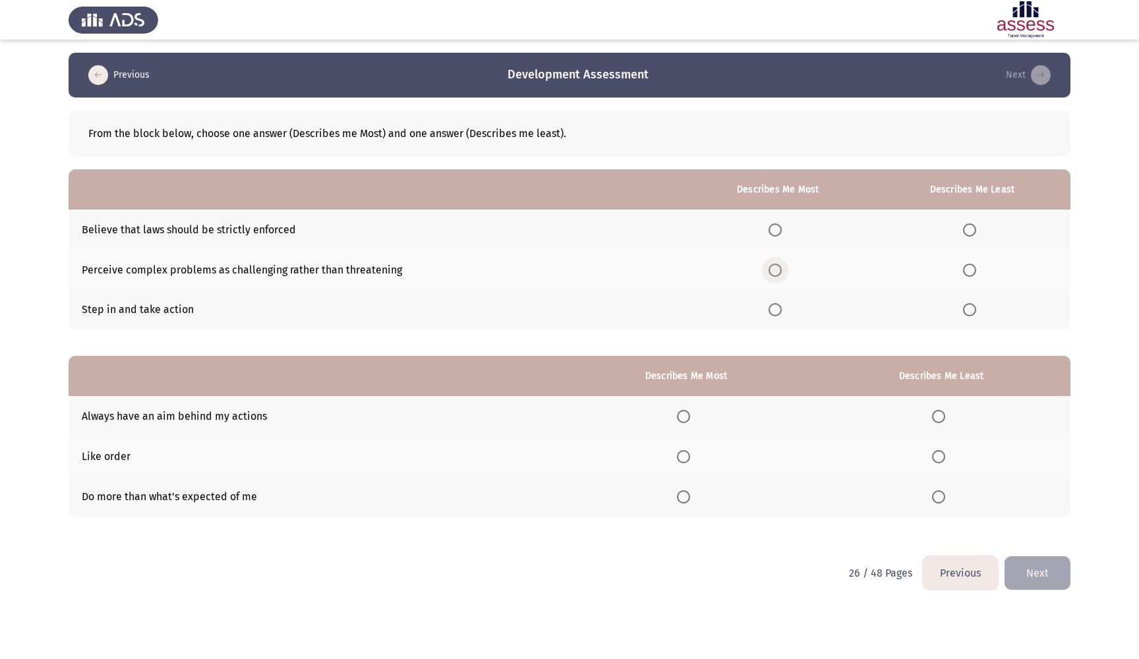
click at [769, 268] on span "Select an option" at bounding box center [775, 270] width 13 height 13
click at [769, 268] on input "Select an option" at bounding box center [775, 270] width 13 height 13
click at [972, 228] on span "Select an option" at bounding box center [969, 229] width 13 height 13
click at [972, 228] on input "Select an option" at bounding box center [969, 229] width 13 height 13
click at [681, 459] on span "Select an option" at bounding box center [683, 456] width 13 height 13
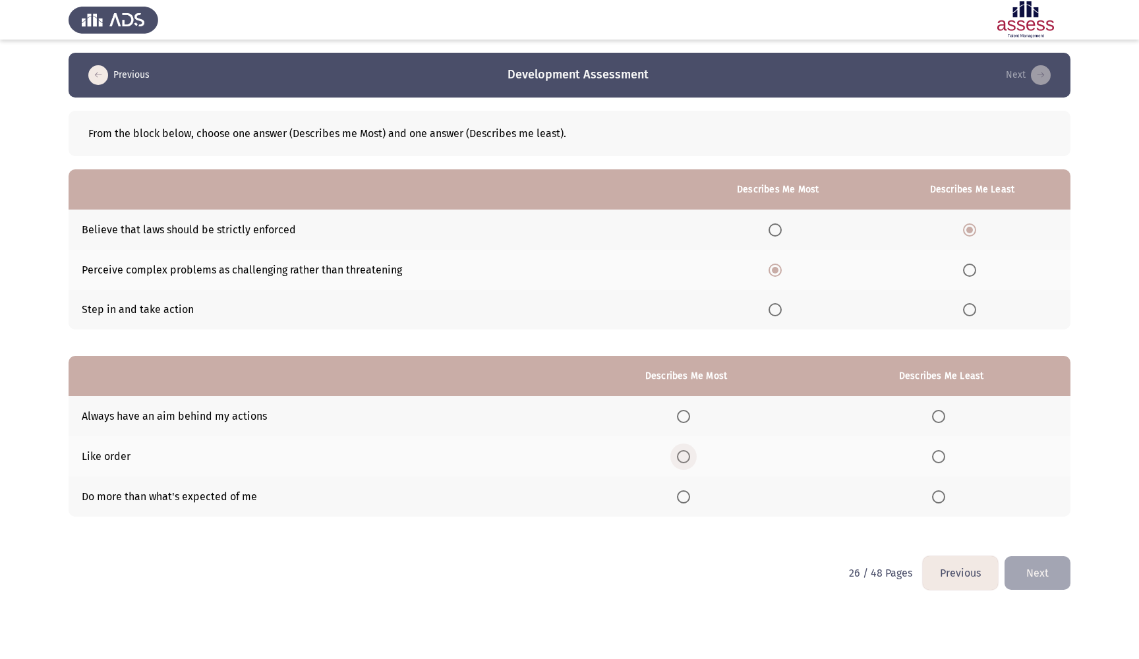
click at [681, 459] on input "Select an option" at bounding box center [683, 456] width 13 height 13
click at [685, 413] on span "Select an option" at bounding box center [683, 416] width 13 height 13
click at [685, 413] on input "Select an option" at bounding box center [683, 416] width 13 height 13
click at [932, 463] on span "Select an option" at bounding box center [938, 456] width 13 height 13
click at [932, 463] on input "Select an option" at bounding box center [938, 456] width 13 height 13
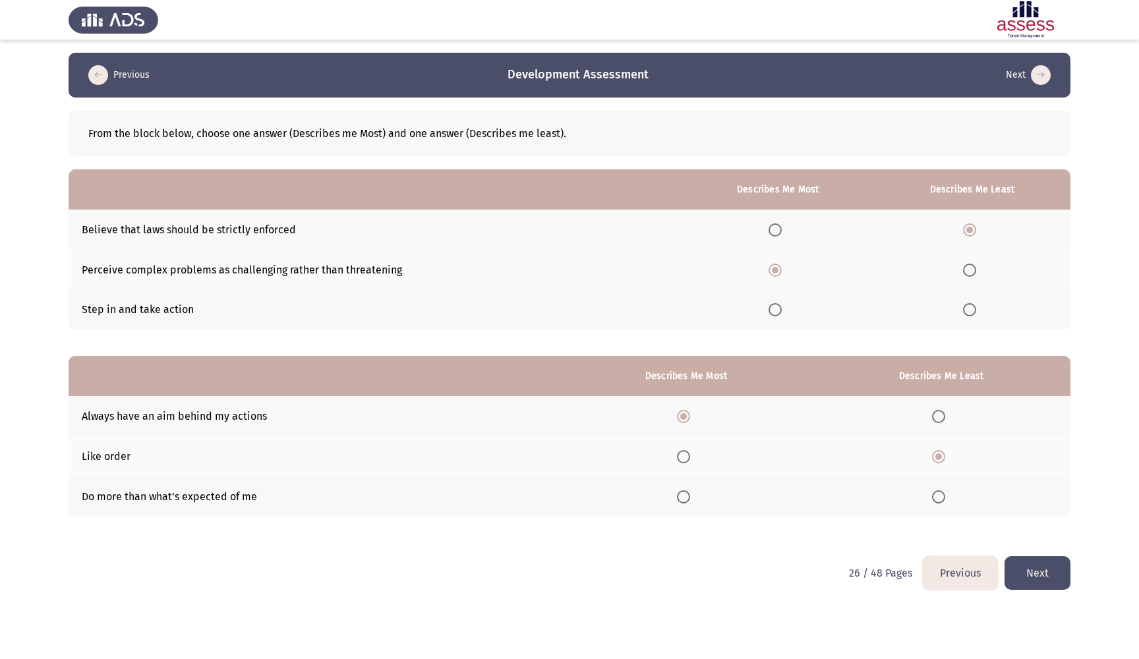
click at [1050, 582] on button "Next" at bounding box center [1038, 573] width 66 height 34
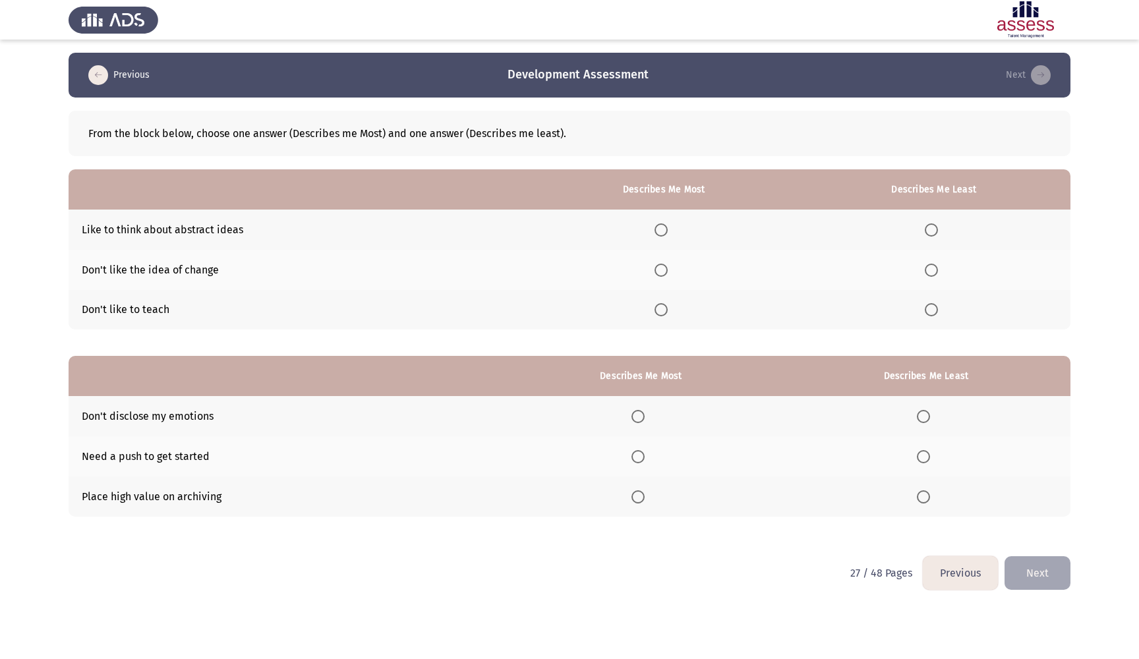
click at [930, 268] on span "Select an option" at bounding box center [931, 270] width 13 height 13
click at [930, 268] on input "Select an option" at bounding box center [931, 270] width 13 height 13
click at [655, 230] on span "Select an option" at bounding box center [661, 229] width 13 height 13
click at [655, 230] on input "Select an option" at bounding box center [661, 229] width 13 height 13
click at [924, 463] on span "Select an option" at bounding box center [923, 456] width 13 height 13
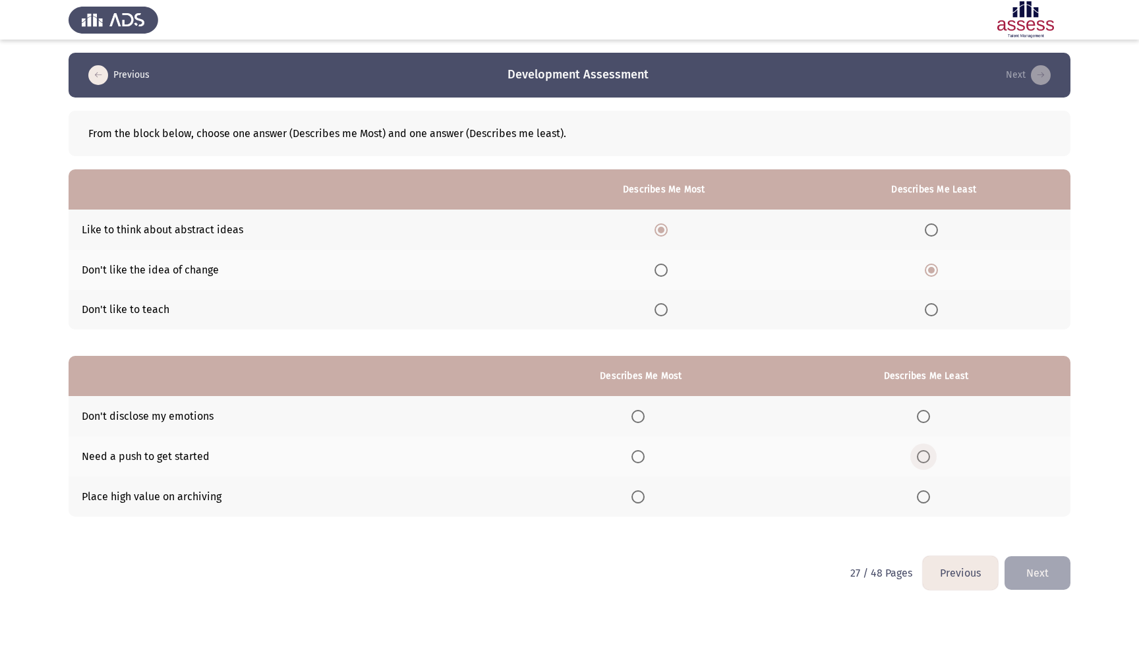
click at [924, 463] on input "Select an option" at bounding box center [923, 456] width 13 height 13
click at [636, 416] on span "Select an option" at bounding box center [638, 416] width 13 height 13
click at [636, 416] on input "Select an option" at bounding box center [638, 416] width 13 height 13
click at [1057, 569] on button "Next" at bounding box center [1038, 573] width 66 height 34
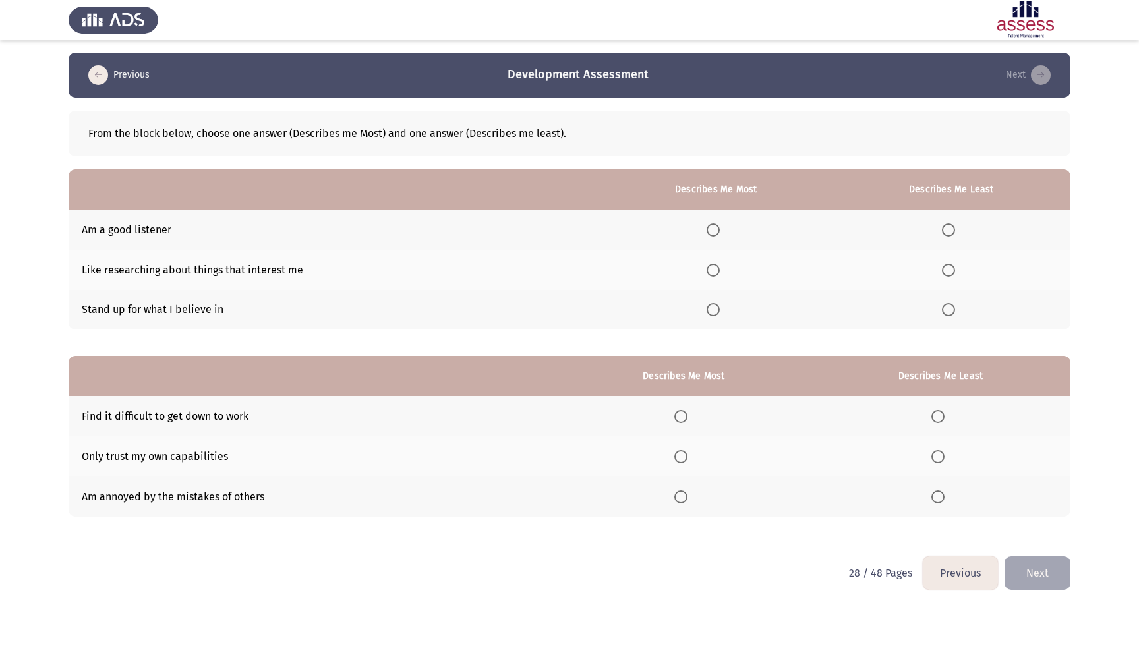
click at [709, 230] on span "Select an option" at bounding box center [713, 229] width 13 height 13
click at [709, 230] on input "Select an option" at bounding box center [713, 229] width 13 height 13
click at [708, 308] on span "Select an option" at bounding box center [713, 309] width 13 height 13
click at [708, 308] on input "Select an option" at bounding box center [713, 309] width 13 height 13
click at [947, 273] on span "Select an option" at bounding box center [948, 270] width 13 height 13
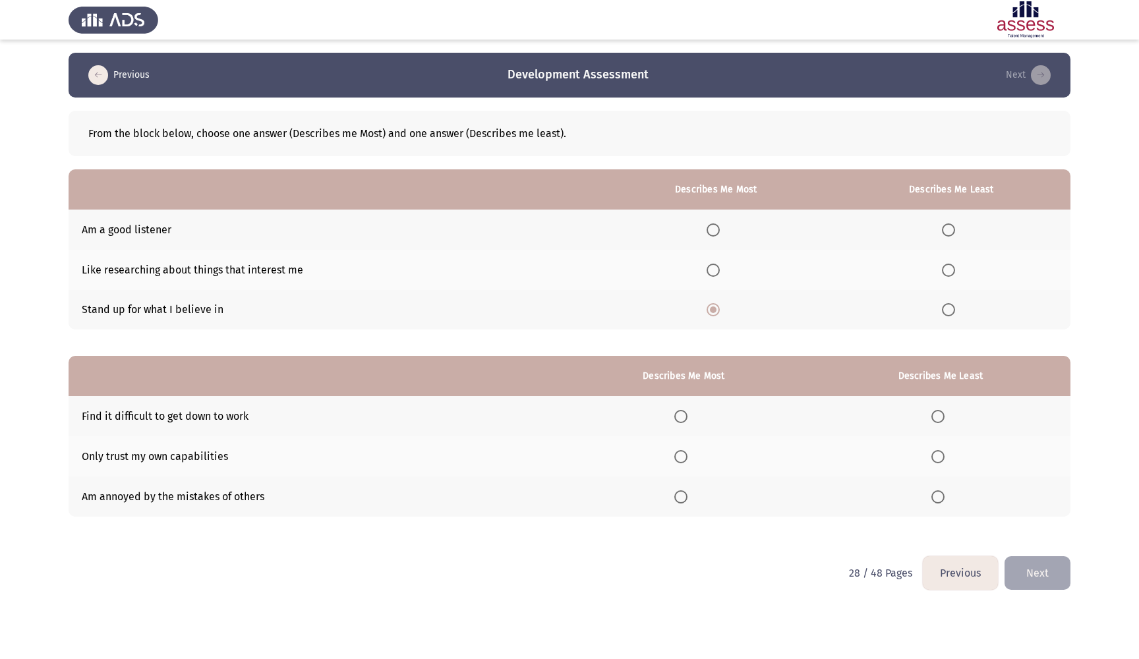
click at [947, 273] on input "Select an option" at bounding box center [948, 270] width 13 height 13
click at [936, 421] on span "Select an option" at bounding box center [938, 416] width 13 height 13
click at [936, 421] on input "Select an option" at bounding box center [938, 416] width 13 height 13
click at [680, 492] on span "Select an option" at bounding box center [680, 497] width 13 height 13
click at [680, 492] on input "Select an option" at bounding box center [680, 497] width 13 height 13
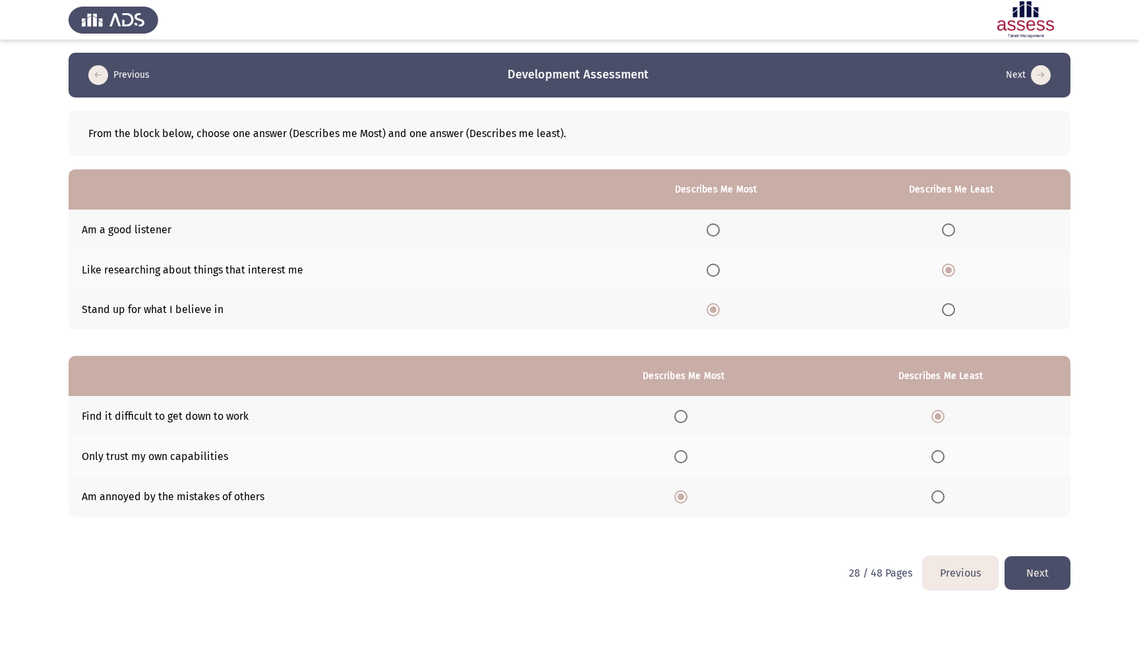
click at [1061, 581] on button "Next" at bounding box center [1038, 573] width 66 height 34
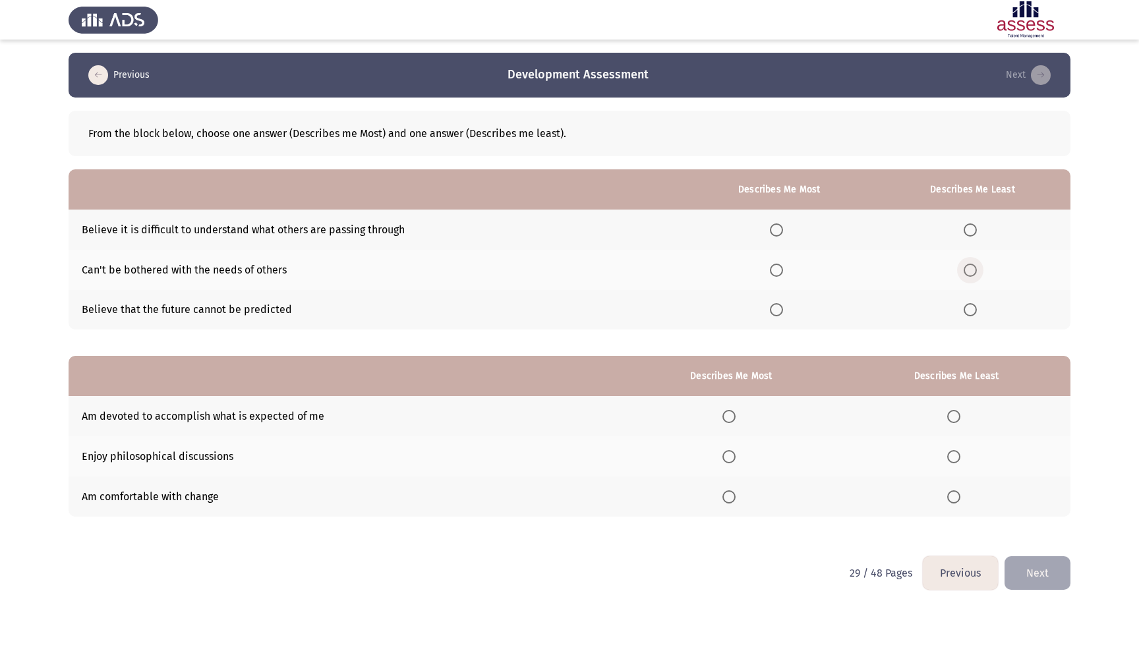
click at [970, 266] on span "Select an option" at bounding box center [970, 270] width 13 height 13
click at [970, 266] on input "Select an option" at bounding box center [970, 270] width 13 height 13
click at [777, 312] on span "Select an option" at bounding box center [776, 309] width 13 height 13
click at [777, 312] on input "Select an option" at bounding box center [776, 309] width 13 height 13
click at [777, 237] on span "Select an option" at bounding box center [776, 229] width 13 height 13
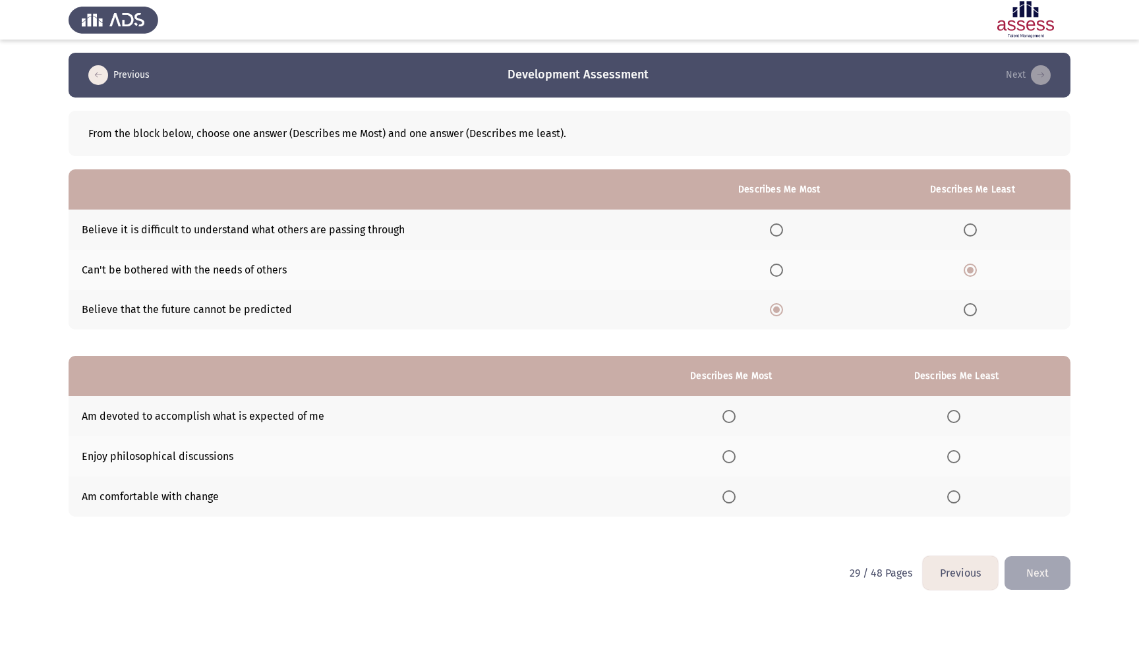
click at [777, 237] on input "Select an option" at bounding box center [776, 229] width 13 height 13
click at [773, 316] on span "Select an option" at bounding box center [776, 309] width 13 height 13
click at [773, 316] on input "Select an option" at bounding box center [776, 309] width 13 height 13
click at [723, 413] on span "Select an option" at bounding box center [729, 416] width 13 height 13
click at [723, 413] on input "Select an option" at bounding box center [729, 416] width 13 height 13
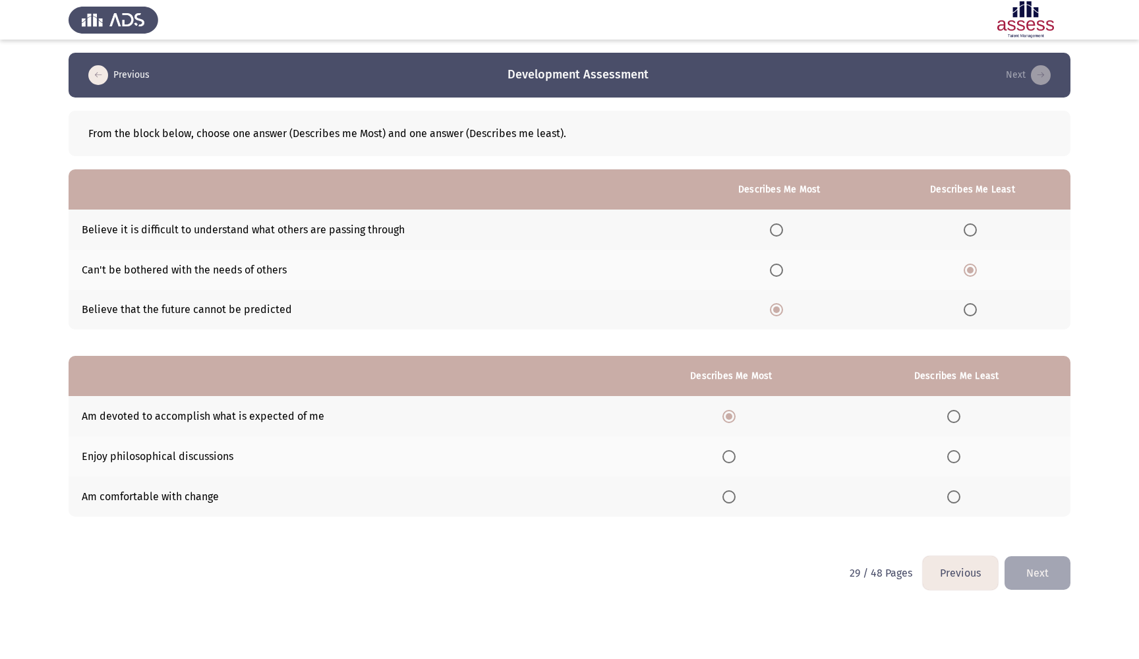
click at [723, 455] on span "Select an option" at bounding box center [729, 456] width 13 height 13
click at [723, 455] on input "Select an option" at bounding box center [729, 456] width 13 height 13
click at [723, 420] on span "Select an option" at bounding box center [729, 416] width 13 height 13
click at [723, 420] on input "Select an option" at bounding box center [729, 416] width 13 height 13
click at [953, 500] on span "Select an option" at bounding box center [953, 497] width 13 height 13
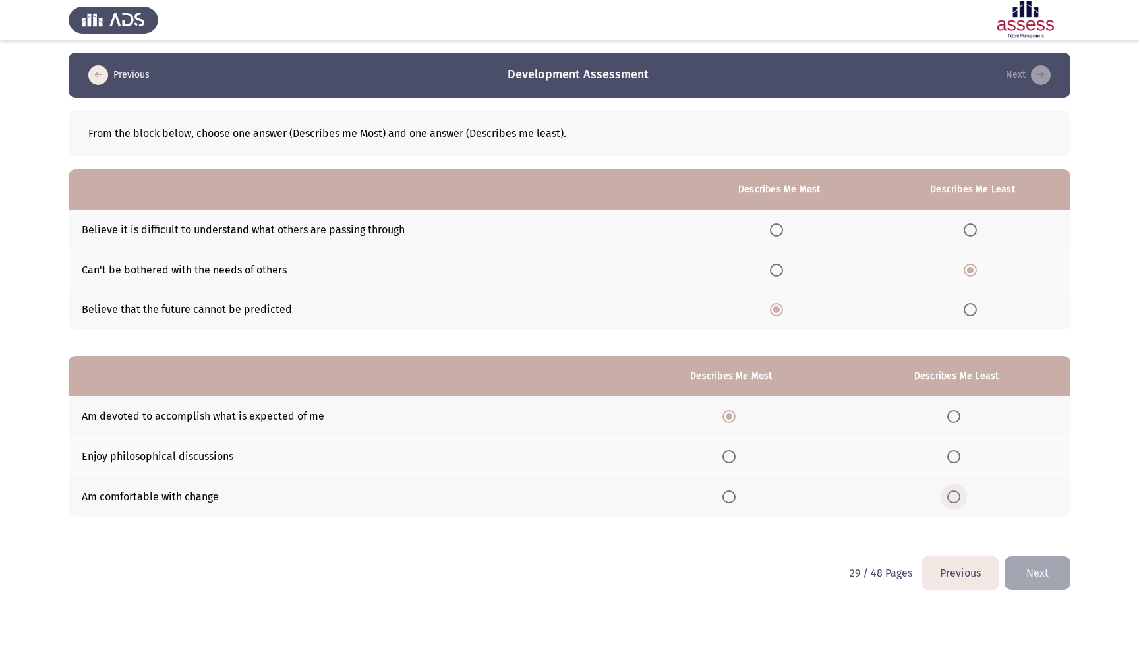
click at [953, 500] on input "Select an option" at bounding box center [953, 497] width 13 height 13
click at [1052, 578] on button "Next" at bounding box center [1038, 573] width 66 height 34
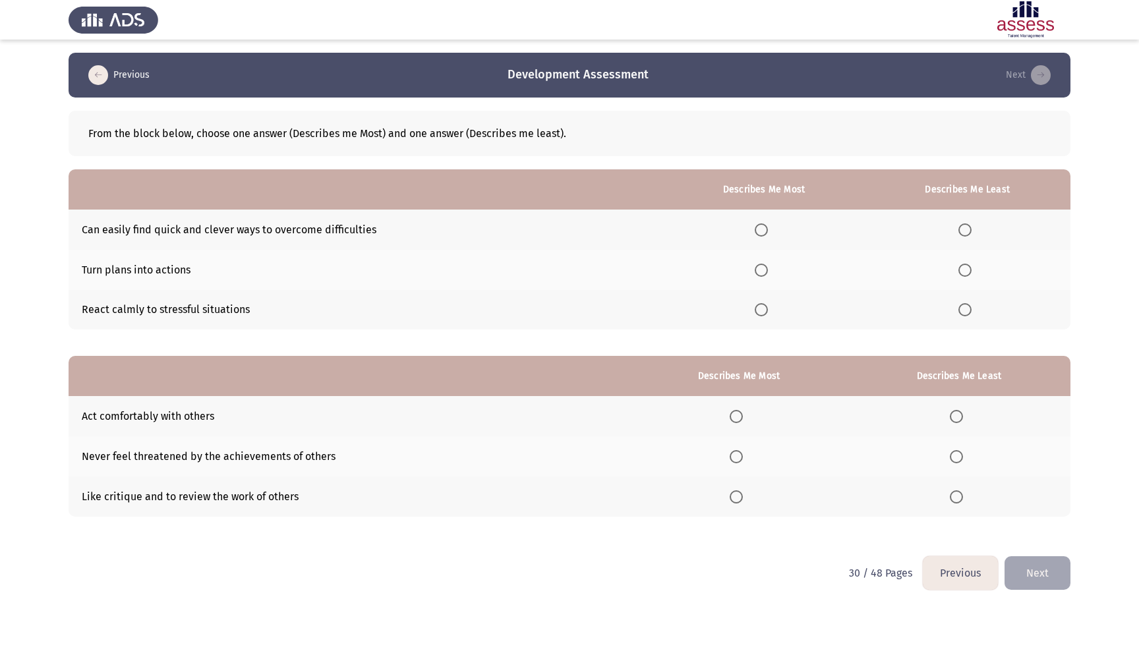
click at [755, 274] on span "Select an option" at bounding box center [761, 270] width 13 height 13
click at [755, 274] on input "Select an option" at bounding box center [761, 270] width 13 height 13
click at [965, 234] on span "Select an option" at bounding box center [965, 229] width 13 height 13
click at [965, 234] on input "Select an option" at bounding box center [965, 229] width 13 height 13
click at [755, 312] on span "Select an option" at bounding box center [761, 309] width 13 height 13
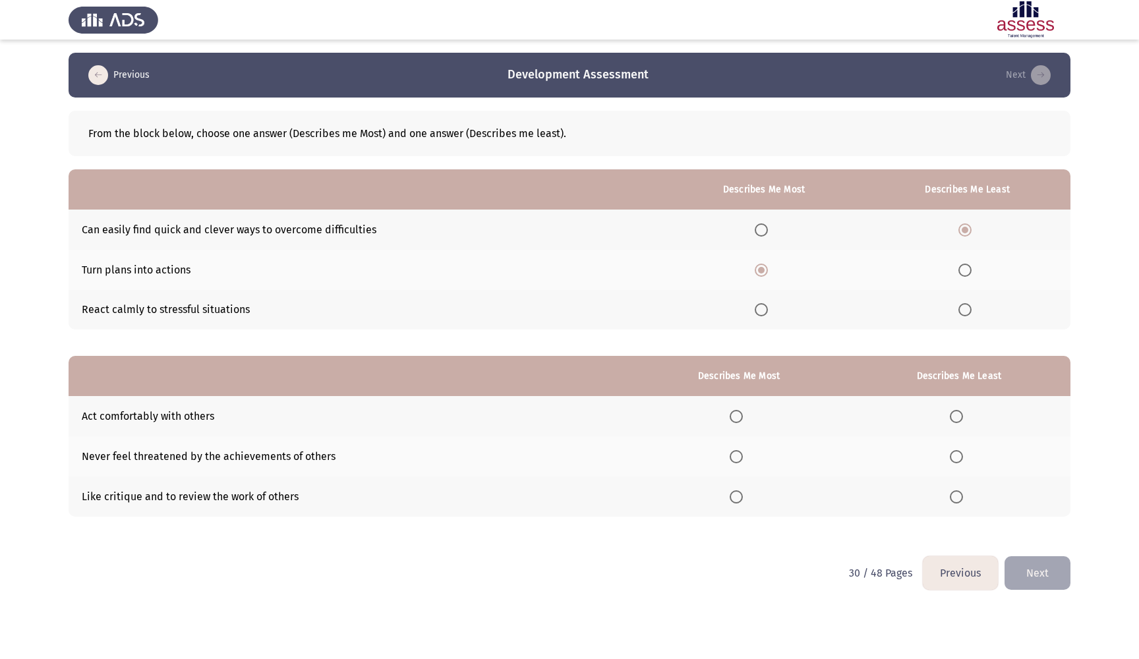
click at [755, 312] on input "Select an option" at bounding box center [761, 309] width 13 height 13
click at [734, 423] on span "Select an option" at bounding box center [736, 416] width 13 height 13
click at [734, 423] on input "Select an option" at bounding box center [736, 416] width 13 height 13
click at [959, 456] on span "Select an option" at bounding box center [956, 456] width 13 height 13
click at [959, 456] on input "Select an option" at bounding box center [956, 456] width 13 height 13
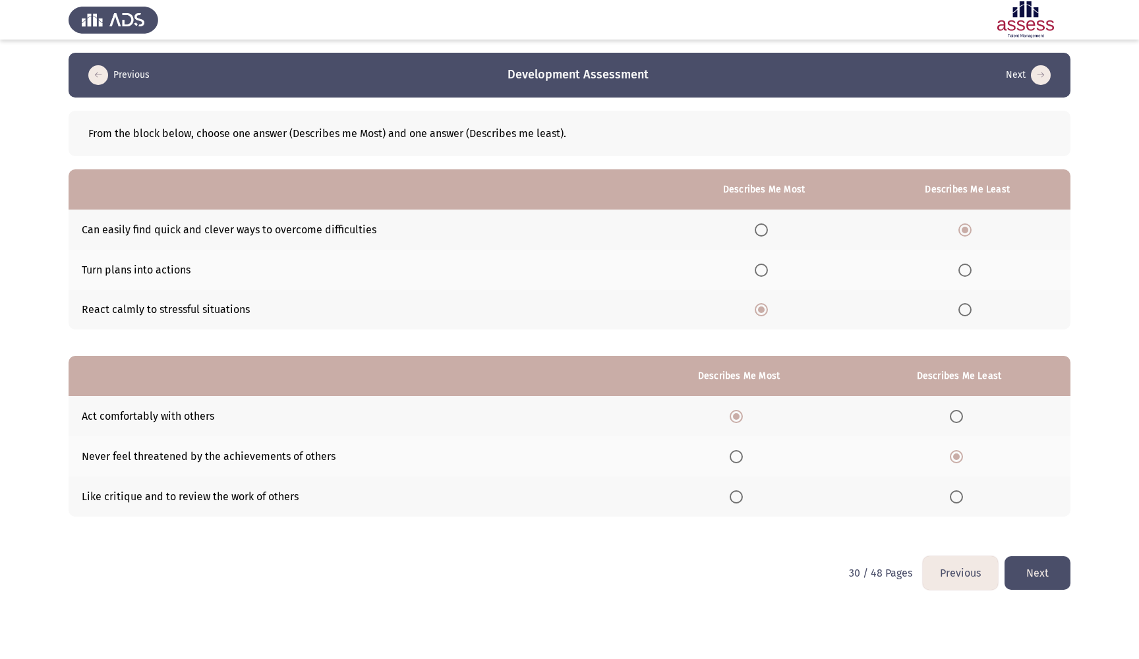
click at [1040, 576] on button "Next" at bounding box center [1038, 573] width 66 height 34
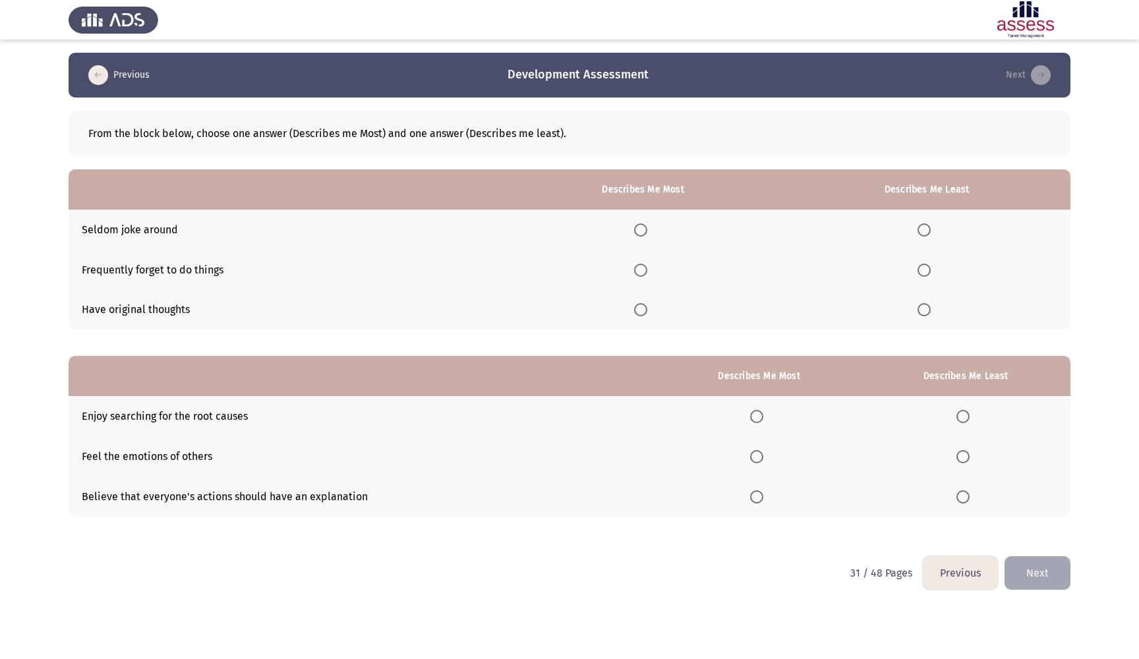
click at [630, 315] on th at bounding box center [643, 310] width 280 height 40
click at [636, 312] on span "Select an option" at bounding box center [640, 309] width 13 height 13
click at [636, 312] on input "Select an option" at bounding box center [640, 309] width 13 height 13
click at [923, 266] on span "Select an option" at bounding box center [924, 270] width 13 height 13
click at [923, 266] on input "Select an option" at bounding box center [924, 270] width 13 height 13
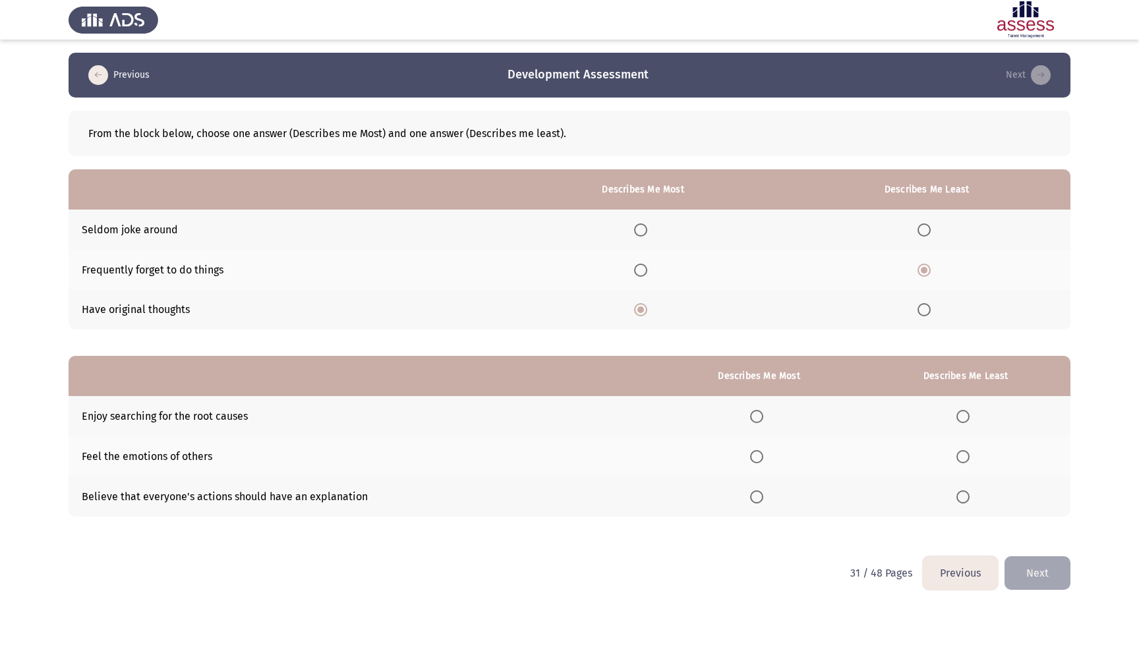
click at [960, 495] on span "Select an option" at bounding box center [963, 497] width 13 height 13
click at [960, 495] on input "Select an option" at bounding box center [963, 497] width 13 height 13
click at [968, 502] on span "Select an option" at bounding box center [963, 497] width 13 height 13
click at [968, 502] on input "Select an option" at bounding box center [963, 497] width 13 height 13
click at [757, 415] on span "Select an option" at bounding box center [756, 416] width 13 height 13
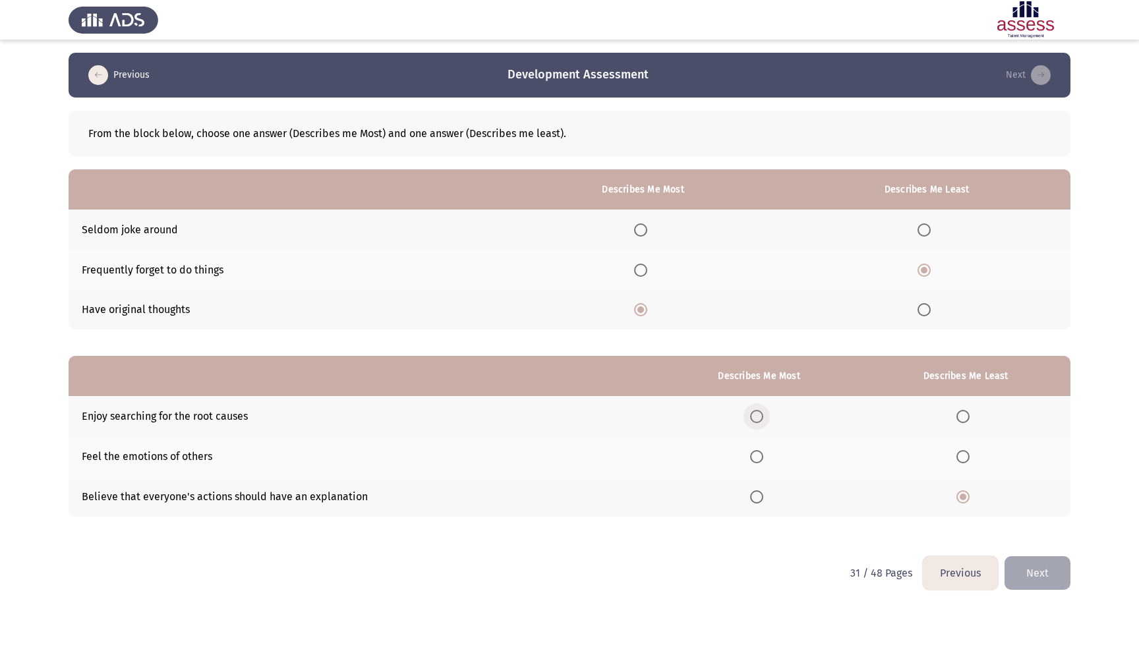
click at [757, 415] on input "Select an option" at bounding box center [756, 416] width 13 height 13
click at [1054, 581] on button "Next" at bounding box center [1038, 573] width 66 height 34
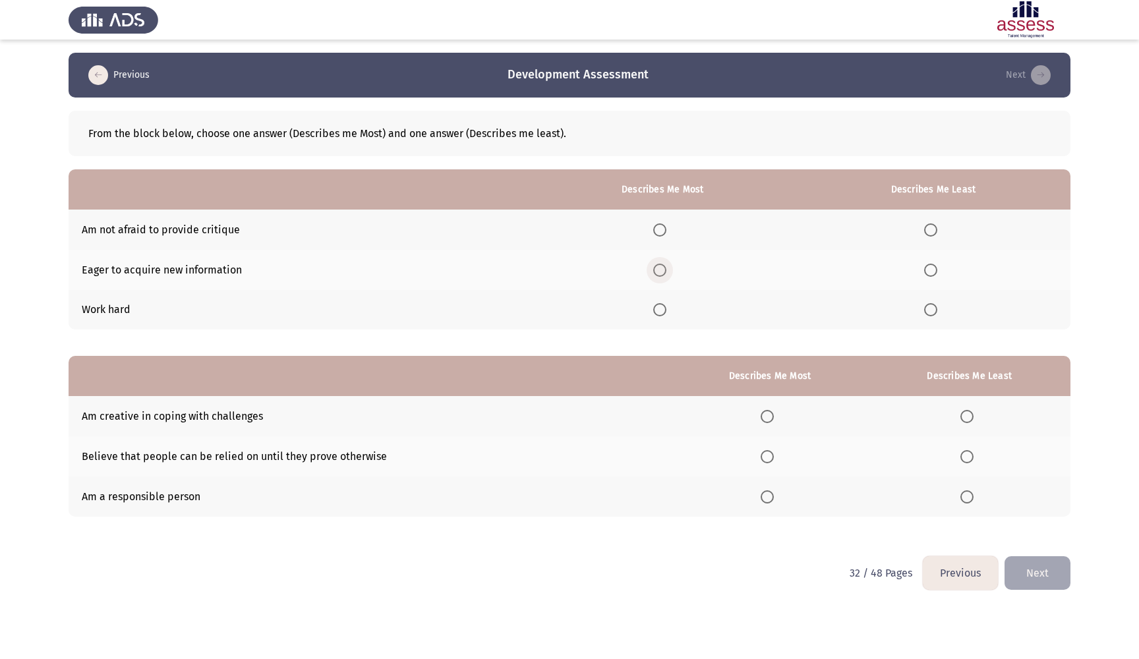
click at [654, 275] on span "Select an option" at bounding box center [659, 270] width 13 height 13
click at [654, 275] on input "Select an option" at bounding box center [659, 270] width 13 height 13
click at [938, 234] on label "Select an option" at bounding box center [933, 229] width 18 height 13
click at [937, 234] on input "Select an option" at bounding box center [930, 229] width 13 height 13
click at [765, 494] on span "Select an option" at bounding box center [767, 497] width 13 height 13
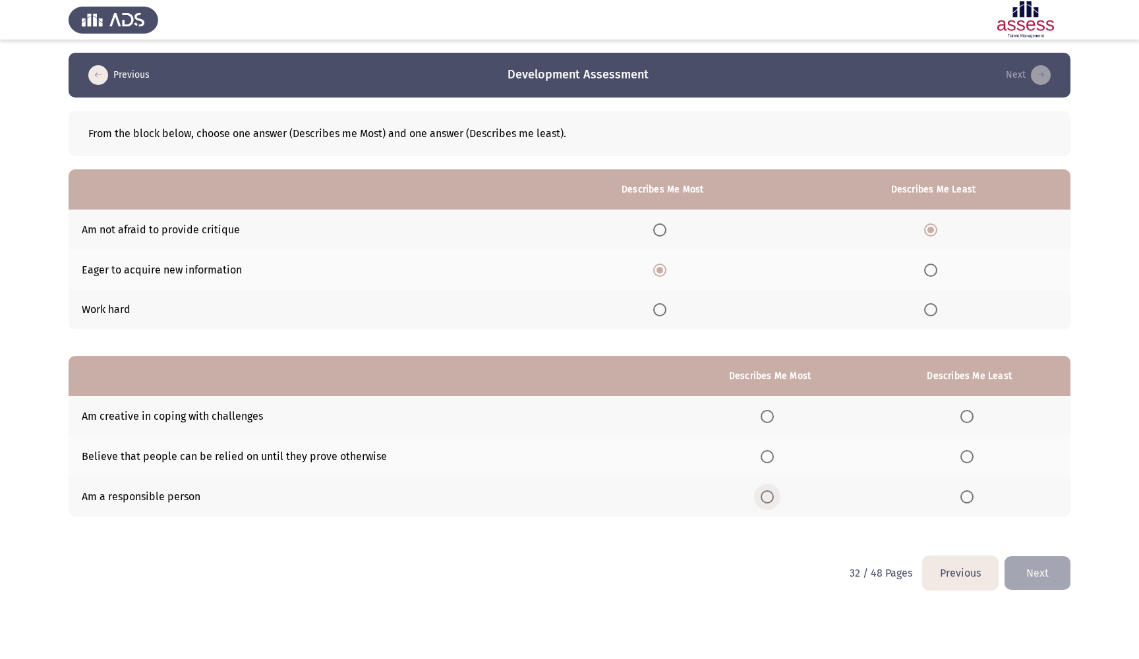
click at [765, 494] on input "Select an option" at bounding box center [767, 497] width 13 height 13
click at [970, 423] on span "Select an option" at bounding box center [967, 416] width 13 height 13
click at [970, 423] on input "Select an option" at bounding box center [967, 416] width 13 height 13
click at [1039, 573] on button "Next" at bounding box center [1038, 573] width 66 height 34
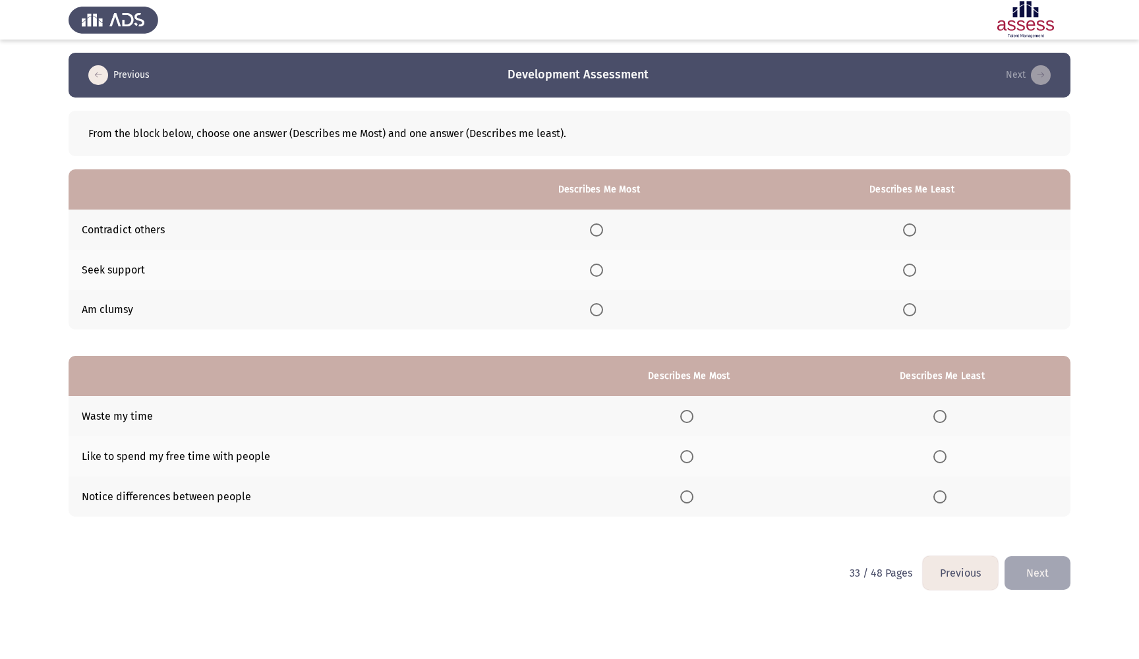
click at [591, 276] on span "Select an option" at bounding box center [596, 270] width 13 height 13
click at [591, 276] on input "Select an option" at bounding box center [596, 270] width 13 height 13
click at [912, 307] on span "Select an option" at bounding box center [909, 309] width 13 height 13
click at [912, 307] on input "Select an option" at bounding box center [909, 309] width 13 height 13
click at [686, 500] on span "Select an option" at bounding box center [686, 497] width 13 height 13
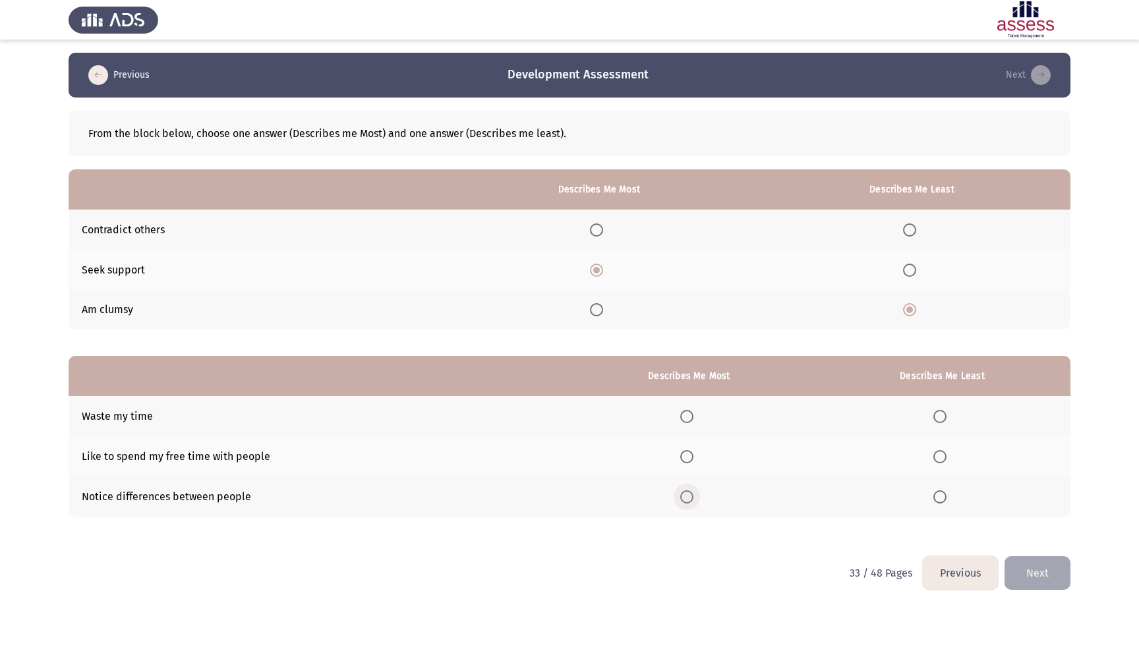
click at [686, 500] on input "Select an option" at bounding box center [686, 497] width 13 height 13
click at [941, 415] on span "Select an option" at bounding box center [940, 416] width 13 height 13
click at [941, 415] on input "Select an option" at bounding box center [940, 416] width 13 height 13
click at [1034, 575] on button "Next" at bounding box center [1038, 573] width 66 height 34
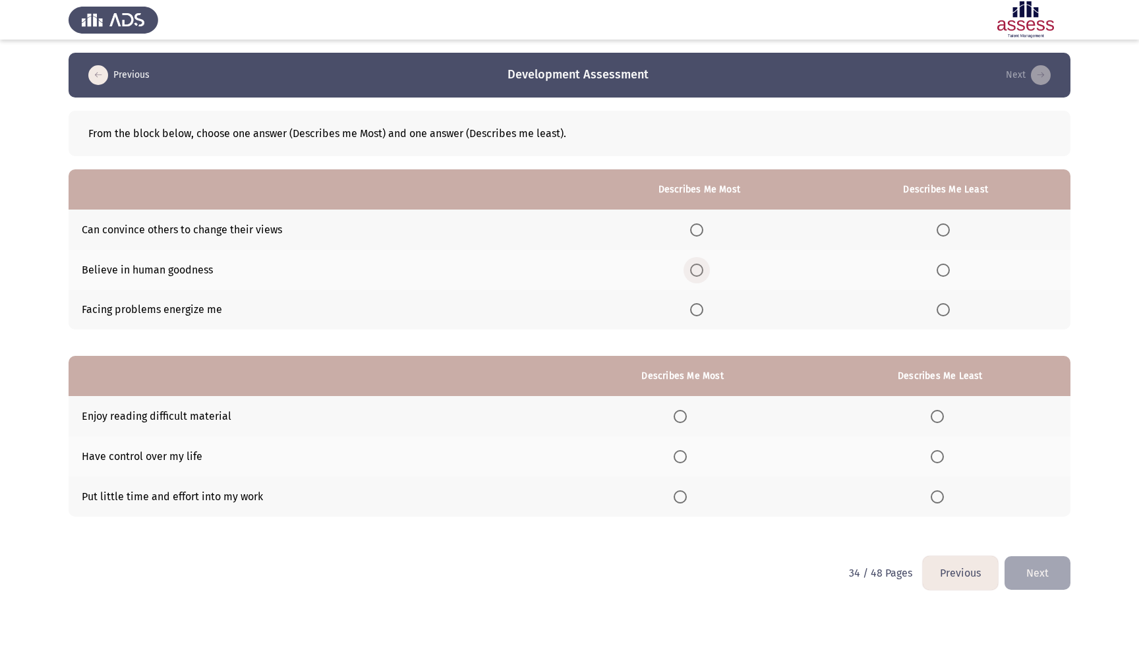
click at [694, 277] on span "Select an option" at bounding box center [696, 270] width 13 height 13
click at [694, 277] on input "Select an option" at bounding box center [696, 270] width 13 height 13
click at [945, 228] on span "Select an option" at bounding box center [943, 229] width 13 height 13
click at [945, 228] on input "Select an option" at bounding box center [943, 229] width 13 height 13
click at [943, 496] on label "Select an option" at bounding box center [940, 497] width 18 height 13
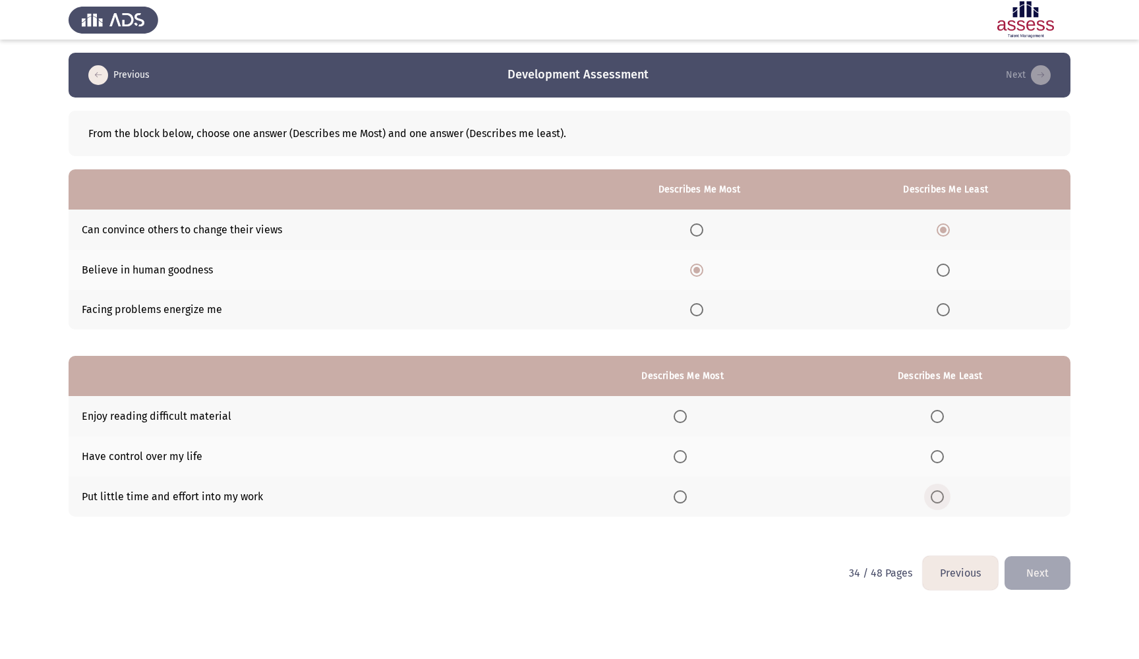
click at [943, 496] on input "Select an option" at bounding box center [937, 497] width 13 height 13
click at [680, 461] on span "Select an option" at bounding box center [680, 456] width 13 height 13
click at [680, 461] on input "Select an option" at bounding box center [680, 456] width 13 height 13
click at [1038, 565] on button "Next" at bounding box center [1038, 573] width 66 height 34
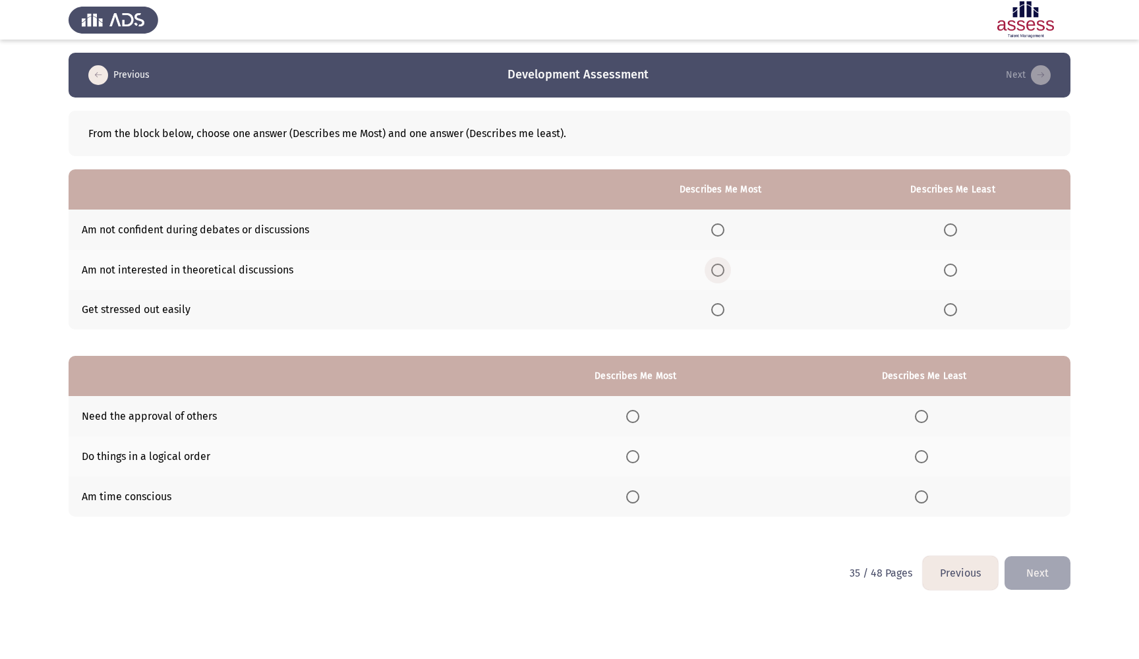
click at [723, 266] on label "Select an option" at bounding box center [720, 270] width 18 height 13
click at [723, 266] on input "Select an option" at bounding box center [717, 270] width 13 height 13
click at [944, 232] on span "Select an option" at bounding box center [950, 229] width 13 height 13
click at [944, 232] on input "Select an option" at bounding box center [950, 229] width 13 height 13
click at [633, 460] on span "Select an option" at bounding box center [632, 456] width 13 height 13
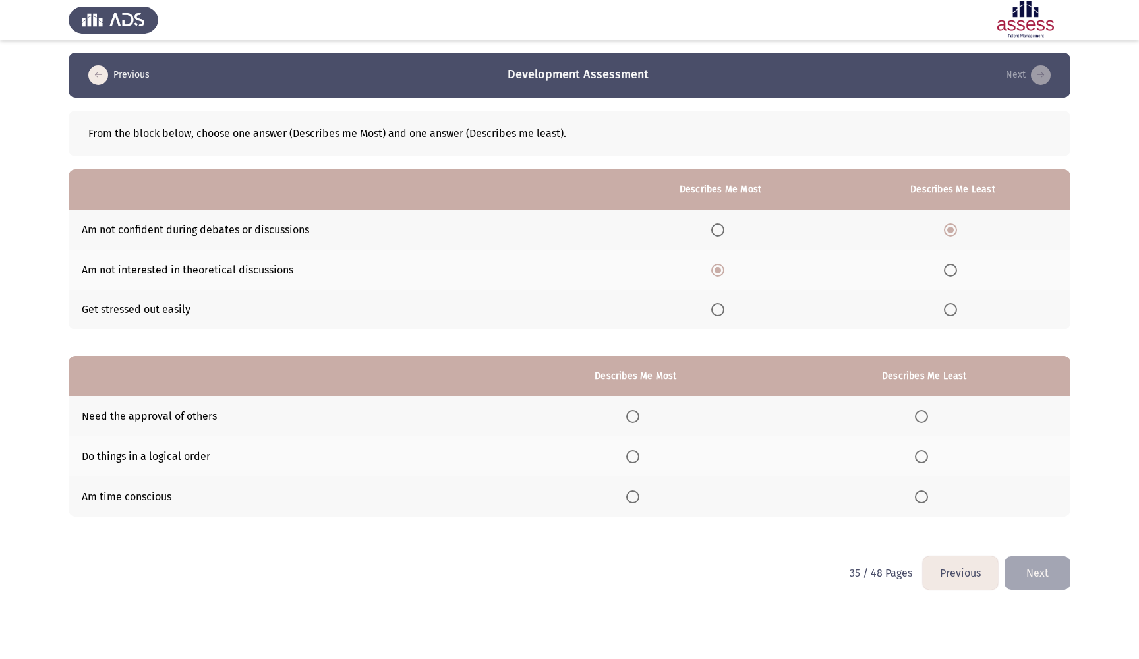
click at [633, 460] on input "Select an option" at bounding box center [632, 456] width 13 height 13
click at [923, 419] on span "Select an option" at bounding box center [921, 416] width 13 height 13
click at [923, 419] on input "Select an option" at bounding box center [921, 416] width 13 height 13
click at [1032, 572] on button "Next" at bounding box center [1038, 573] width 66 height 34
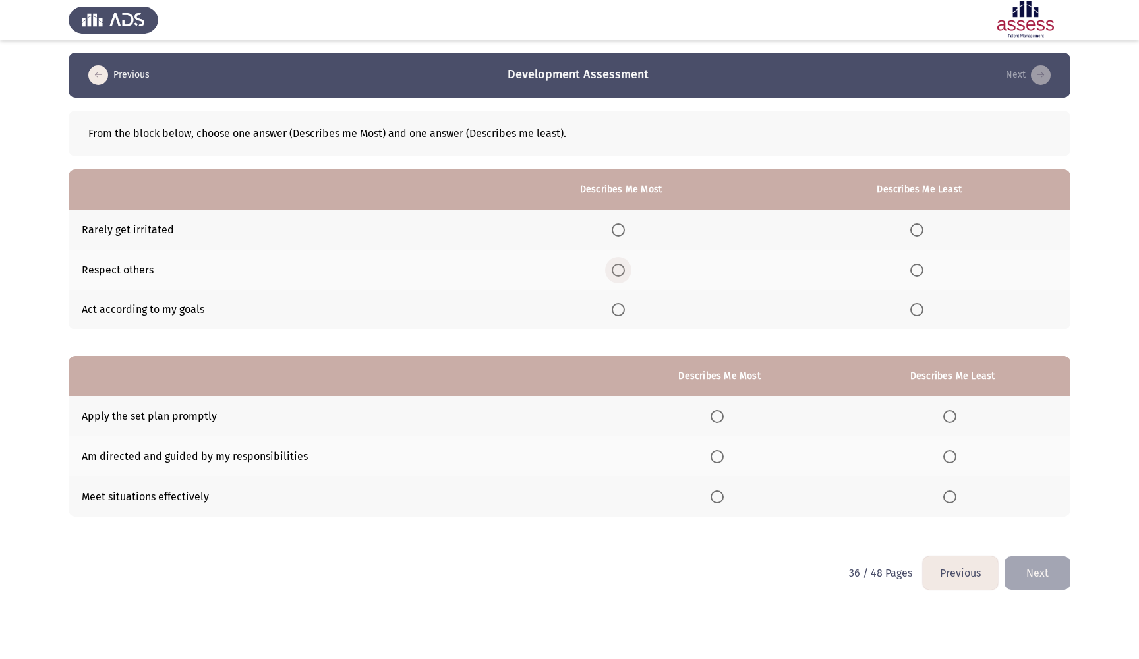
click at [614, 271] on span "Select an option" at bounding box center [618, 270] width 13 height 13
click at [614, 271] on input "Select an option" at bounding box center [618, 270] width 13 height 13
click at [918, 230] on span "Select an option" at bounding box center [916, 229] width 13 height 13
click at [918, 230] on input "Select an option" at bounding box center [916, 229] width 13 height 13
click at [711, 463] on span "Select an option" at bounding box center [717, 456] width 13 height 13
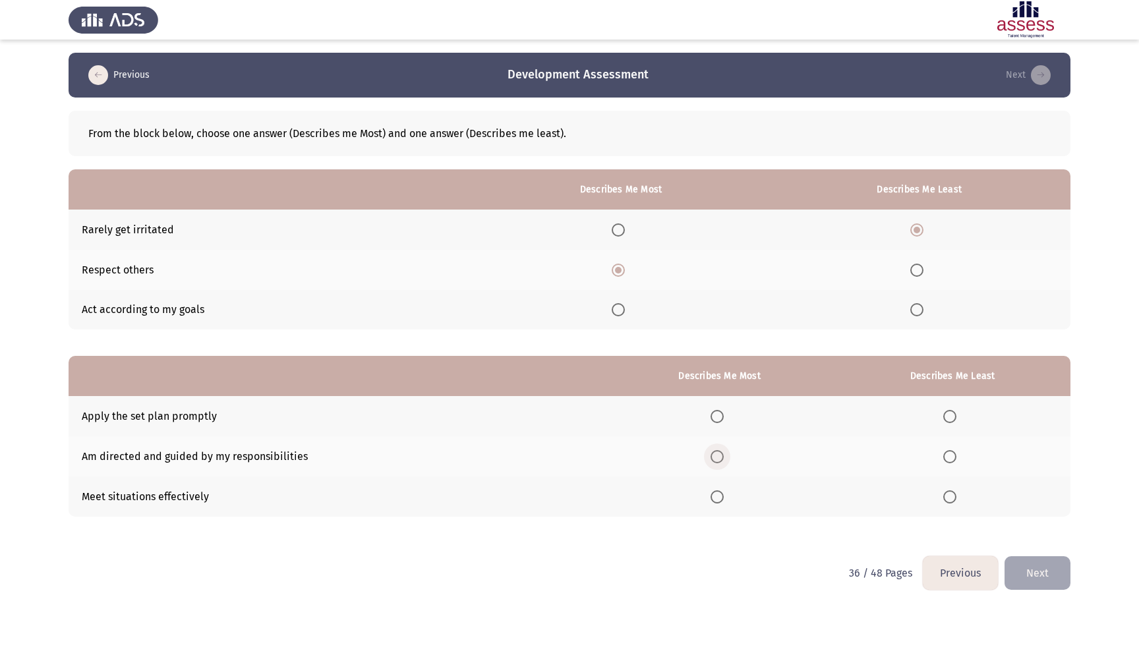
click at [711, 463] on input "Select an option" at bounding box center [717, 456] width 13 height 13
click at [953, 423] on span "Select an option" at bounding box center [949, 416] width 13 height 13
click at [953, 423] on input "Select an option" at bounding box center [949, 416] width 13 height 13
click at [1035, 568] on button "Next" at bounding box center [1038, 573] width 66 height 34
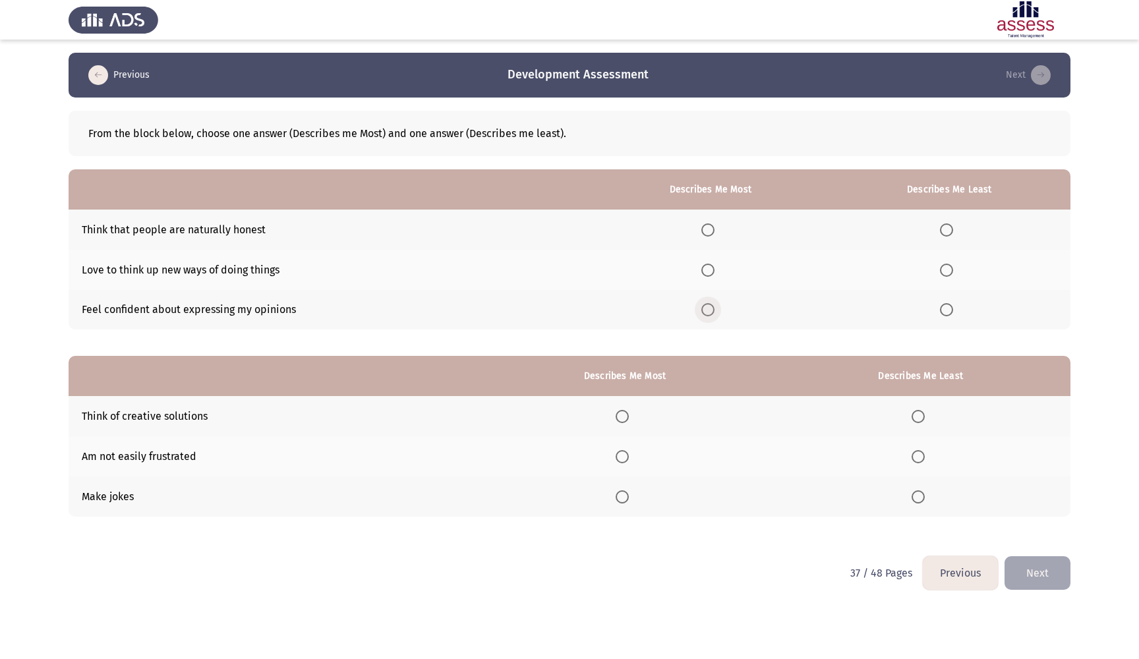
click at [705, 314] on span "Select an option" at bounding box center [707, 309] width 13 height 13
click at [705, 314] on input "Select an option" at bounding box center [707, 309] width 13 height 13
click at [947, 240] on th at bounding box center [950, 230] width 242 height 40
click at [947, 234] on span "Select an option" at bounding box center [946, 229] width 13 height 13
click at [947, 234] on input "Select an option" at bounding box center [946, 229] width 13 height 13
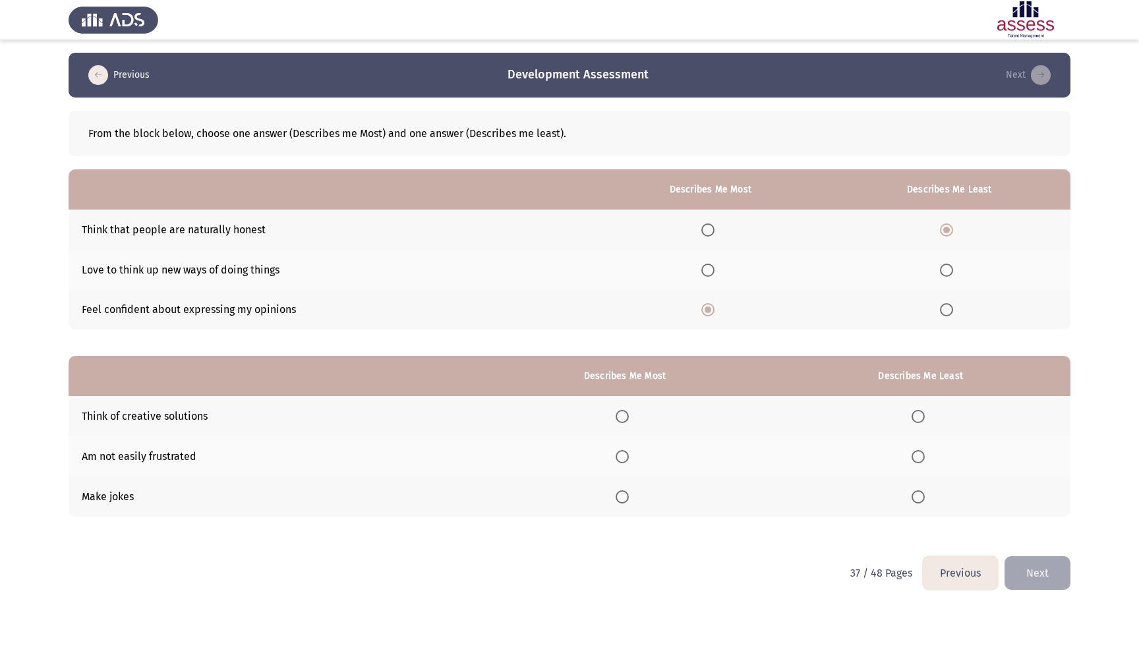
click at [620, 421] on span "Select an option" at bounding box center [622, 416] width 13 height 13
click at [620, 421] on input "Select an option" at bounding box center [622, 416] width 13 height 13
click at [918, 493] on span "Select an option" at bounding box center [918, 497] width 13 height 13
click at [918, 493] on input "Select an option" at bounding box center [918, 497] width 13 height 13
click at [1059, 578] on button "Next" at bounding box center [1038, 573] width 66 height 34
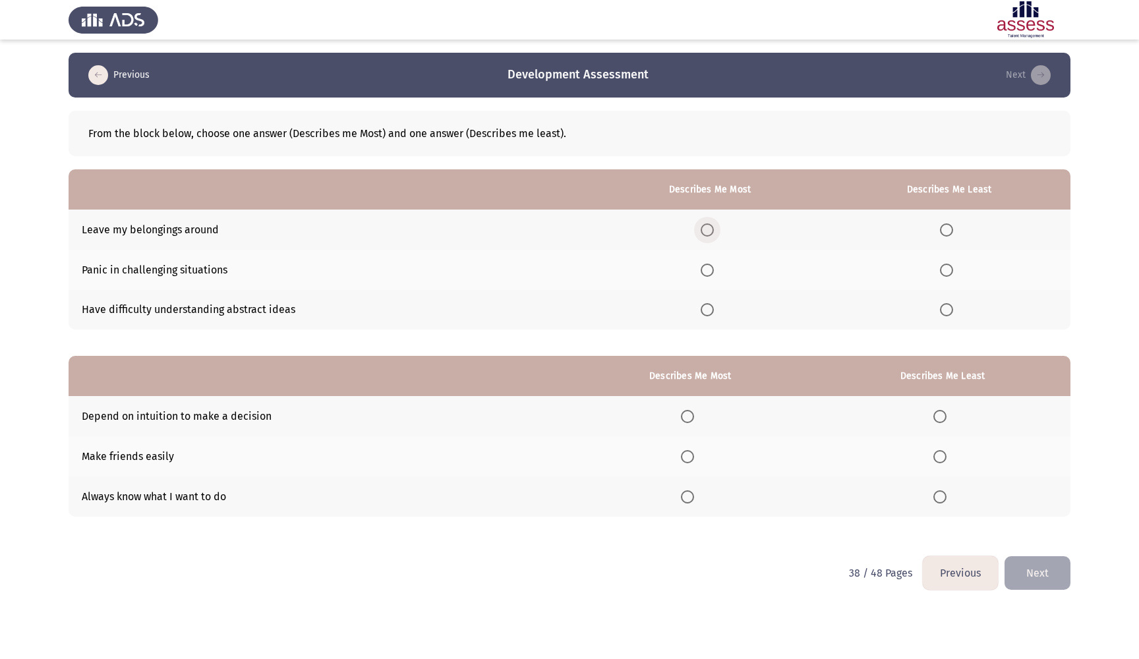
click at [711, 231] on label "Select an option" at bounding box center [710, 229] width 18 height 13
click at [711, 231] on input "Select an option" at bounding box center [707, 229] width 13 height 13
click at [942, 277] on span "Select an option" at bounding box center [946, 270] width 13 height 13
click at [942, 277] on input "Select an option" at bounding box center [946, 270] width 13 height 13
click at [941, 492] on span "Select an option" at bounding box center [940, 497] width 13 height 13
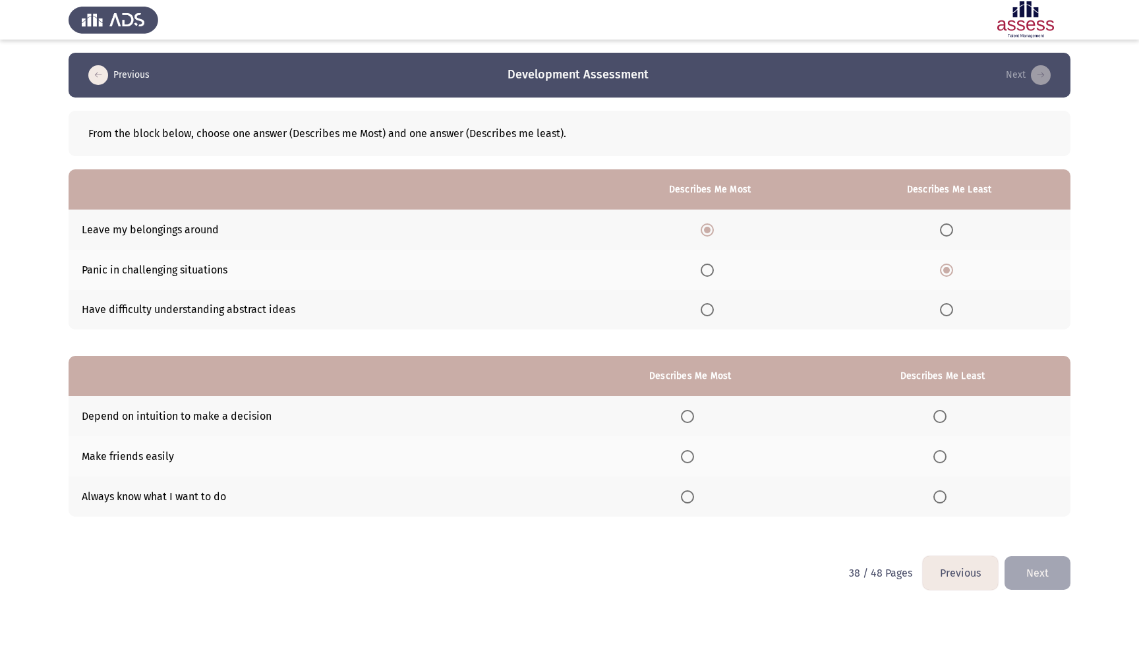
click at [941, 492] on input "Select an option" at bounding box center [940, 497] width 13 height 13
click at [686, 414] on span "Select an option" at bounding box center [687, 416] width 13 height 13
click at [686, 414] on input "Select an option" at bounding box center [687, 416] width 13 height 13
click at [1051, 585] on button "Next" at bounding box center [1038, 573] width 66 height 34
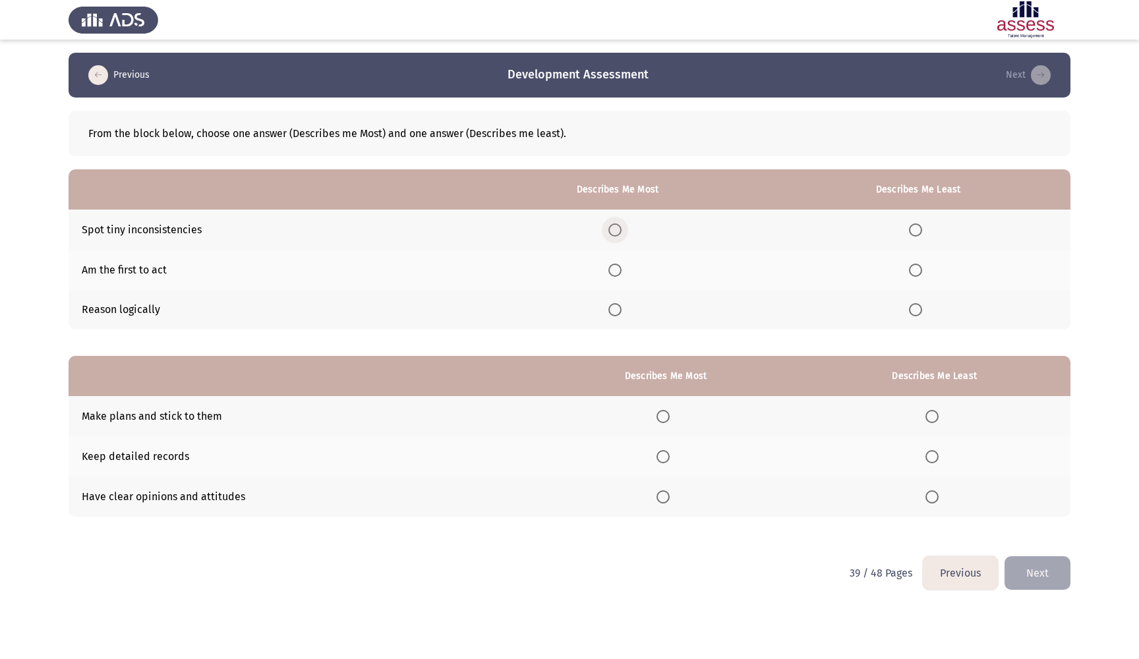
click at [609, 229] on span "Select an option" at bounding box center [615, 229] width 13 height 13
click at [609, 229] on input "Select an option" at bounding box center [615, 229] width 13 height 13
click at [926, 277] on label "Select an option" at bounding box center [918, 270] width 18 height 13
click at [922, 277] on input "Select an option" at bounding box center [915, 270] width 13 height 13
click at [916, 277] on span "Select an option" at bounding box center [915, 270] width 13 height 13
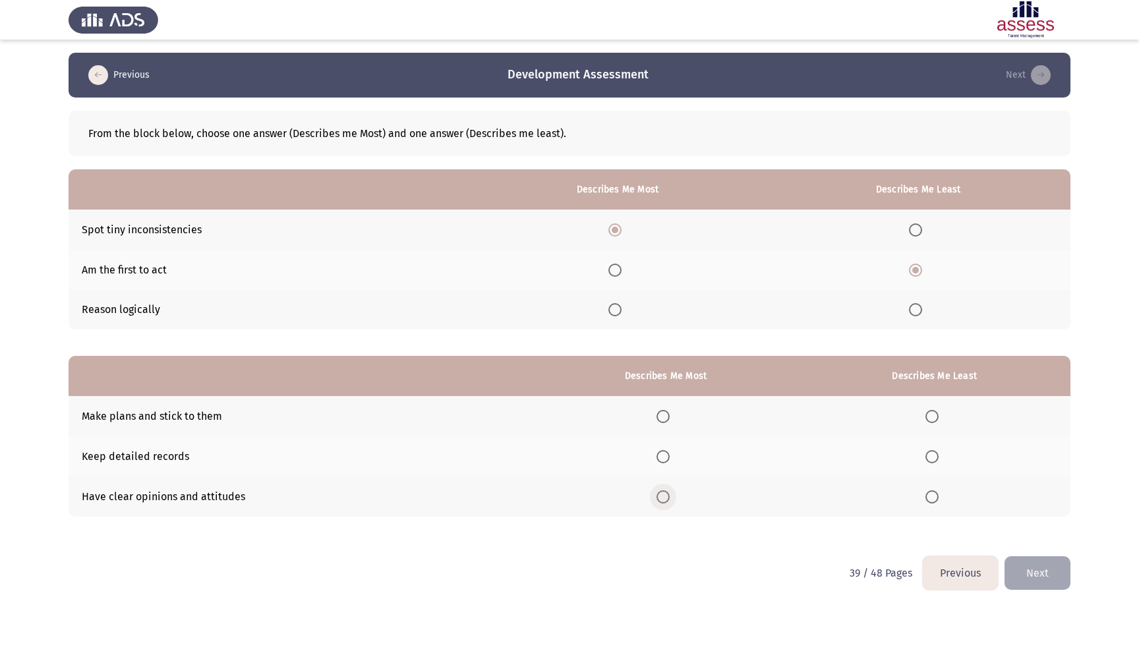
click at [658, 497] on span "Select an option" at bounding box center [663, 497] width 13 height 13
click at [658, 497] on input "Select an option" at bounding box center [663, 497] width 13 height 13
click at [930, 455] on span "Select an option" at bounding box center [932, 456] width 13 height 13
click at [930, 455] on input "Select an option" at bounding box center [932, 456] width 13 height 13
click at [1037, 564] on button "Next" at bounding box center [1038, 573] width 66 height 34
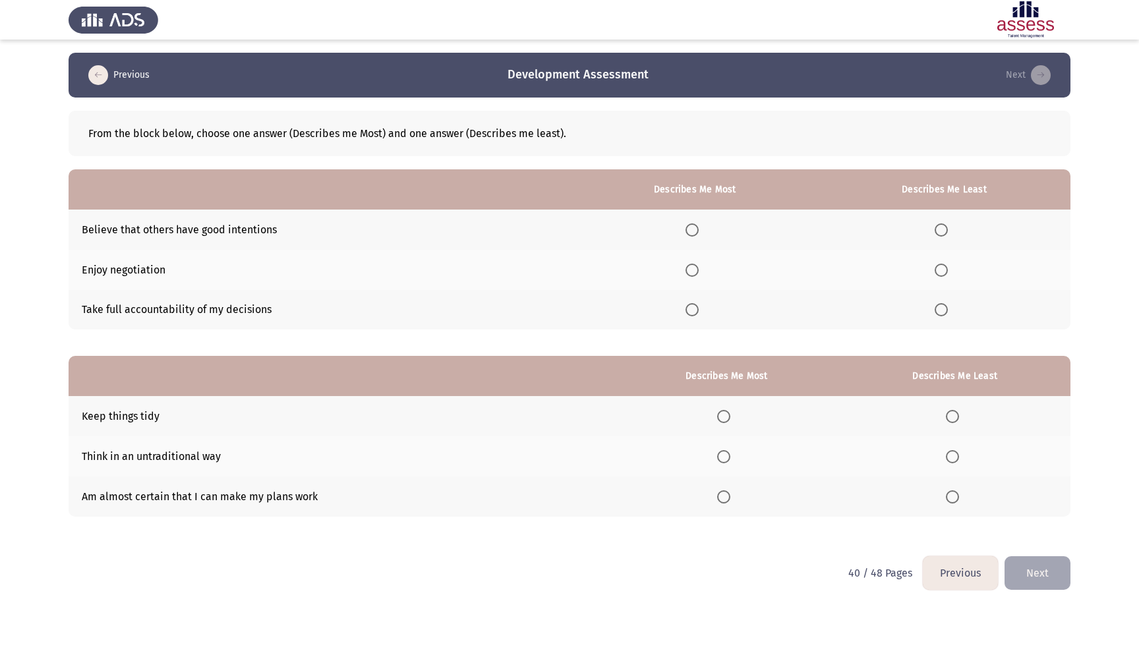
click at [690, 276] on span "Select an option" at bounding box center [692, 270] width 13 height 13
click at [690, 276] on input "Select an option" at bounding box center [692, 270] width 13 height 13
click at [694, 316] on span "Select an option" at bounding box center [692, 309] width 13 height 13
click at [694, 316] on input "Select an option" at bounding box center [692, 309] width 13 height 13
click at [938, 274] on span "Select an option" at bounding box center [941, 270] width 13 height 13
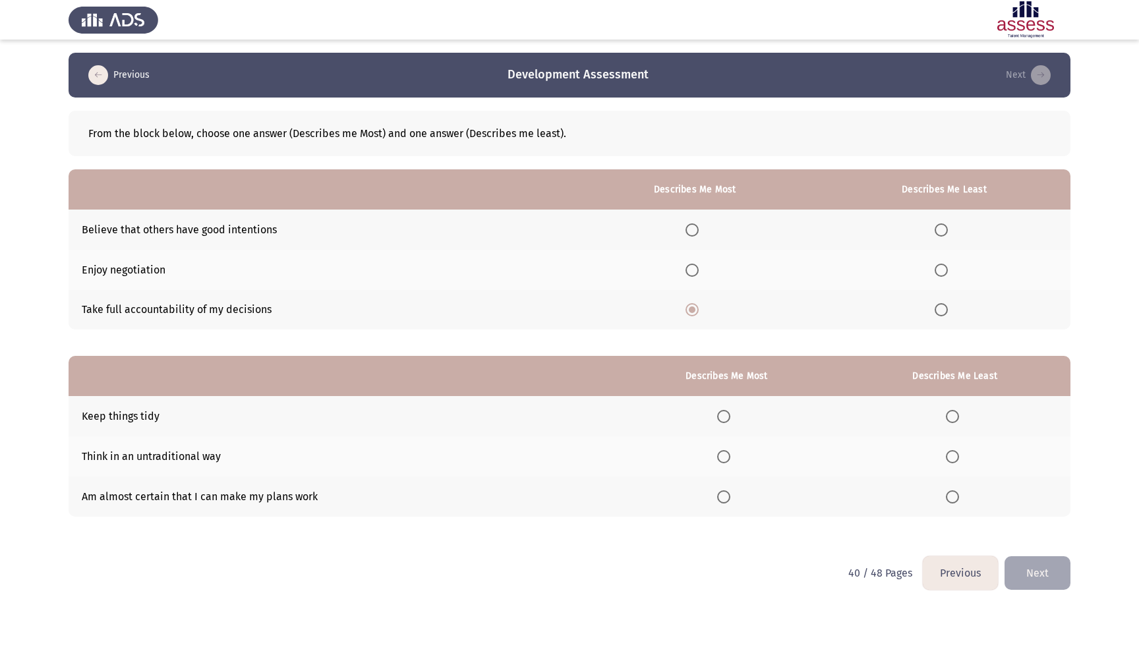
click at [938, 274] on input "Select an option" at bounding box center [941, 270] width 13 height 13
click at [719, 498] on span "Select an option" at bounding box center [723, 497] width 13 height 13
click at [719, 498] on input "Select an option" at bounding box center [723, 497] width 13 height 13
click at [955, 460] on span "Select an option" at bounding box center [952, 456] width 13 height 13
click at [955, 460] on input "Select an option" at bounding box center [952, 456] width 13 height 13
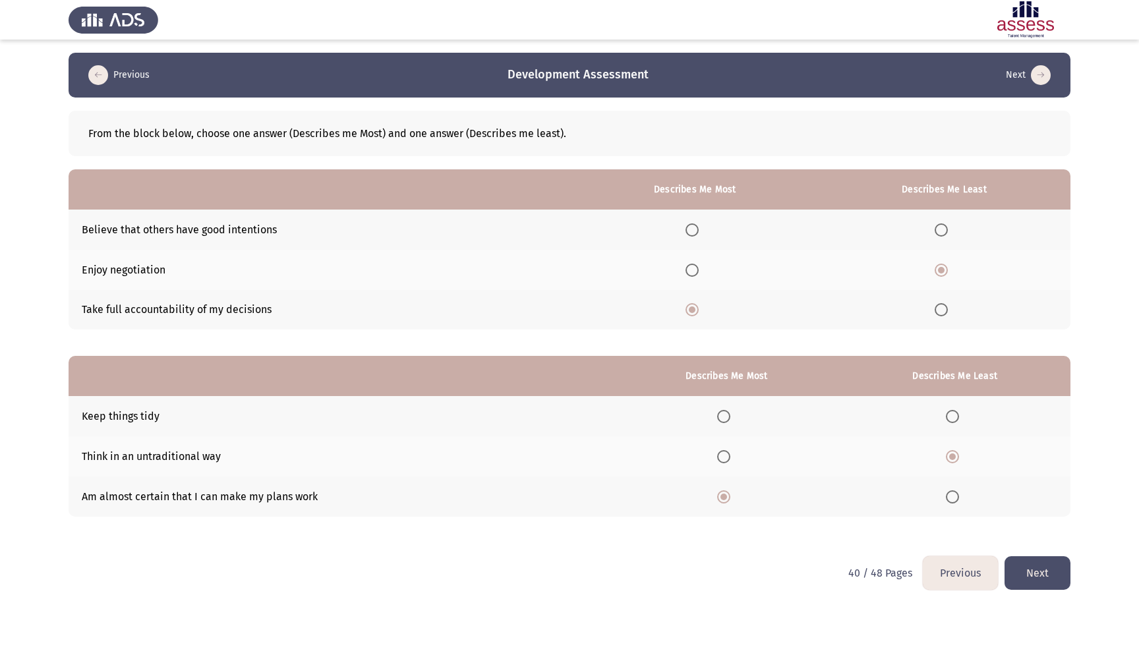
click at [1046, 574] on button "Next" at bounding box center [1038, 573] width 66 height 34
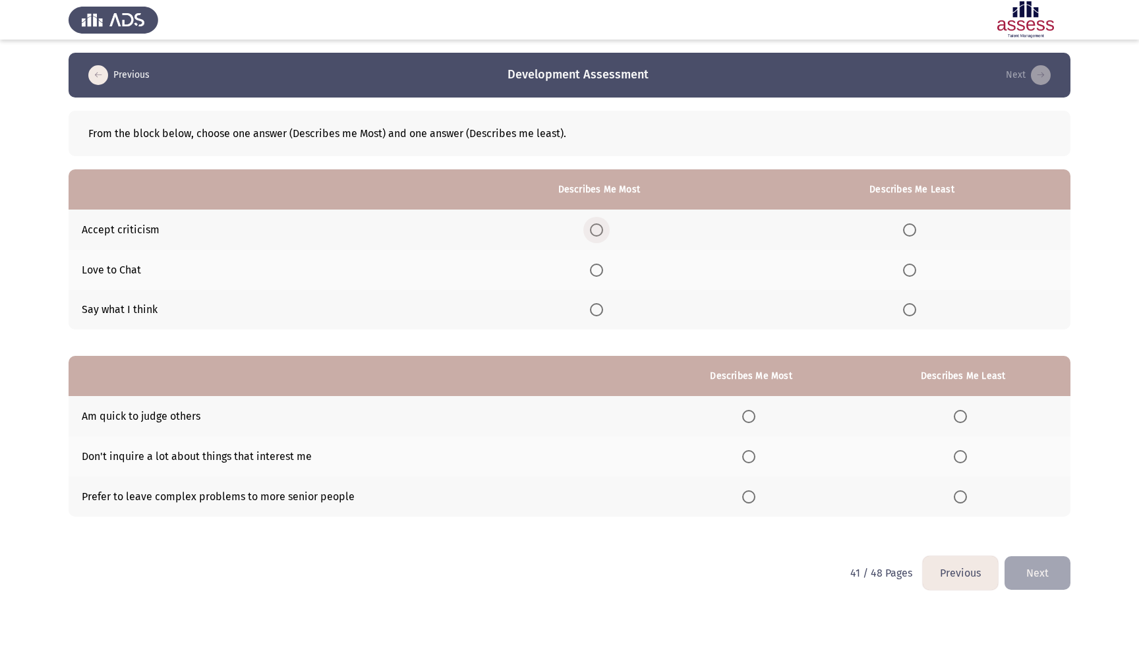
click at [600, 231] on span "Select an option" at bounding box center [596, 229] width 13 height 13
click at [600, 231] on input "Select an option" at bounding box center [596, 229] width 13 height 13
click at [913, 309] on span "Select an option" at bounding box center [909, 309] width 13 height 13
click at [913, 309] on input "Select an option" at bounding box center [909, 309] width 13 height 13
click at [747, 498] on span "Select an option" at bounding box center [748, 497] width 13 height 13
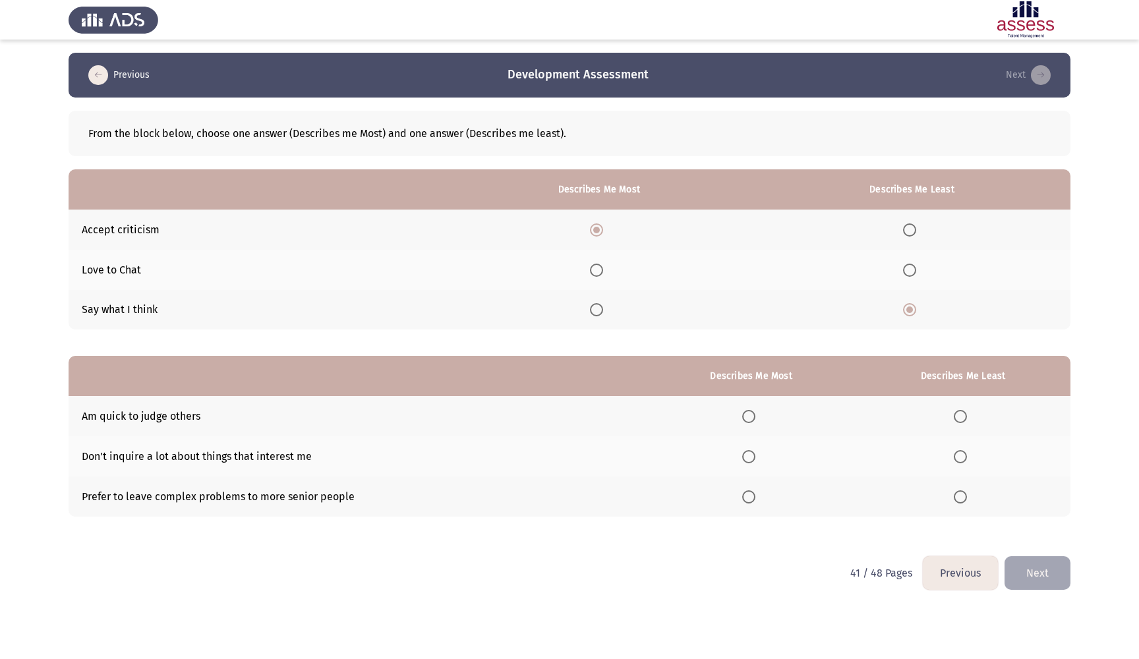
click at [747, 498] on input "Select an option" at bounding box center [748, 497] width 13 height 13
click at [962, 460] on span "Select an option" at bounding box center [960, 456] width 13 height 13
click at [962, 460] on input "Select an option" at bounding box center [960, 456] width 13 height 13
drag, startPoint x: 1038, startPoint y: 574, endPoint x: 973, endPoint y: 387, distance: 198.3
click at [973, 387] on div "Previous Development Assessment Next From the block below, choose one answer (D…" at bounding box center [570, 305] width 1002 height 504
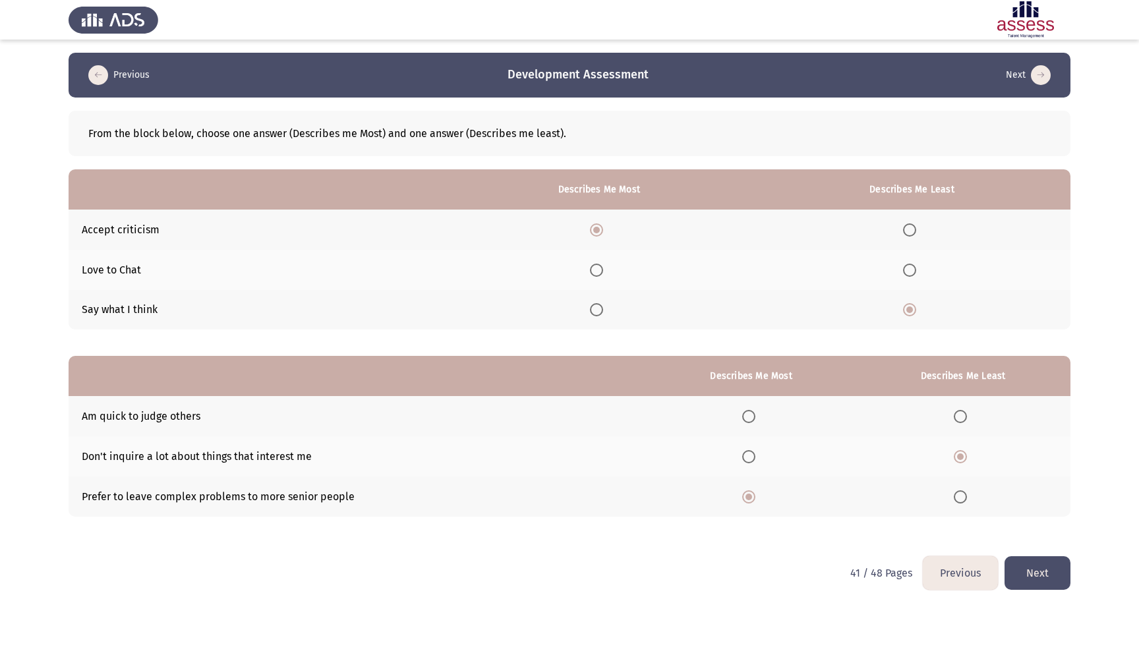
click at [1044, 570] on button "Next" at bounding box center [1038, 573] width 66 height 34
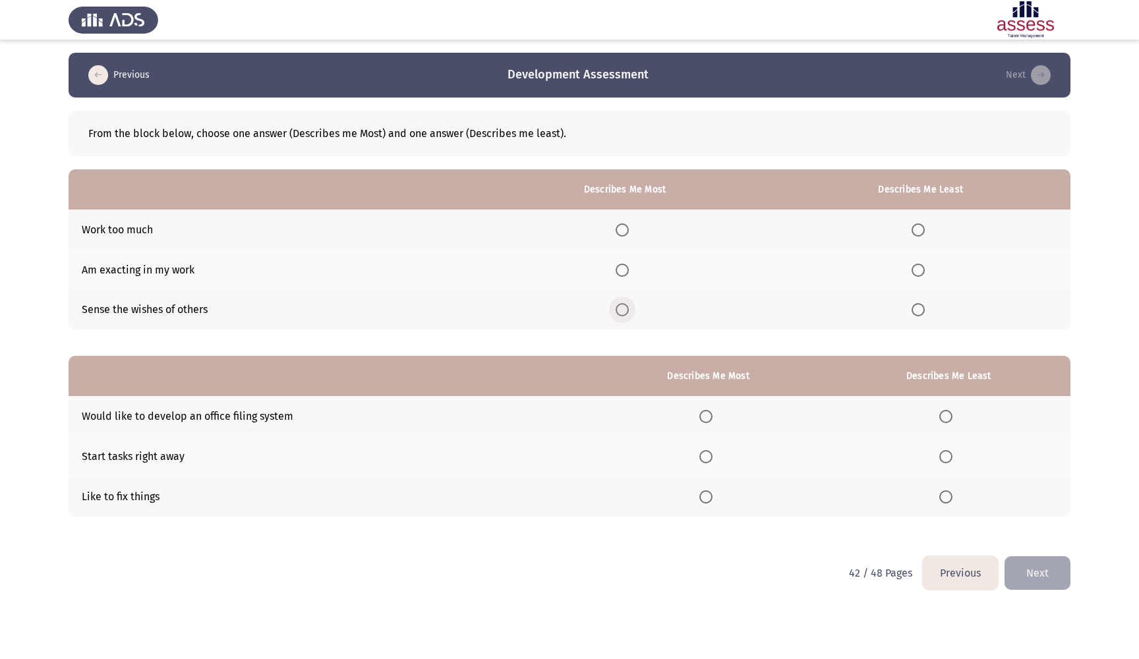
click at [625, 310] on span "Select an option" at bounding box center [622, 309] width 13 height 13
click at [625, 310] on input "Select an option" at bounding box center [622, 309] width 13 height 13
click at [626, 272] on span "Select an option" at bounding box center [622, 270] width 13 height 13
click at [626, 272] on input "Select an option" at bounding box center [622, 270] width 13 height 13
click at [918, 314] on span "Select an option" at bounding box center [918, 309] width 13 height 13
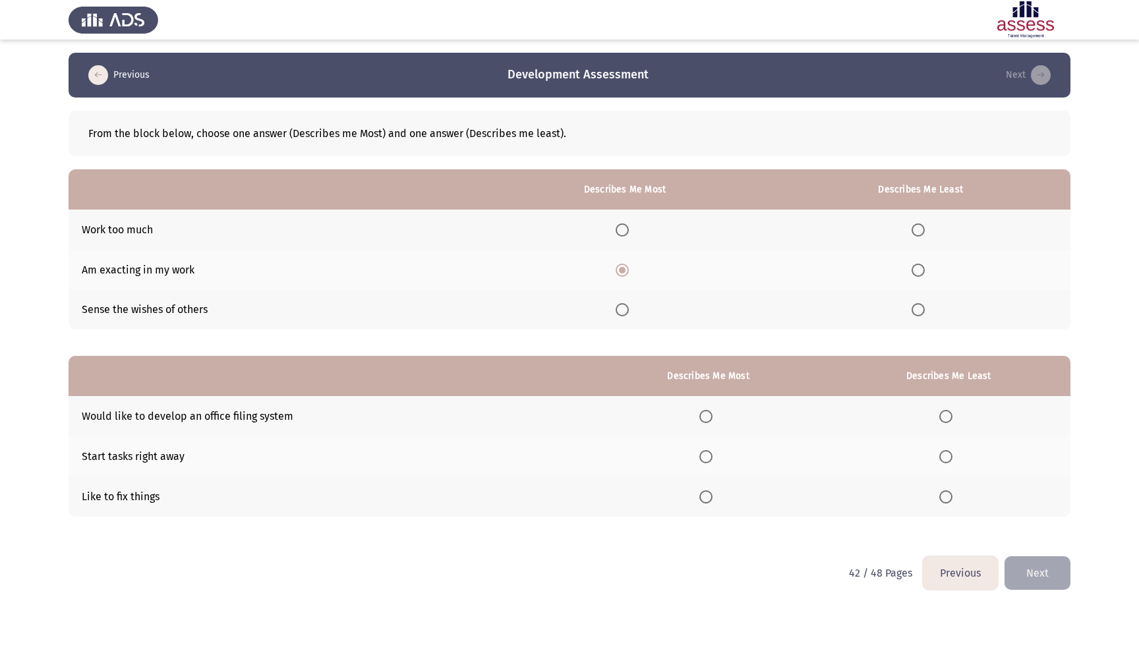
click at [918, 314] on input "Select an option" at bounding box center [918, 309] width 13 height 13
click at [705, 504] on span "Select an option" at bounding box center [705, 497] width 13 height 13
click at [705, 504] on input "Select an option" at bounding box center [705, 497] width 13 height 13
click at [944, 423] on span "Select an option" at bounding box center [945, 416] width 13 height 13
click at [944, 423] on input "Select an option" at bounding box center [945, 416] width 13 height 13
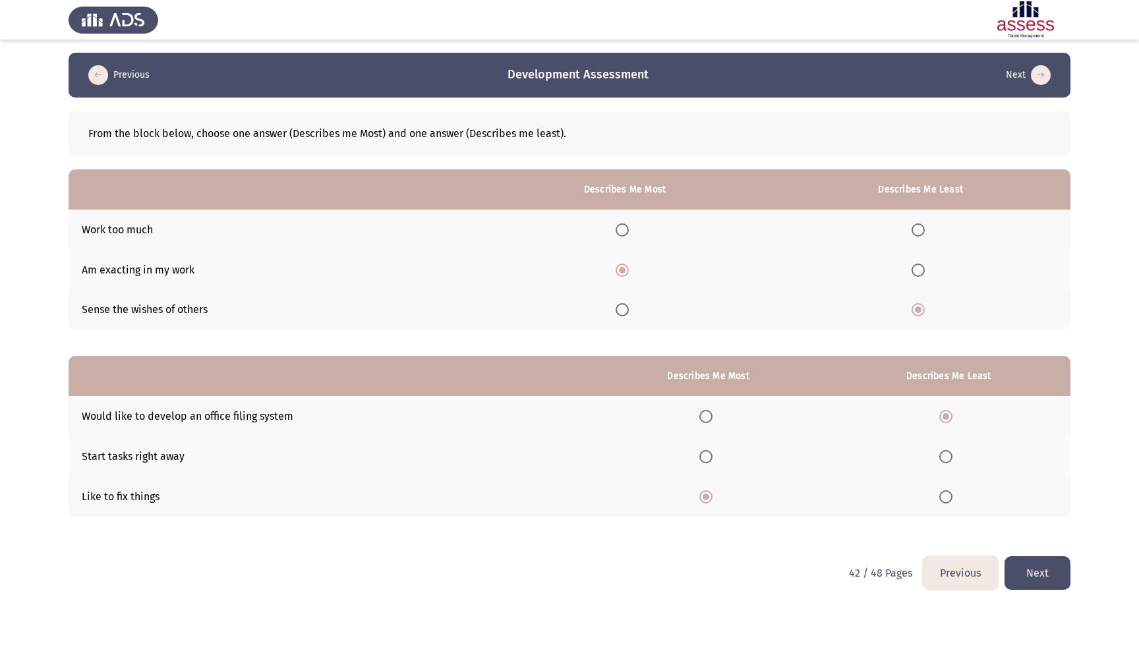
click at [1048, 574] on button "Next" at bounding box center [1038, 573] width 66 height 34
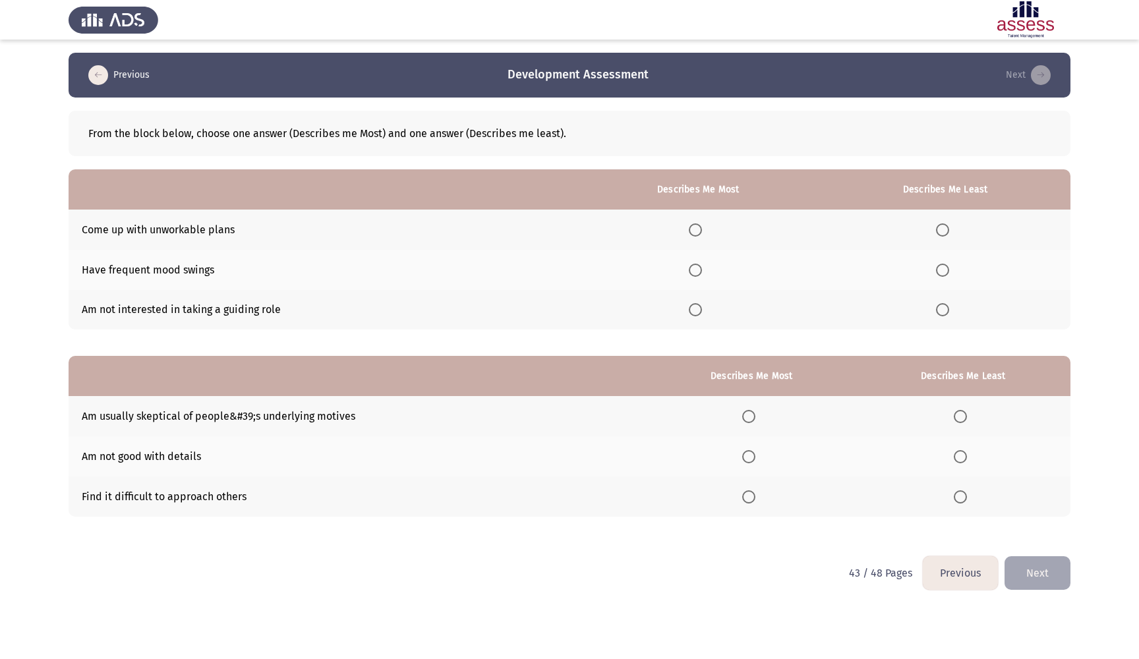
click at [382, 183] on th at bounding box center [323, 189] width 508 height 40
click at [945, 276] on span "Select an option" at bounding box center [942, 270] width 13 height 13
click at [945, 276] on input "Select an option" at bounding box center [942, 270] width 13 height 13
click at [689, 226] on span "Select an option" at bounding box center [695, 229] width 13 height 13
click at [689, 226] on input "Select an option" at bounding box center [695, 229] width 13 height 13
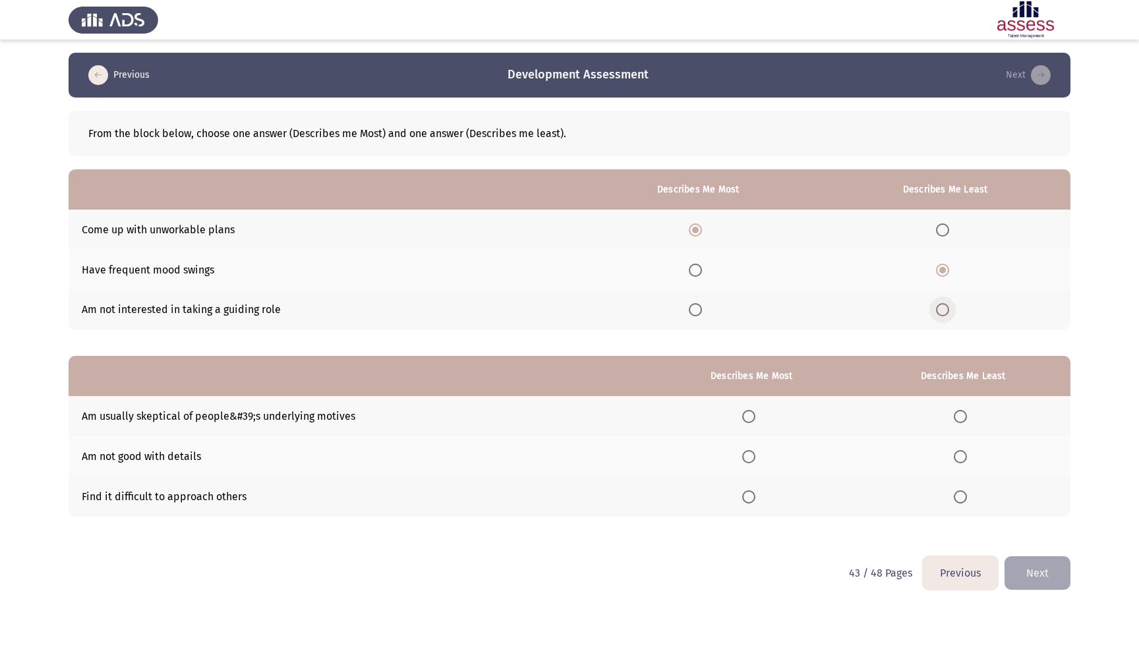
click at [947, 315] on span "Select an option" at bounding box center [942, 309] width 13 height 13
click at [947, 315] on input "Select an option" at bounding box center [942, 309] width 13 height 13
click at [746, 421] on span "Select an option" at bounding box center [748, 416] width 13 height 13
click at [746, 421] on input "Select an option" at bounding box center [748, 416] width 13 height 13
click at [961, 497] on span "Select an option" at bounding box center [960, 497] width 13 height 13
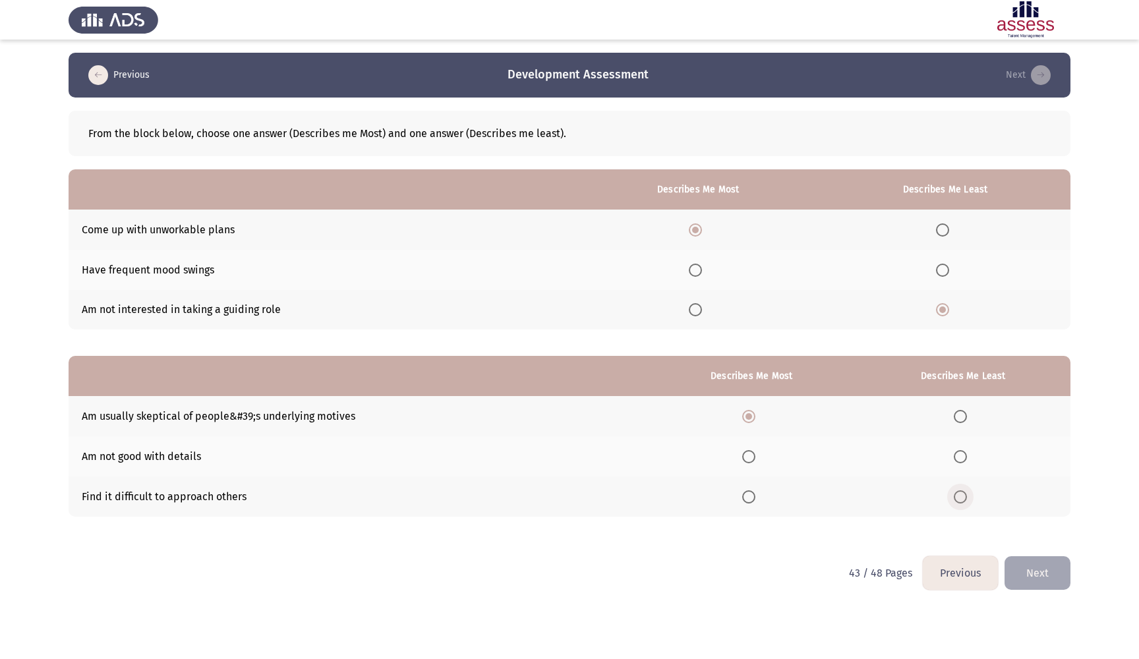
click at [961, 497] on input "Select an option" at bounding box center [960, 497] width 13 height 13
click at [1045, 574] on button "Next" at bounding box center [1038, 573] width 66 height 34
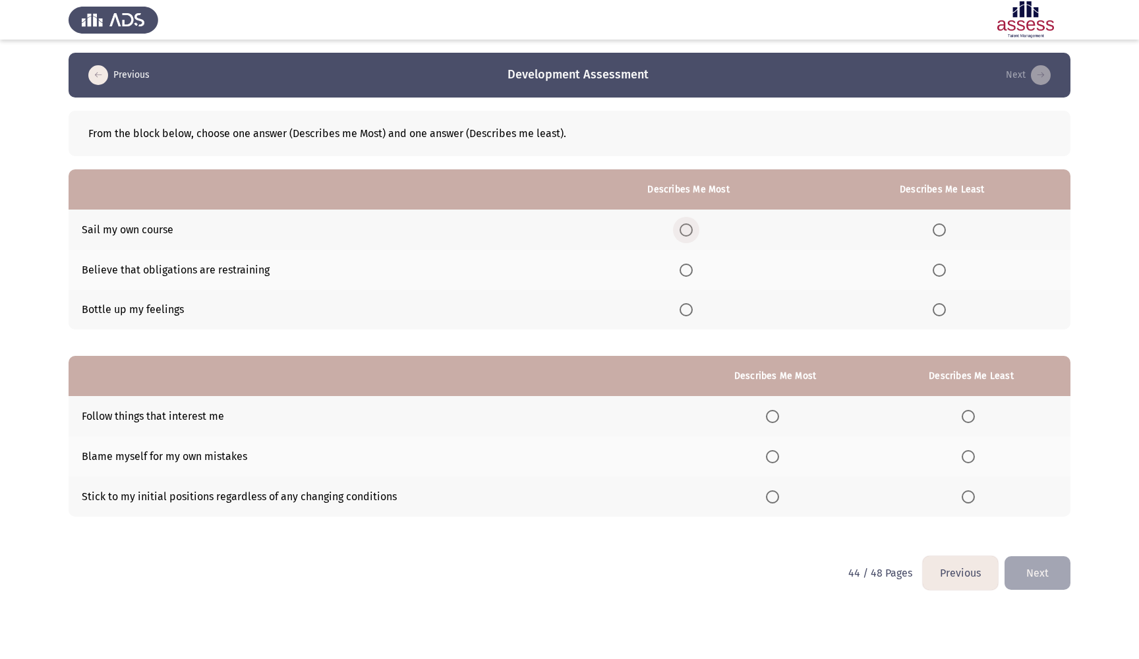
click at [683, 230] on span "Select an option" at bounding box center [686, 229] width 13 height 13
click at [683, 230] on input "Select an option" at bounding box center [686, 229] width 13 height 13
click at [940, 316] on span "Select an option" at bounding box center [939, 309] width 13 height 13
click at [940, 316] on input "Select an option" at bounding box center [939, 309] width 13 height 13
click at [974, 508] on th at bounding box center [971, 497] width 198 height 40
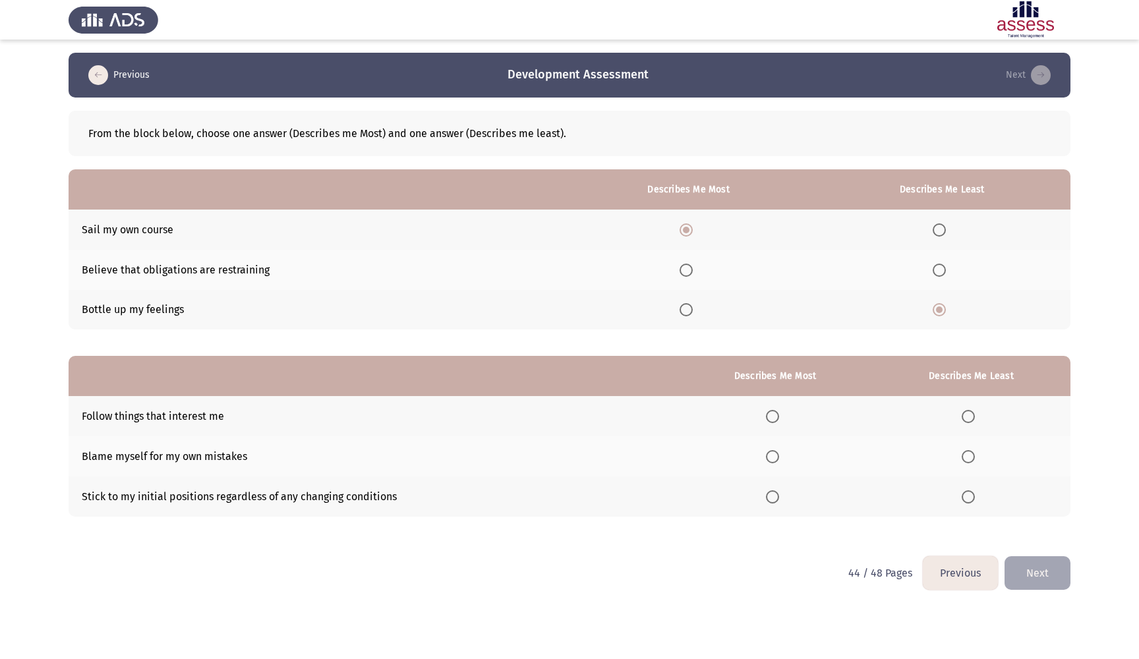
click at [974, 498] on span "Select an option" at bounding box center [968, 497] width 13 height 13
click at [974, 498] on input "Select an option" at bounding box center [968, 497] width 13 height 13
click at [767, 413] on span "Select an option" at bounding box center [772, 416] width 13 height 13
click at [767, 413] on input "Select an option" at bounding box center [772, 416] width 13 height 13
click at [1049, 579] on button "Next" at bounding box center [1038, 573] width 66 height 34
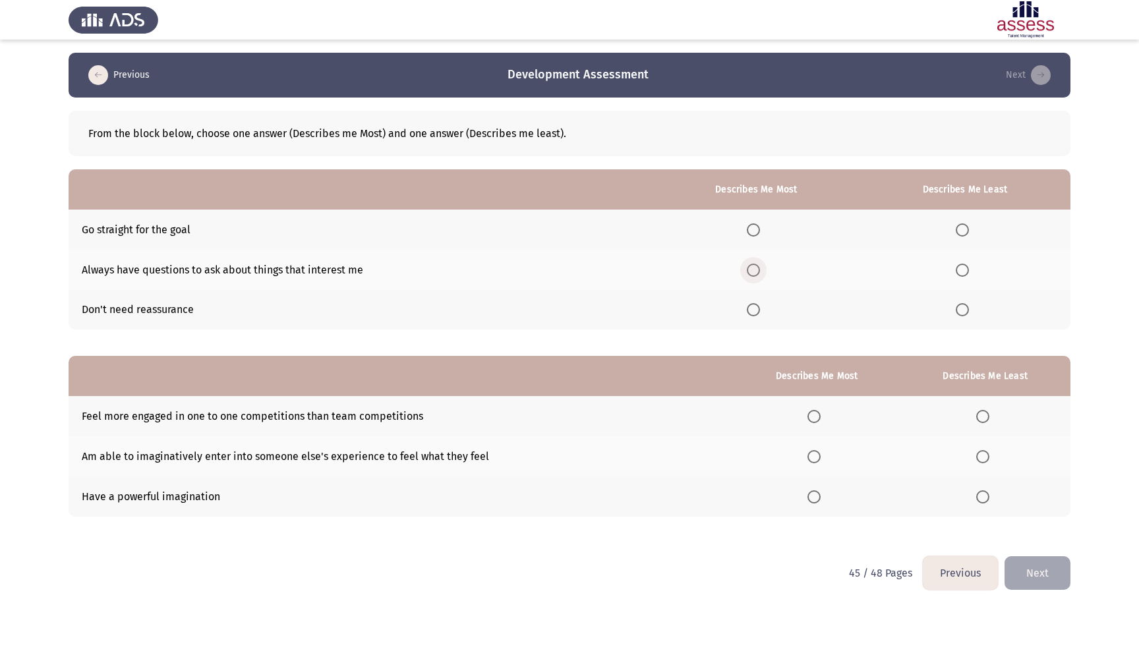
click at [755, 273] on span "Select an option" at bounding box center [753, 270] width 13 height 13
click at [755, 273] on input "Select an option" at bounding box center [753, 270] width 13 height 13
click at [957, 314] on span "Select an option" at bounding box center [962, 309] width 13 height 13
click at [957, 314] on input "Select an option" at bounding box center [962, 309] width 13 height 13
click at [808, 458] on span "Select an option" at bounding box center [814, 456] width 13 height 13
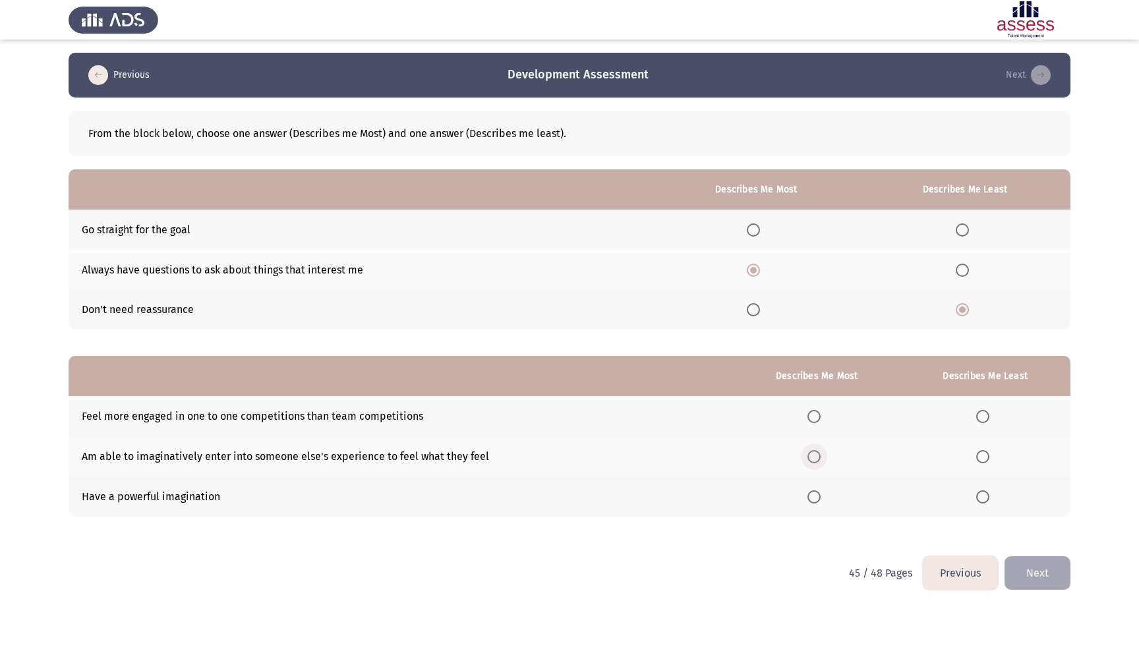
click at [808, 458] on input "Select an option" at bounding box center [814, 456] width 13 height 13
click at [983, 419] on span "Select an option" at bounding box center [982, 416] width 13 height 13
click at [983, 419] on input "Select an option" at bounding box center [982, 416] width 13 height 13
click at [1063, 574] on button "Next" at bounding box center [1038, 573] width 66 height 34
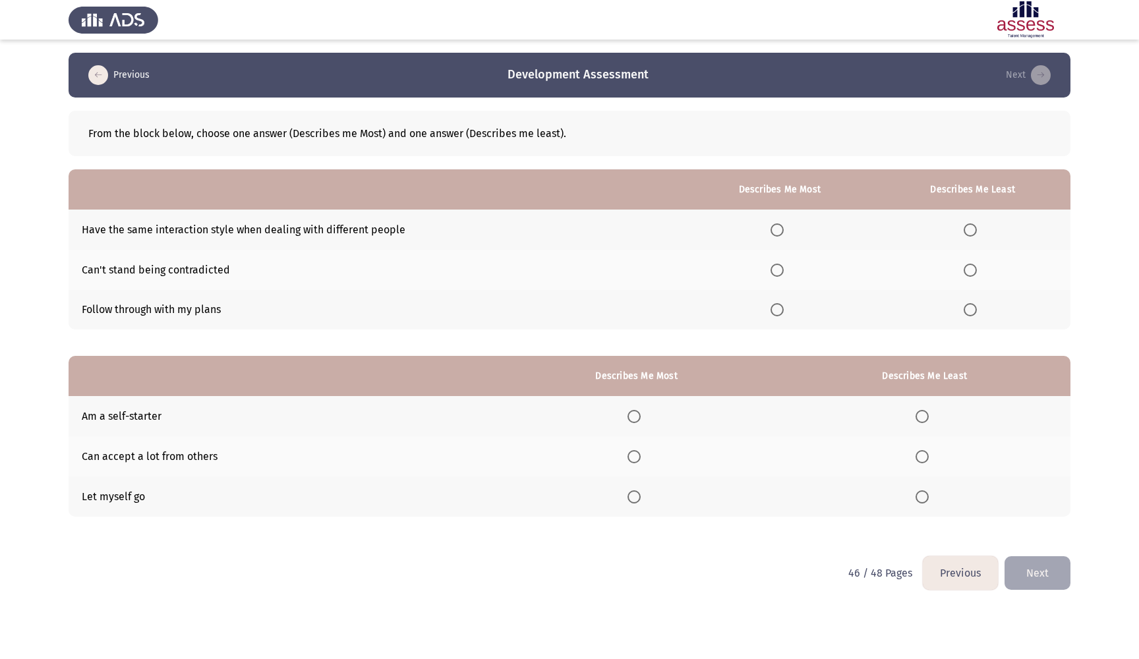
click at [770, 320] on th at bounding box center [779, 310] width 191 height 40
click at [773, 313] on span "Select an option" at bounding box center [777, 309] width 13 height 13
click at [773, 313] on input "Select an option" at bounding box center [777, 309] width 13 height 13
click at [970, 233] on span "Select an option" at bounding box center [970, 229] width 13 height 13
click at [970, 233] on input "Select an option" at bounding box center [970, 229] width 13 height 13
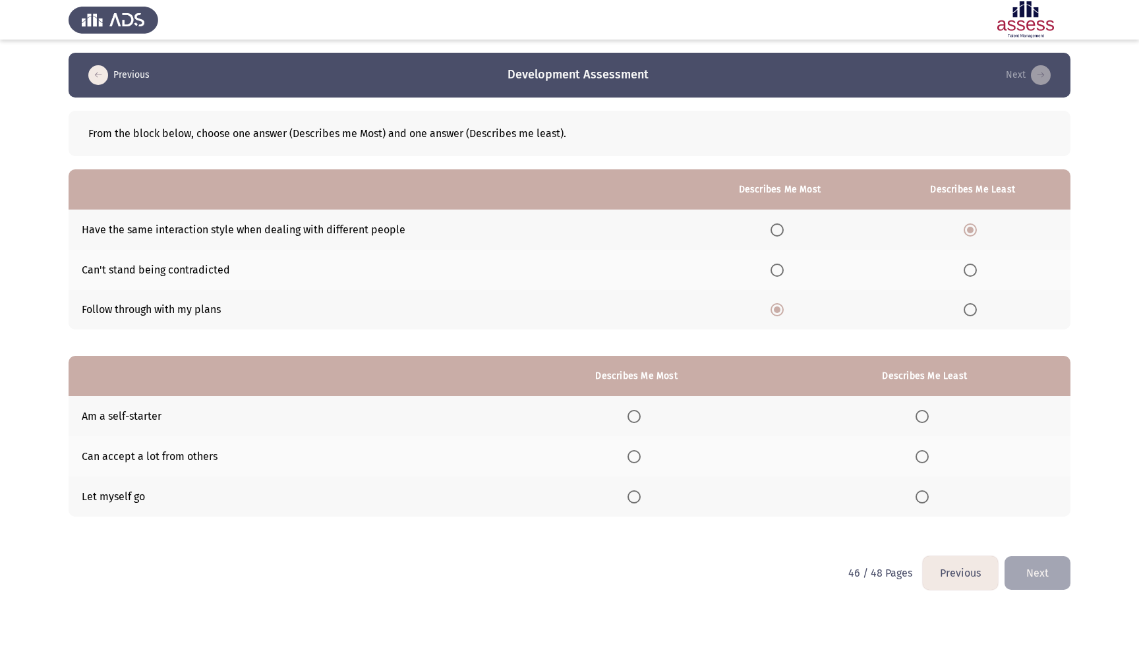
click at [631, 418] on span "Select an option" at bounding box center [634, 416] width 13 height 13
click at [631, 418] on input "Select an option" at bounding box center [634, 416] width 13 height 13
click at [918, 489] on th at bounding box center [925, 497] width 292 height 40
click at [922, 498] on span "Select an option" at bounding box center [922, 497] width 13 height 13
click at [922, 498] on input "Select an option" at bounding box center [922, 497] width 13 height 13
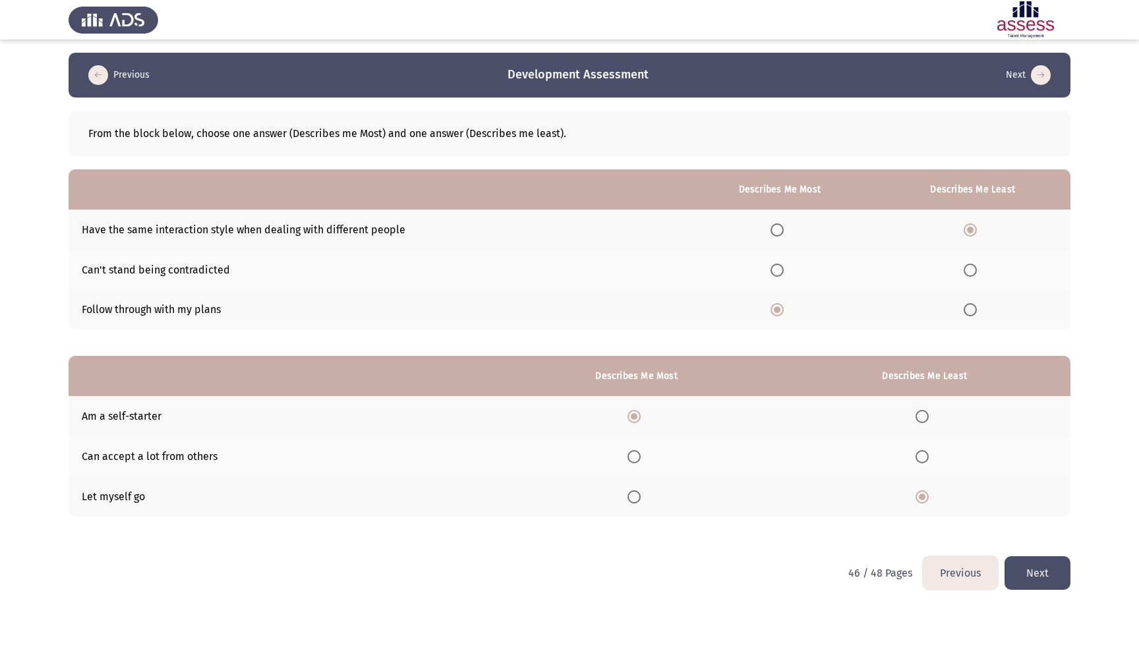
click at [1034, 574] on button "Next" at bounding box center [1038, 573] width 66 height 34
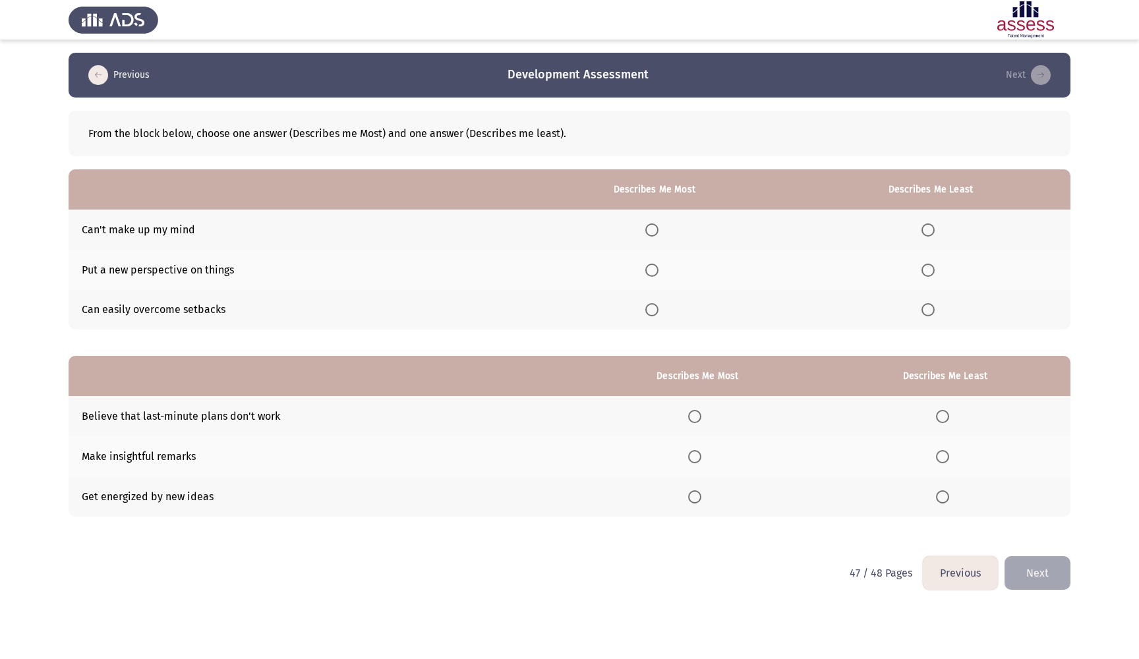
click at [647, 268] on span "Select an option" at bounding box center [651, 270] width 13 height 13
click at [647, 268] on input "Select an option" at bounding box center [651, 270] width 13 height 13
click at [930, 229] on span "Select an option" at bounding box center [928, 229] width 13 height 13
click at [930, 229] on input "Select an option" at bounding box center [928, 229] width 13 height 13
click at [693, 494] on span "Select an option" at bounding box center [694, 497] width 13 height 13
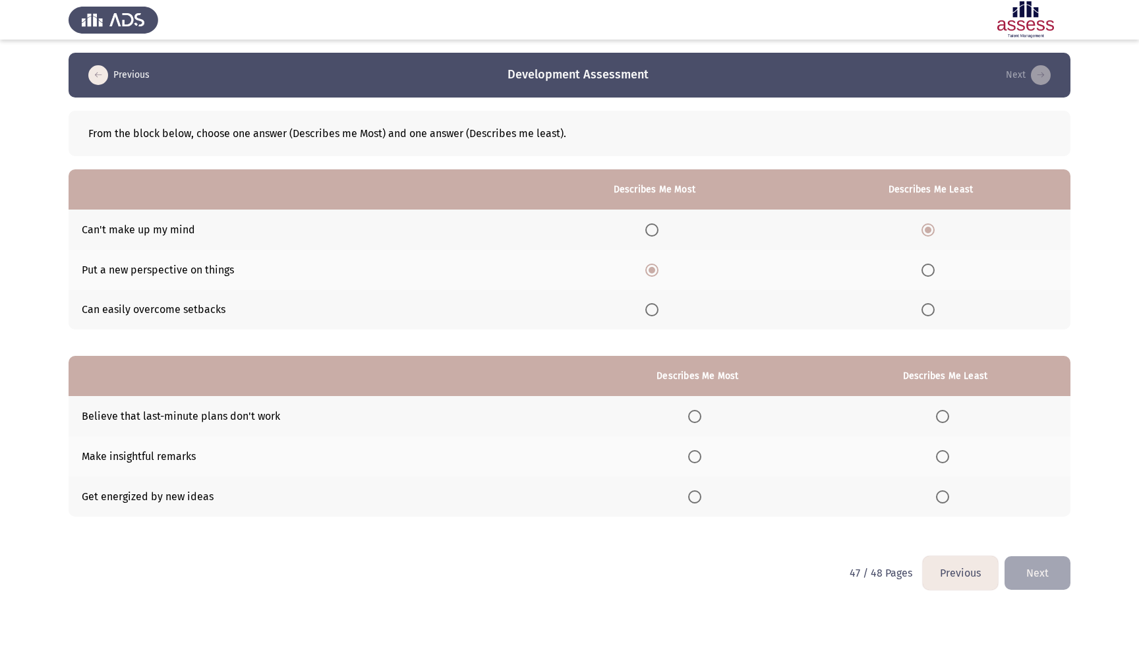
click at [693, 494] on input "Select an option" at bounding box center [694, 497] width 13 height 13
click at [945, 413] on span "Select an option" at bounding box center [942, 416] width 13 height 13
click at [945, 413] on input "Select an option" at bounding box center [942, 416] width 13 height 13
click at [1052, 585] on button "Next" at bounding box center [1038, 573] width 66 height 34
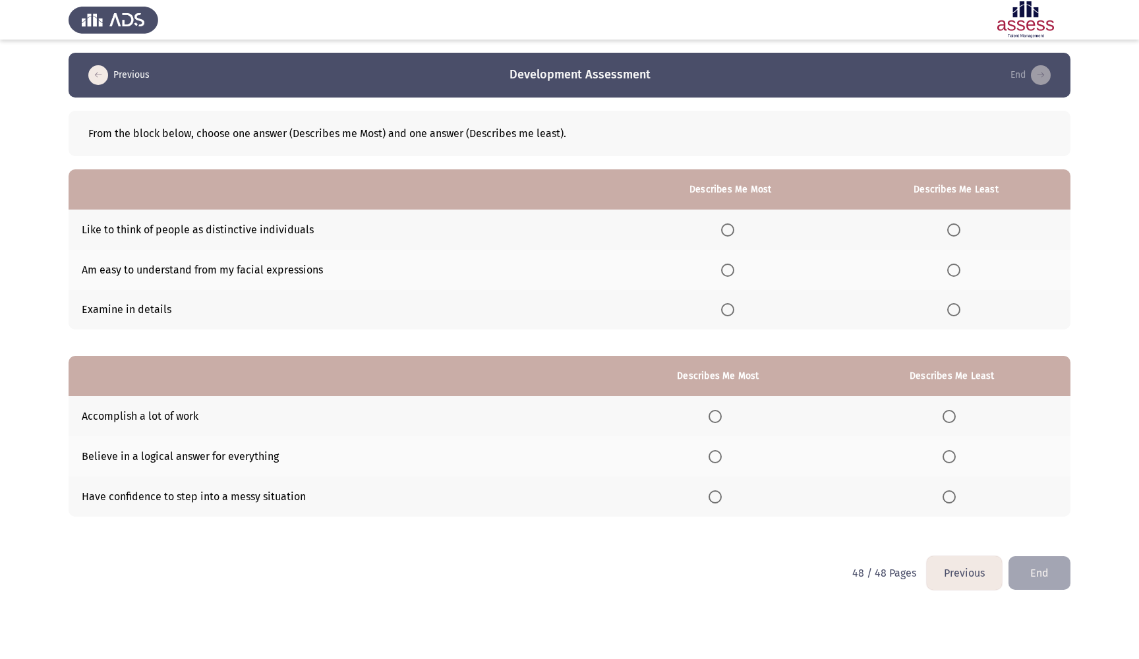
click at [721, 232] on span "Select an option" at bounding box center [727, 229] width 13 height 13
click at [721, 232] on input "Select an option" at bounding box center [727, 229] width 13 height 13
click at [955, 271] on span "Select an option" at bounding box center [953, 270] width 13 height 13
click at [955, 271] on input "Select an option" at bounding box center [953, 270] width 13 height 13
click at [713, 417] on span "Select an option" at bounding box center [715, 416] width 13 height 13
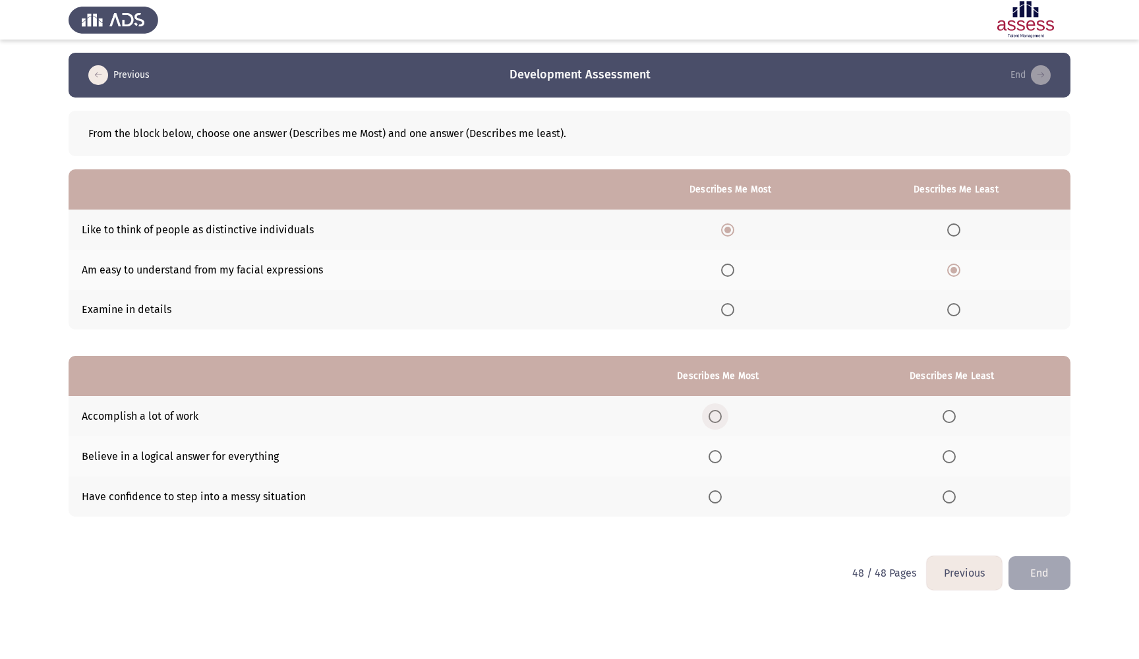
click at [713, 417] on input "Select an option" at bounding box center [715, 416] width 13 height 13
click at [954, 456] on span "Select an option" at bounding box center [949, 456] width 13 height 13
click at [954, 456] on input "Select an option" at bounding box center [949, 456] width 13 height 13
click at [1046, 594] on html "Previous Development Assessment End From the block below, choose one answer (De…" at bounding box center [569, 304] width 1139 height 609
click at [1046, 581] on button "End" at bounding box center [1040, 573] width 62 height 34
